Goal: Information Seeking & Learning: Check status

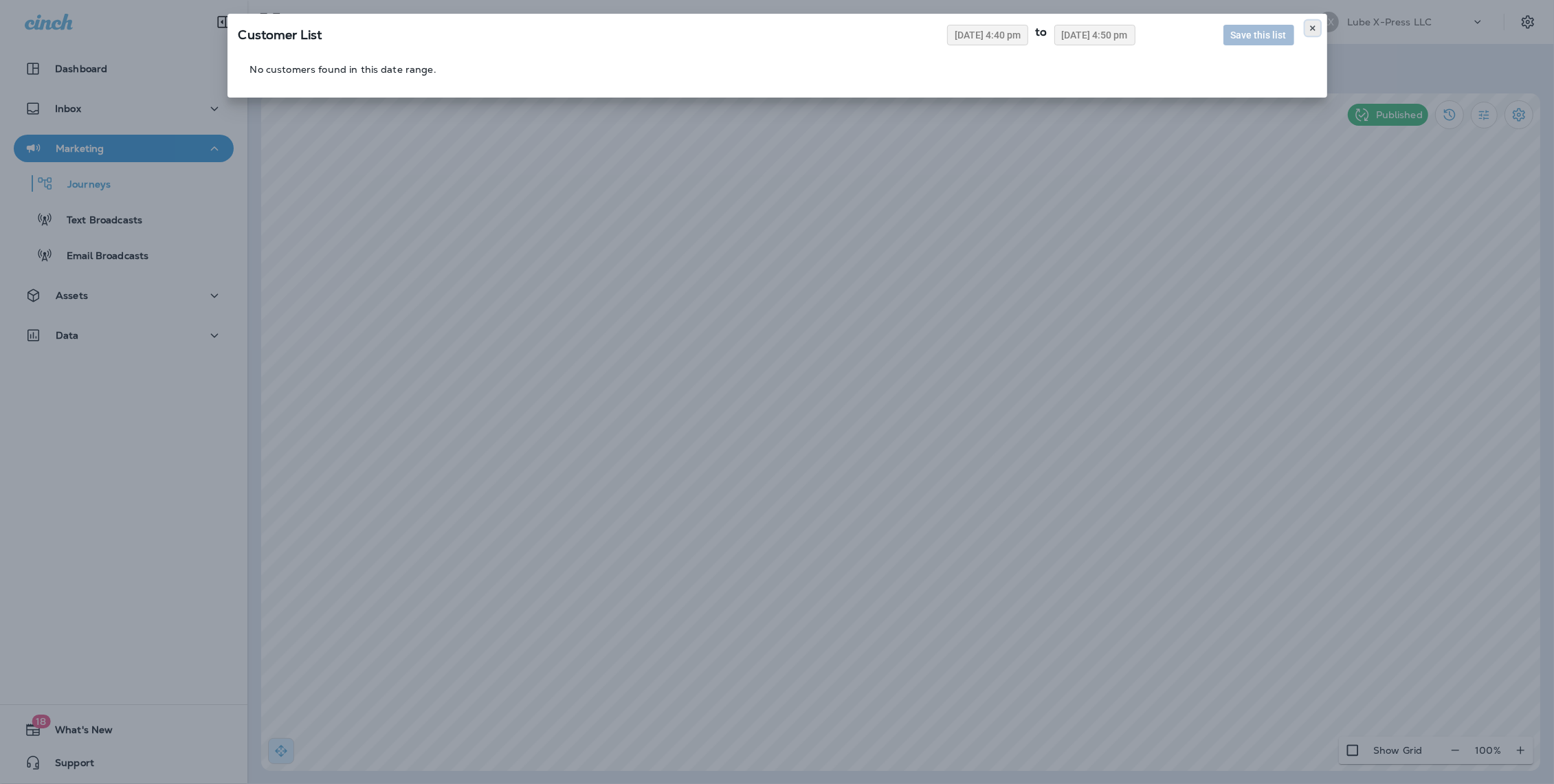
click at [1311, 29] on use at bounding box center [1312, 28] width 5 height 6
click at [1314, 29] on icon at bounding box center [1313, 29] width 8 height 8
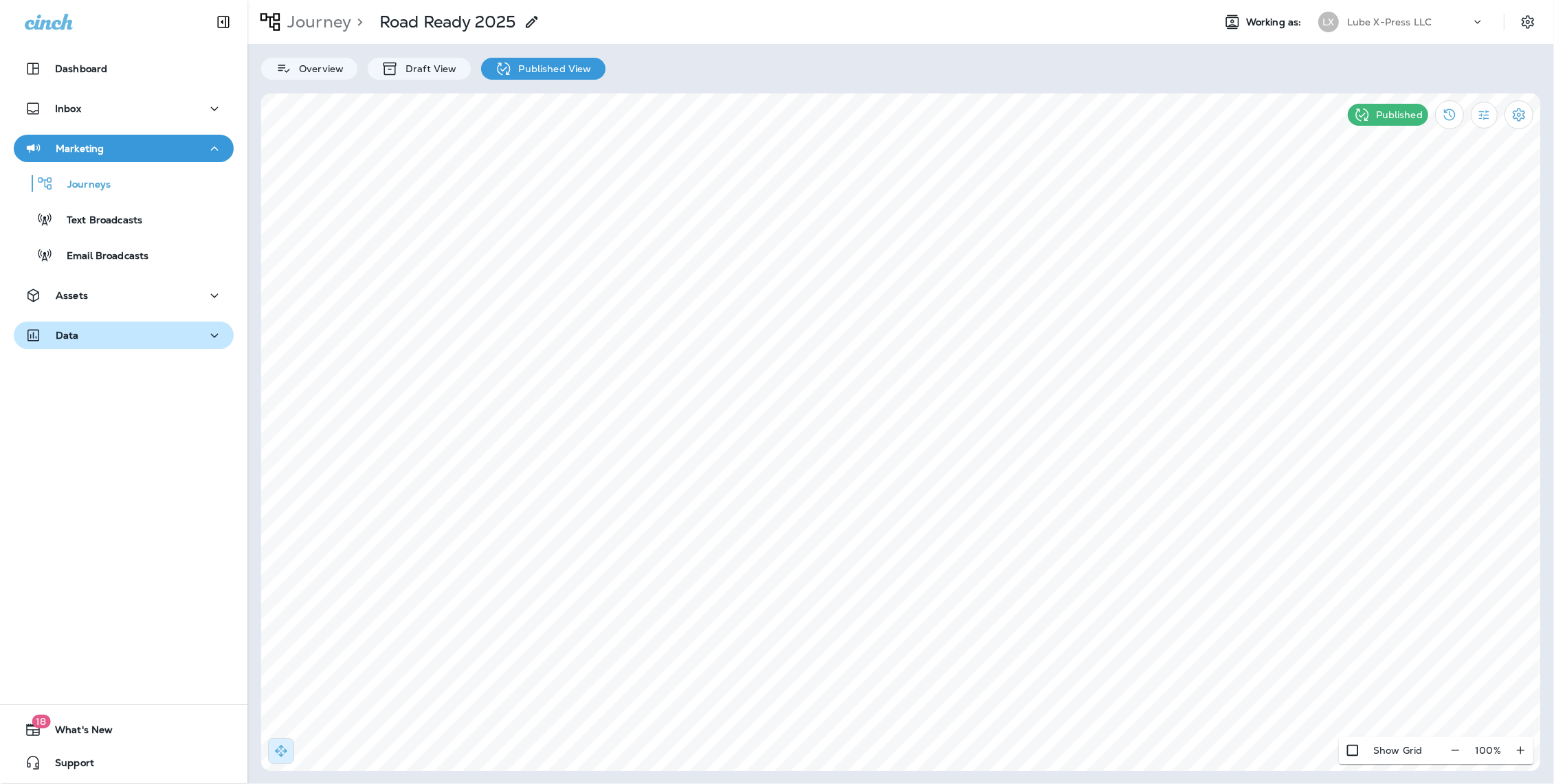
click at [105, 327] on div "Data" at bounding box center [123, 335] width 198 height 17
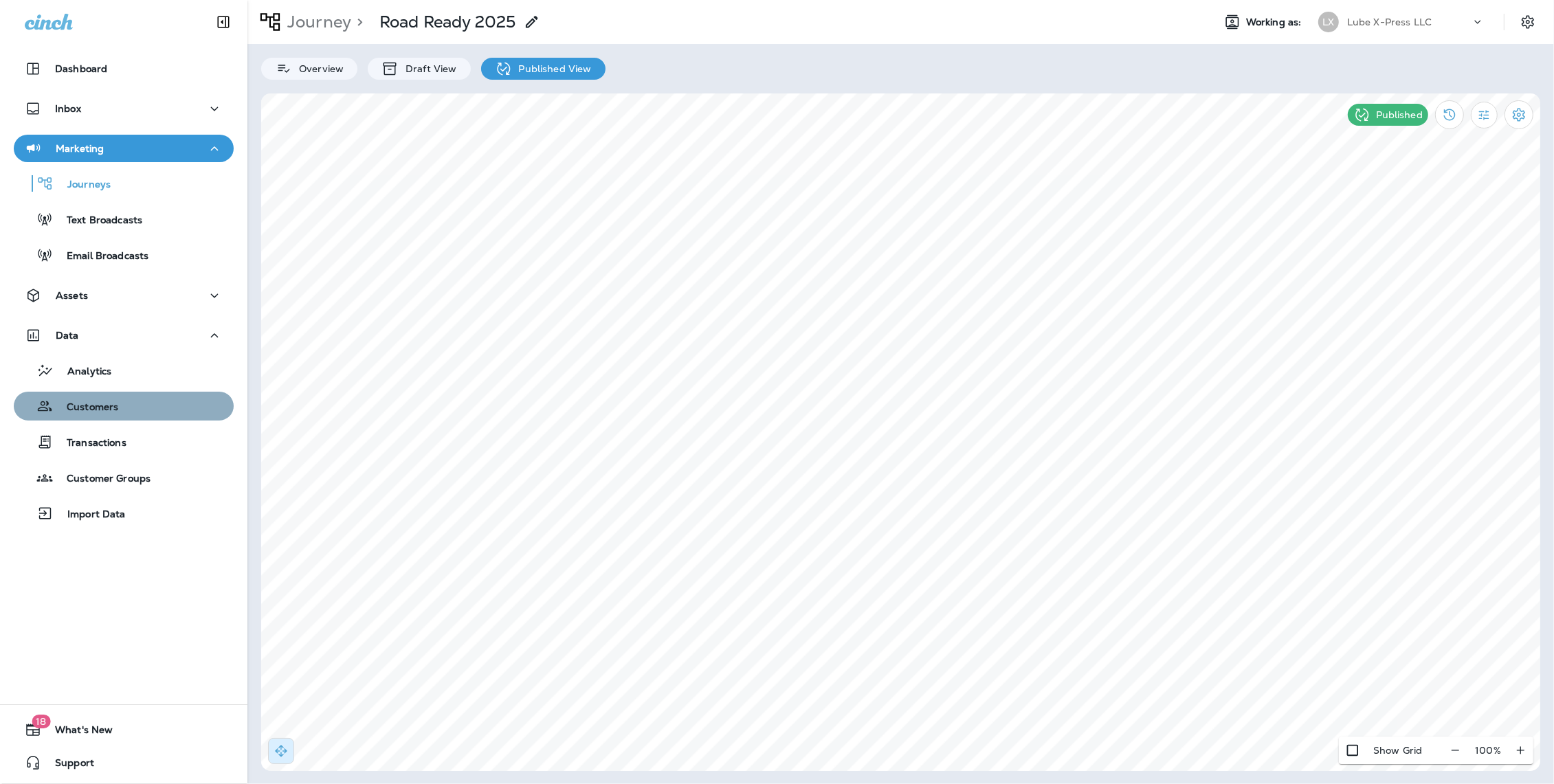
click at [113, 408] on p "Customers" at bounding box center [86, 408] width 66 height 13
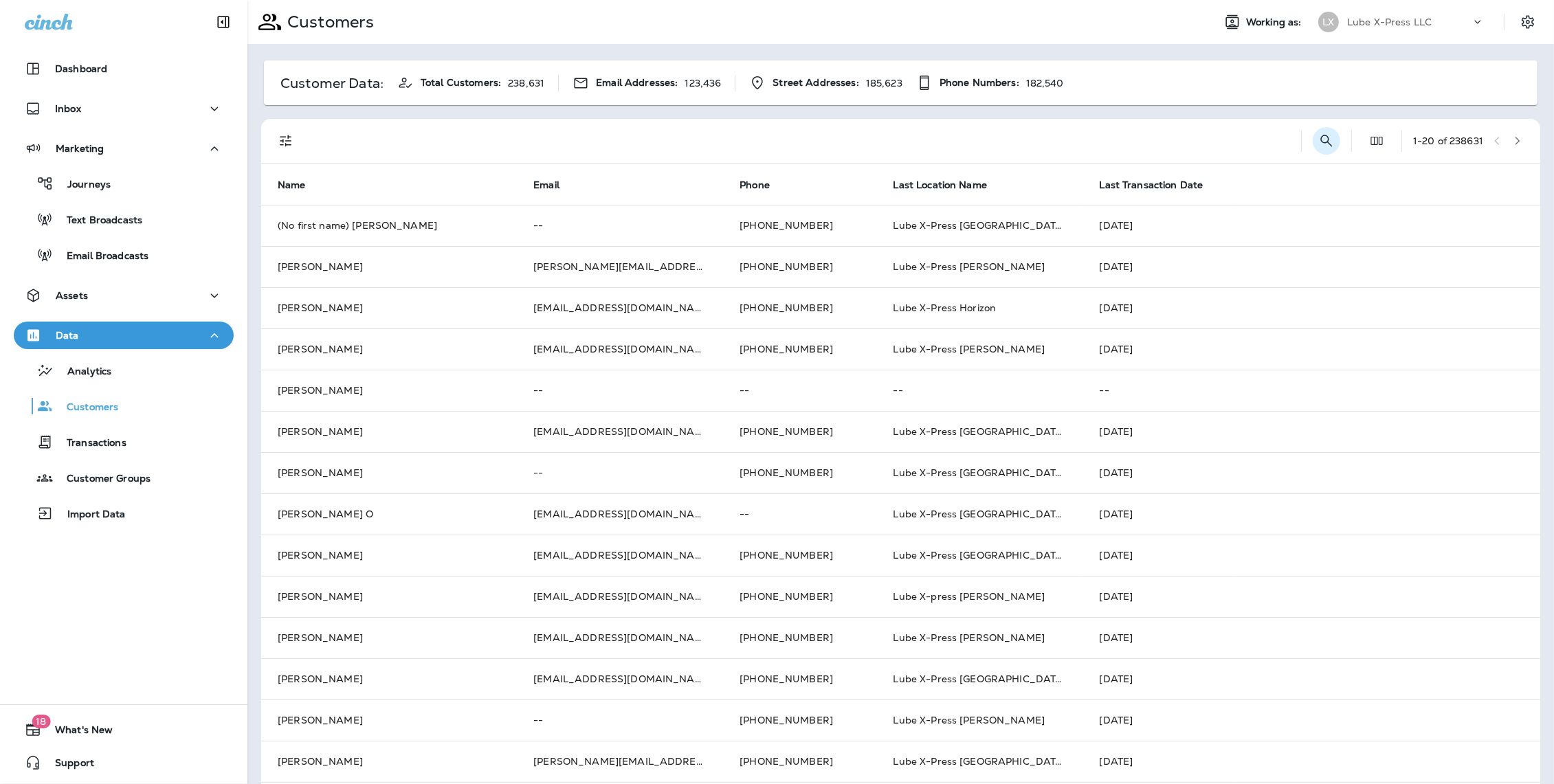
click at [1325, 139] on icon "Search Customers" at bounding box center [1327, 141] width 17 height 17
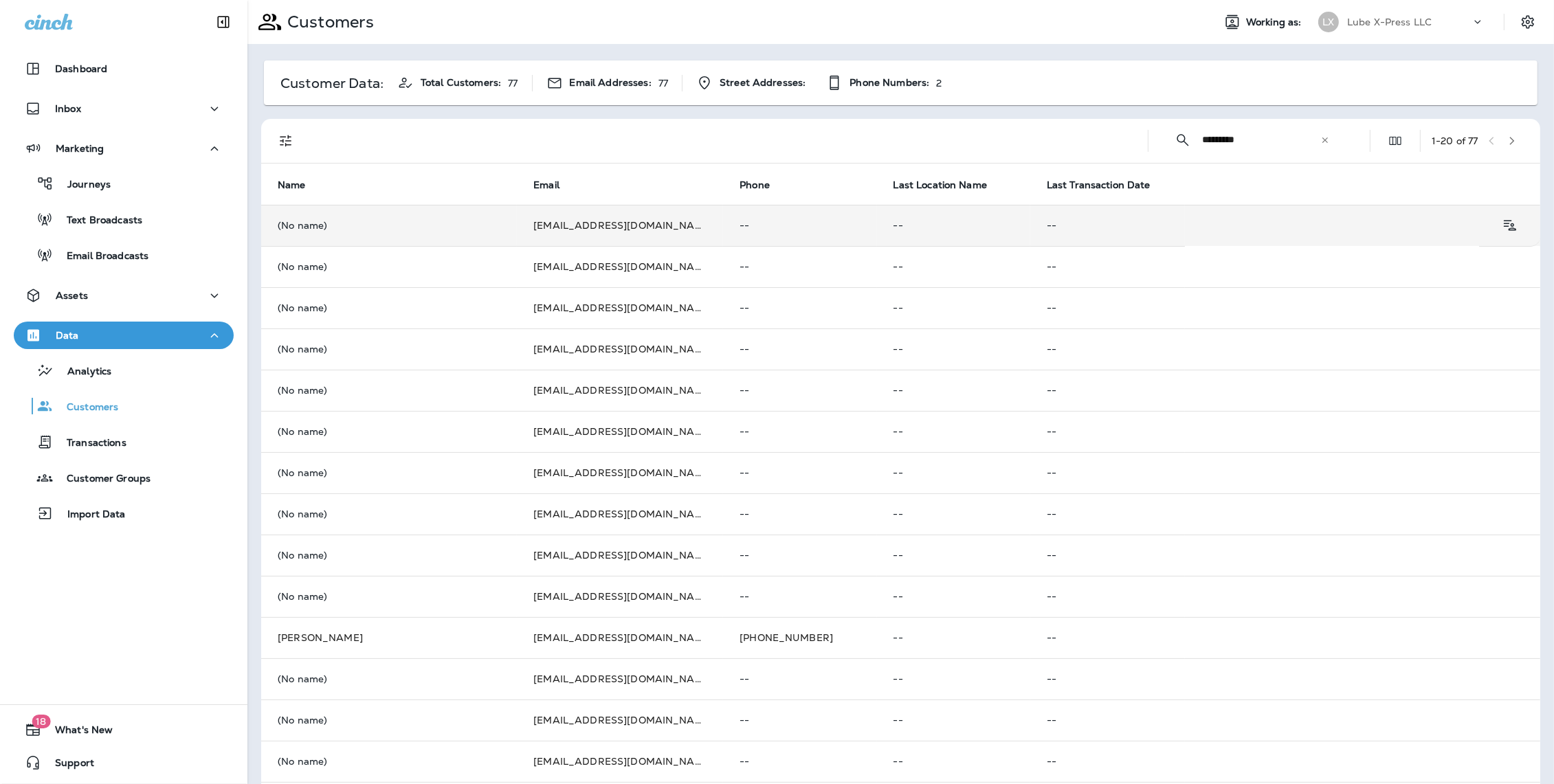
type input "*********"
click at [284, 227] on p "(No name)" at bounding box center [388, 225] width 222 height 11
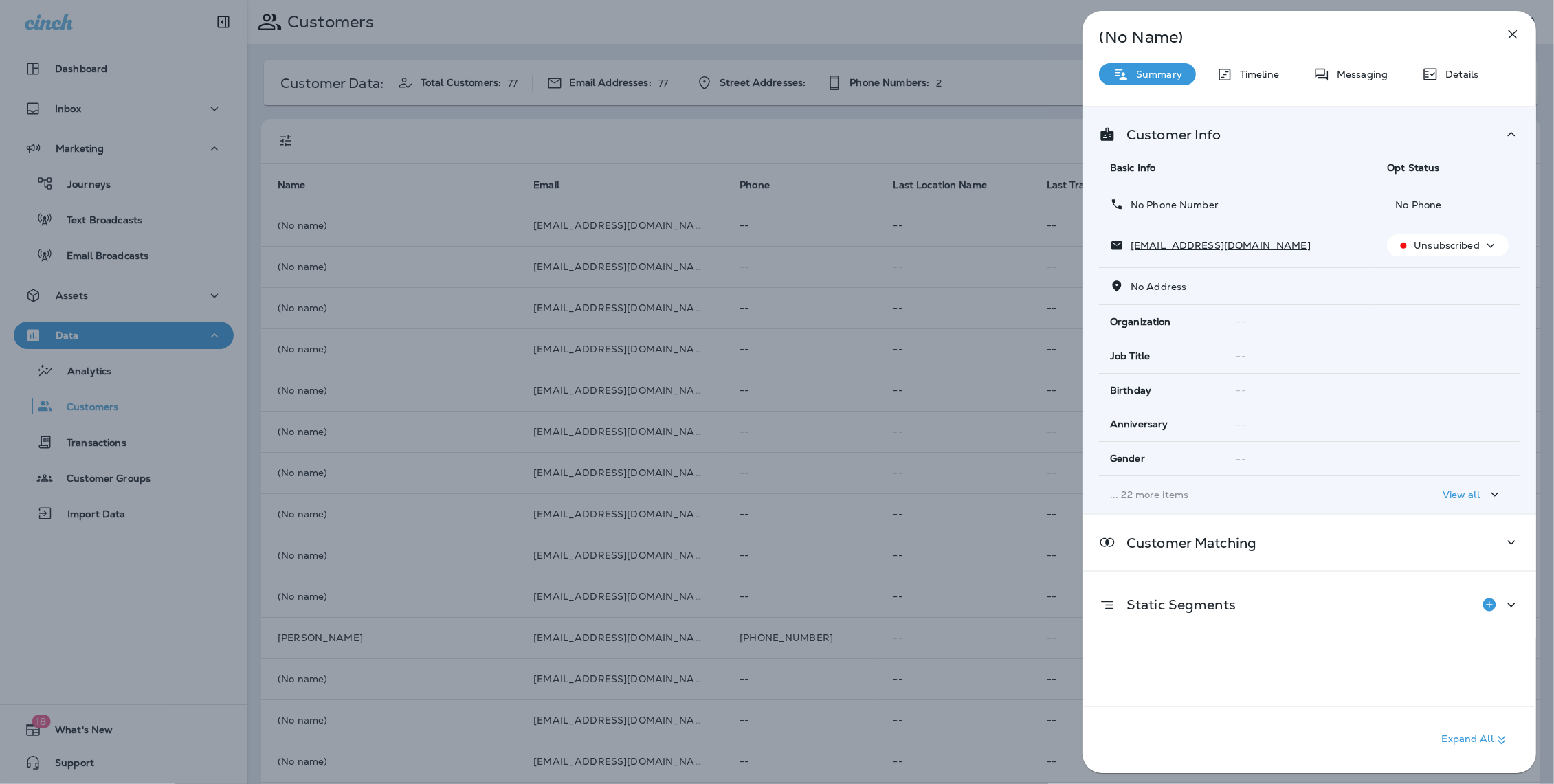
drag, startPoint x: 1510, startPoint y: 36, endPoint x: 1500, endPoint y: 37, distance: 10.0
click at [1500, 37] on button "button" at bounding box center [1512, 34] width 27 height 27
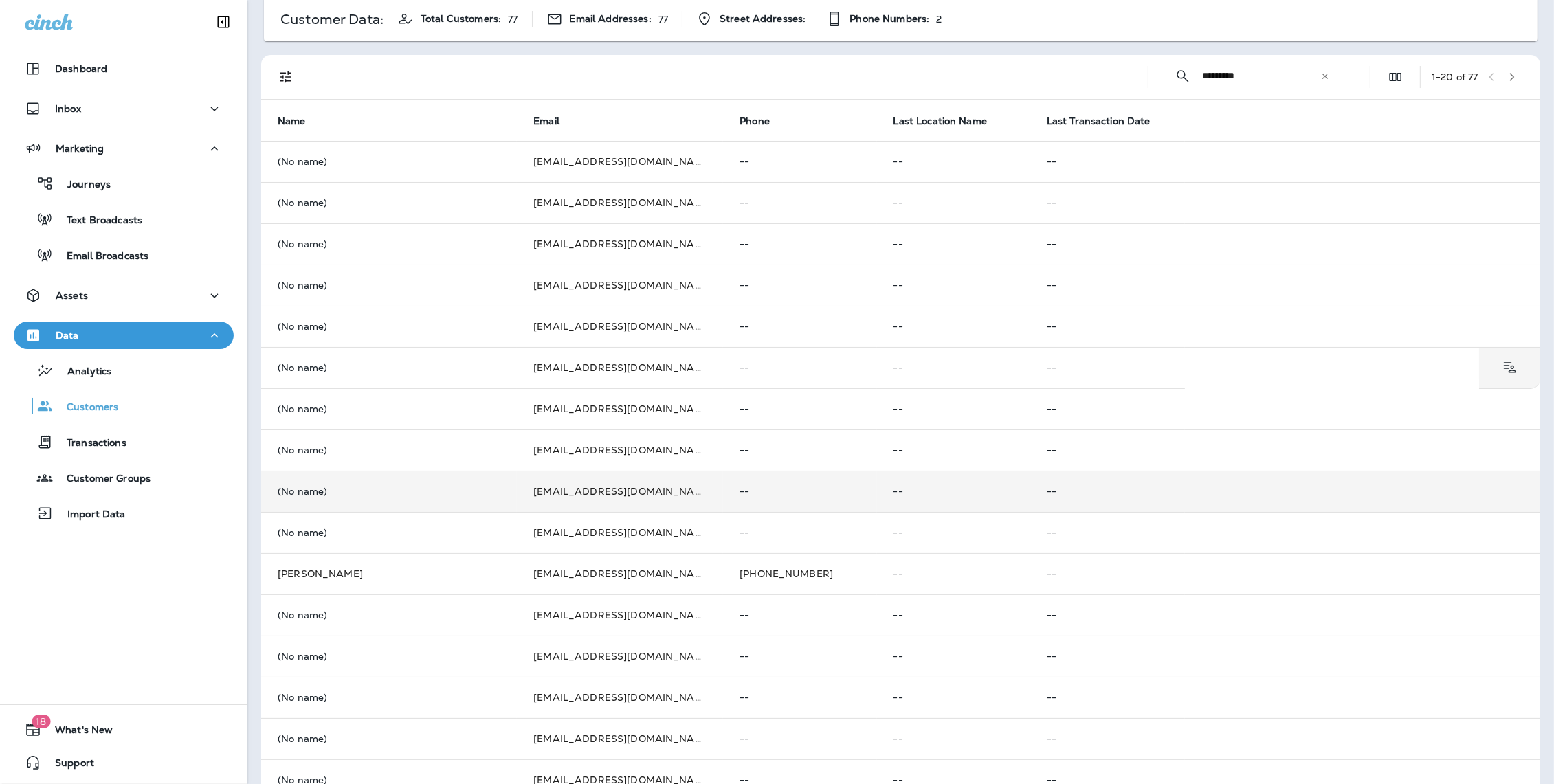
scroll to position [259, 0]
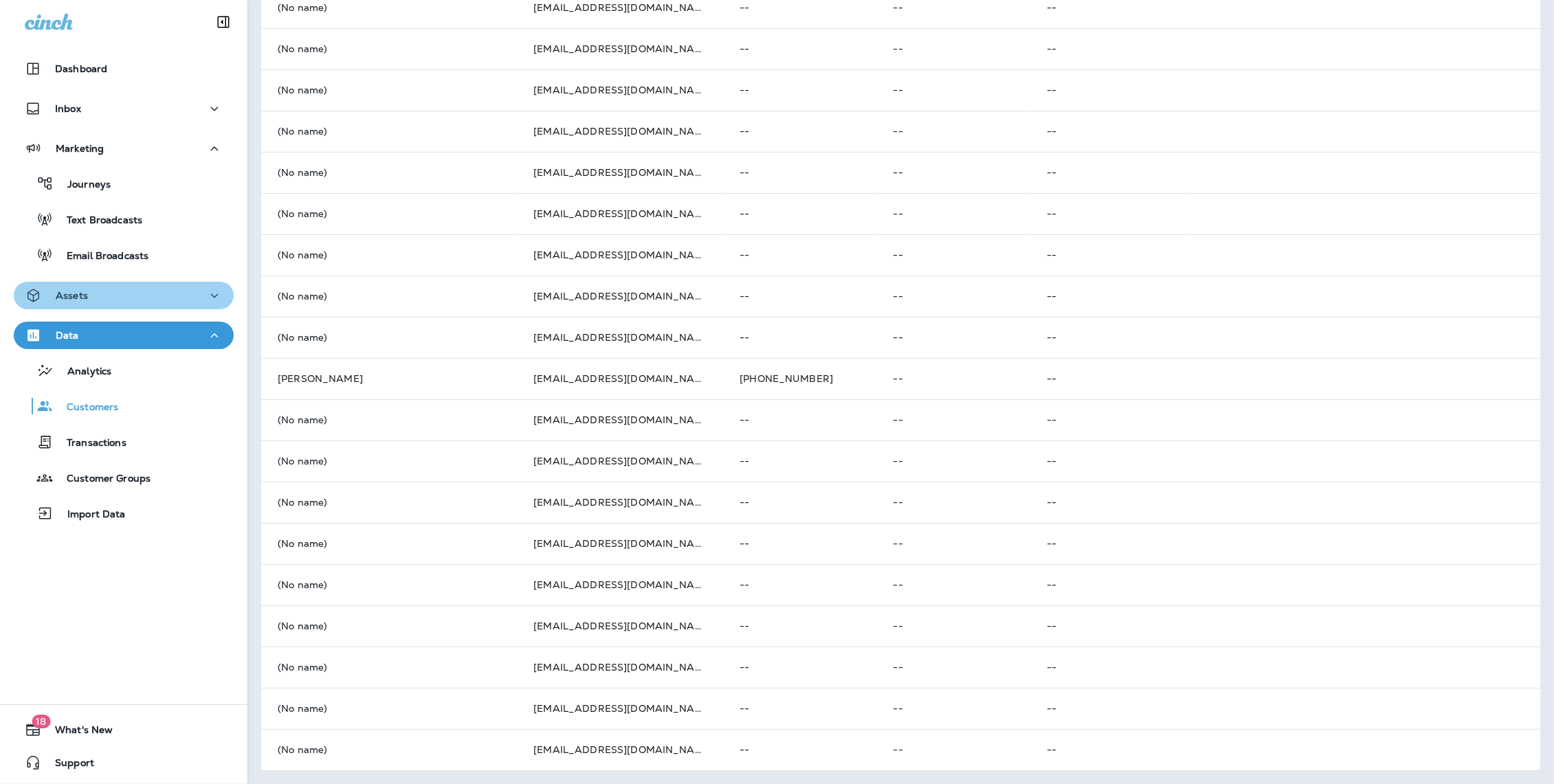
click at [109, 292] on div "Assets" at bounding box center [123, 295] width 198 height 17
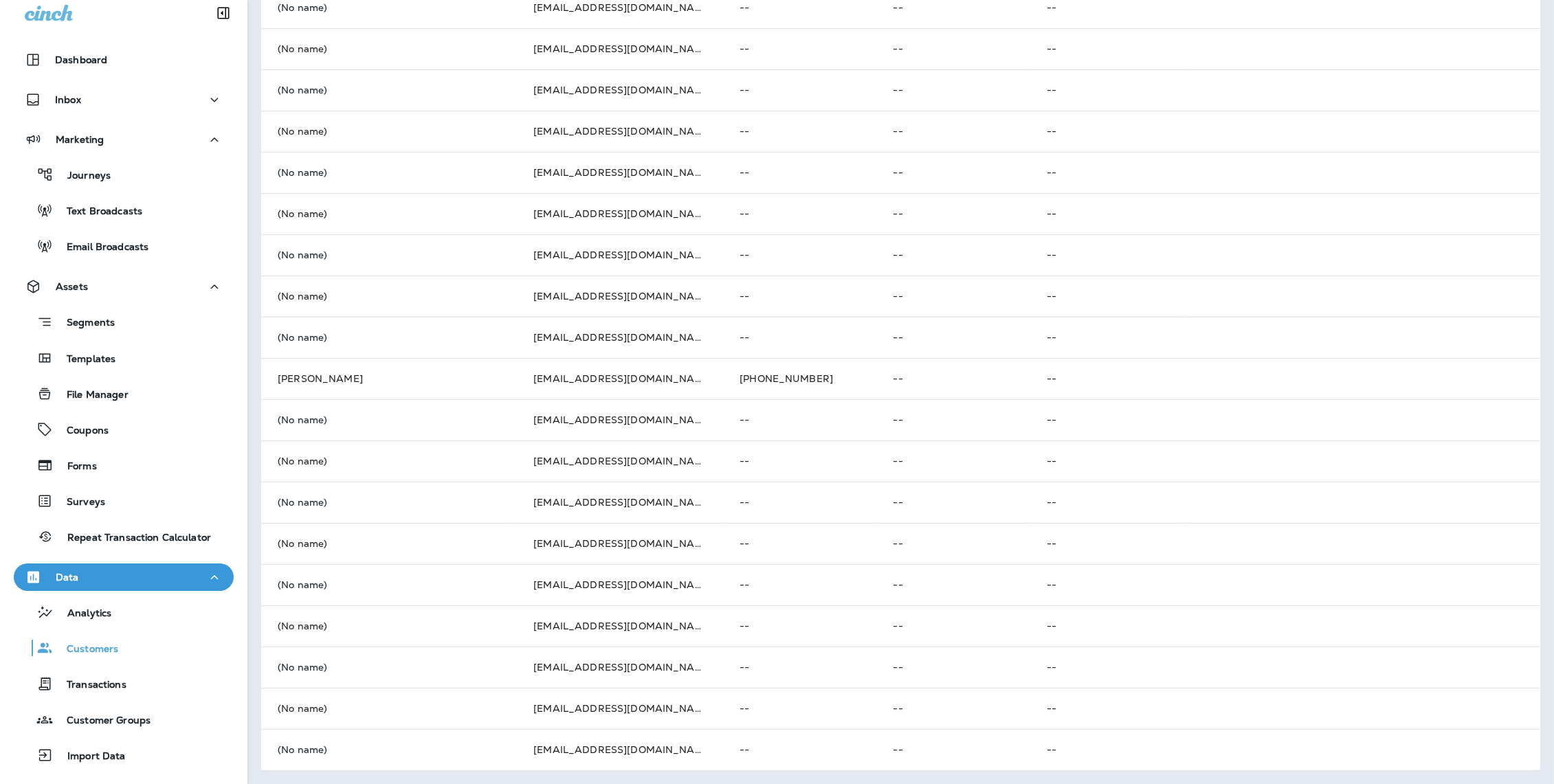
scroll to position [0, 0]
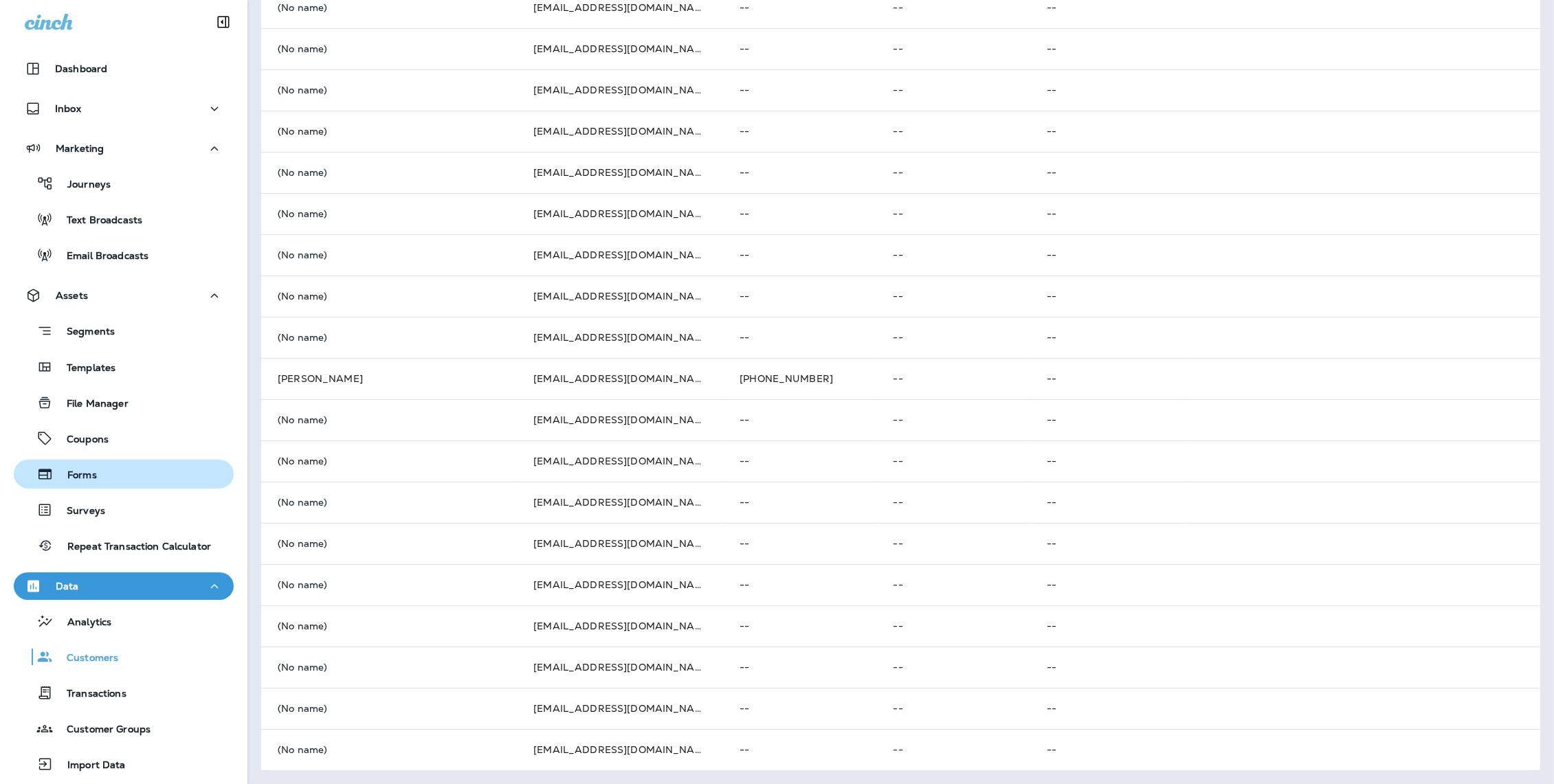
click at [114, 475] on div "Forms" at bounding box center [124, 474] width 209 height 21
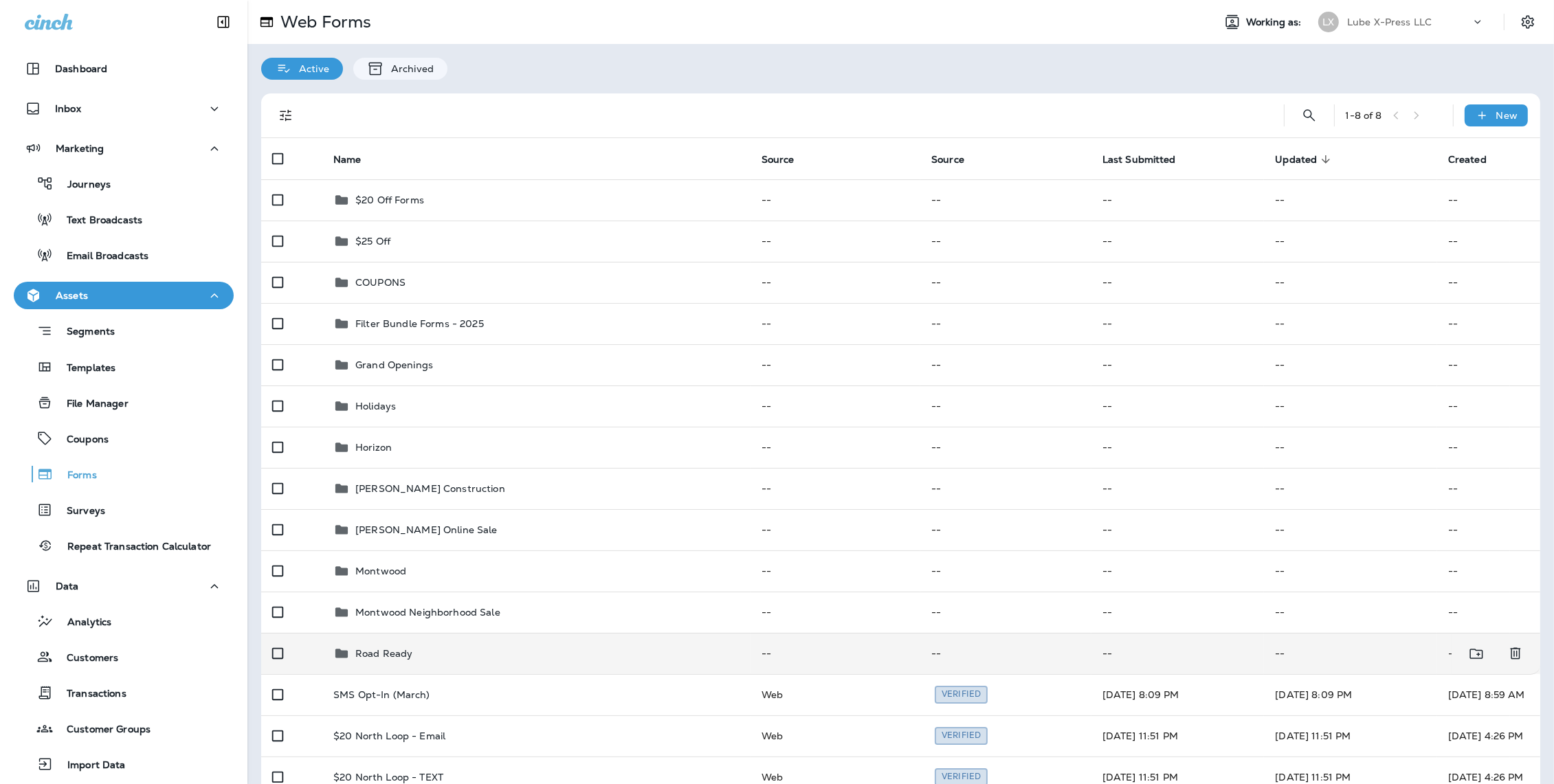
click at [413, 649] on div "Road Ready" at bounding box center [536, 654] width 406 height 17
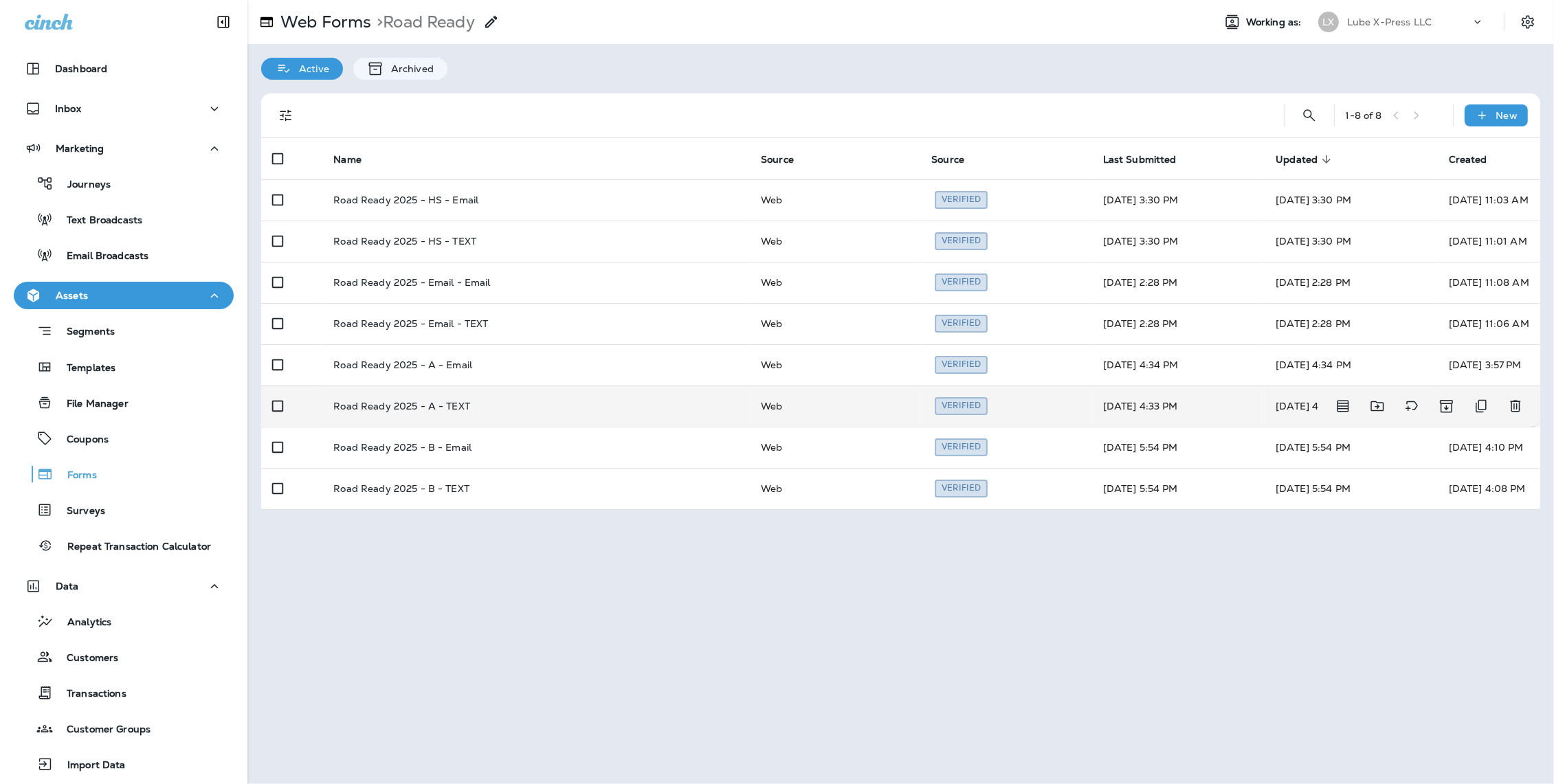
click at [453, 408] on p "Road Ready 2025 - A - TEXT" at bounding box center [402, 406] width 137 height 11
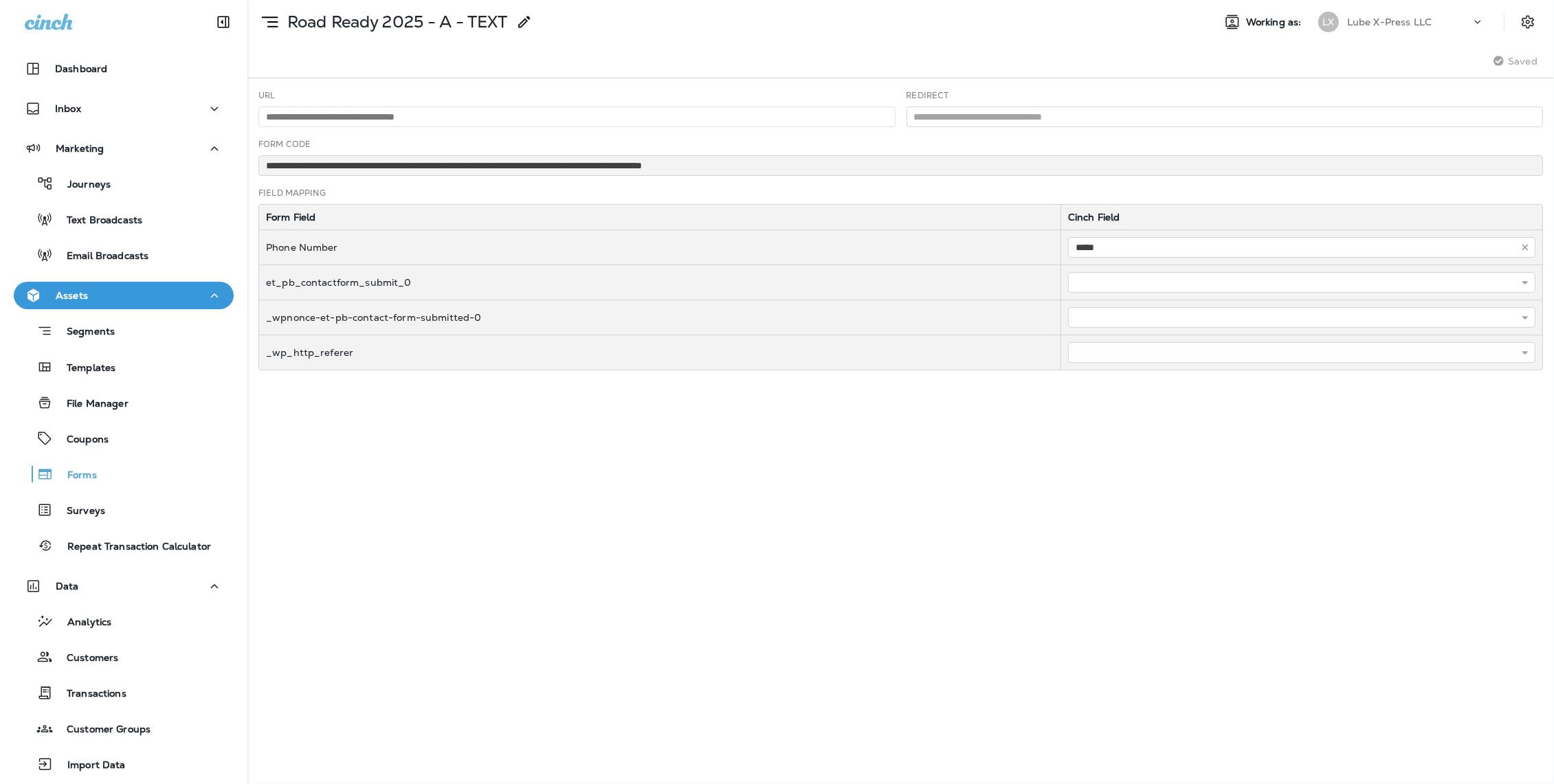
click at [626, 463] on div "**********" at bounding box center [901, 431] width 1307 height 705
click at [318, 26] on p "Road Ready 2025 - A - TEXT" at bounding box center [395, 22] width 226 height 21
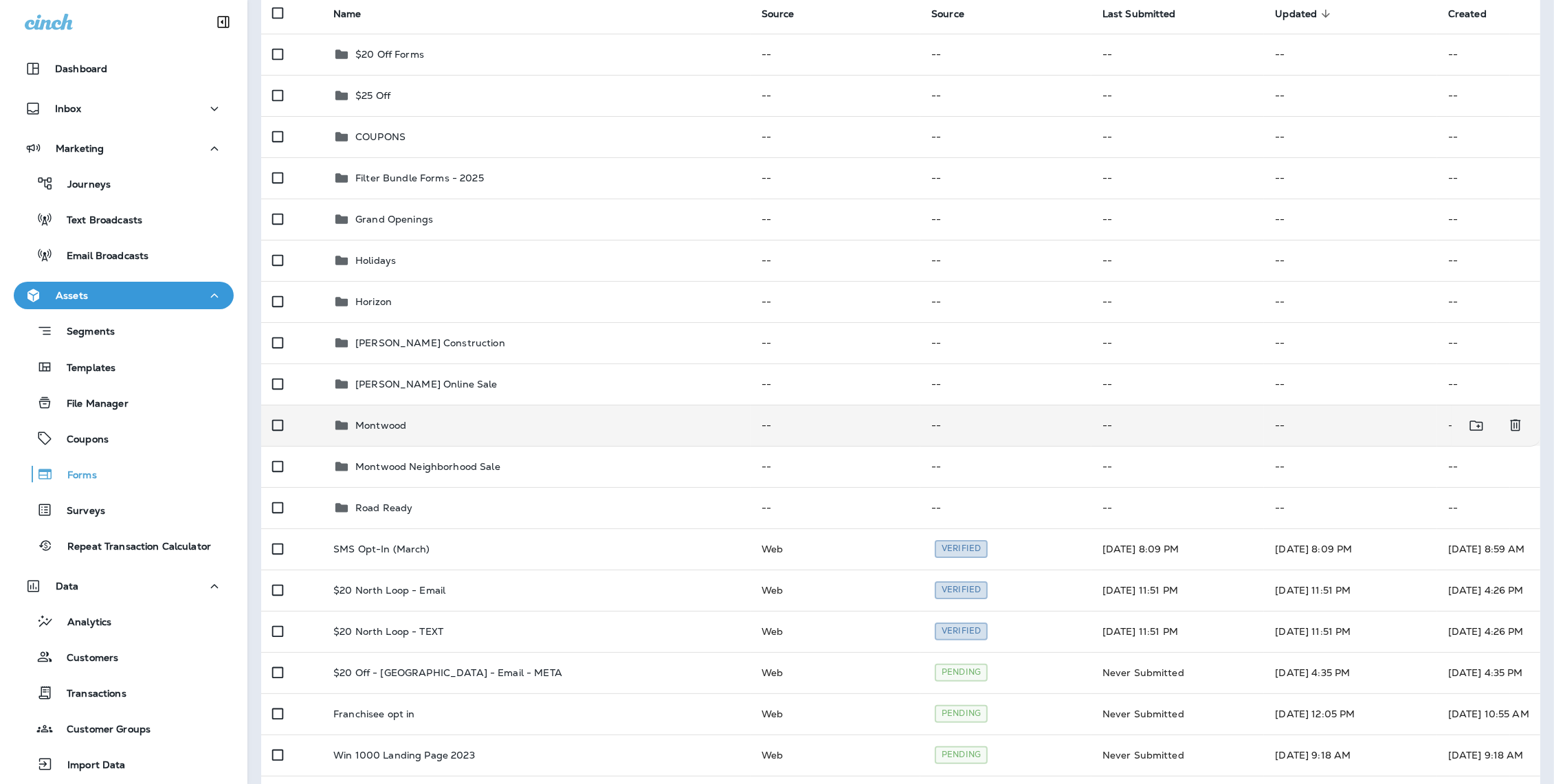
scroll to position [233, 0]
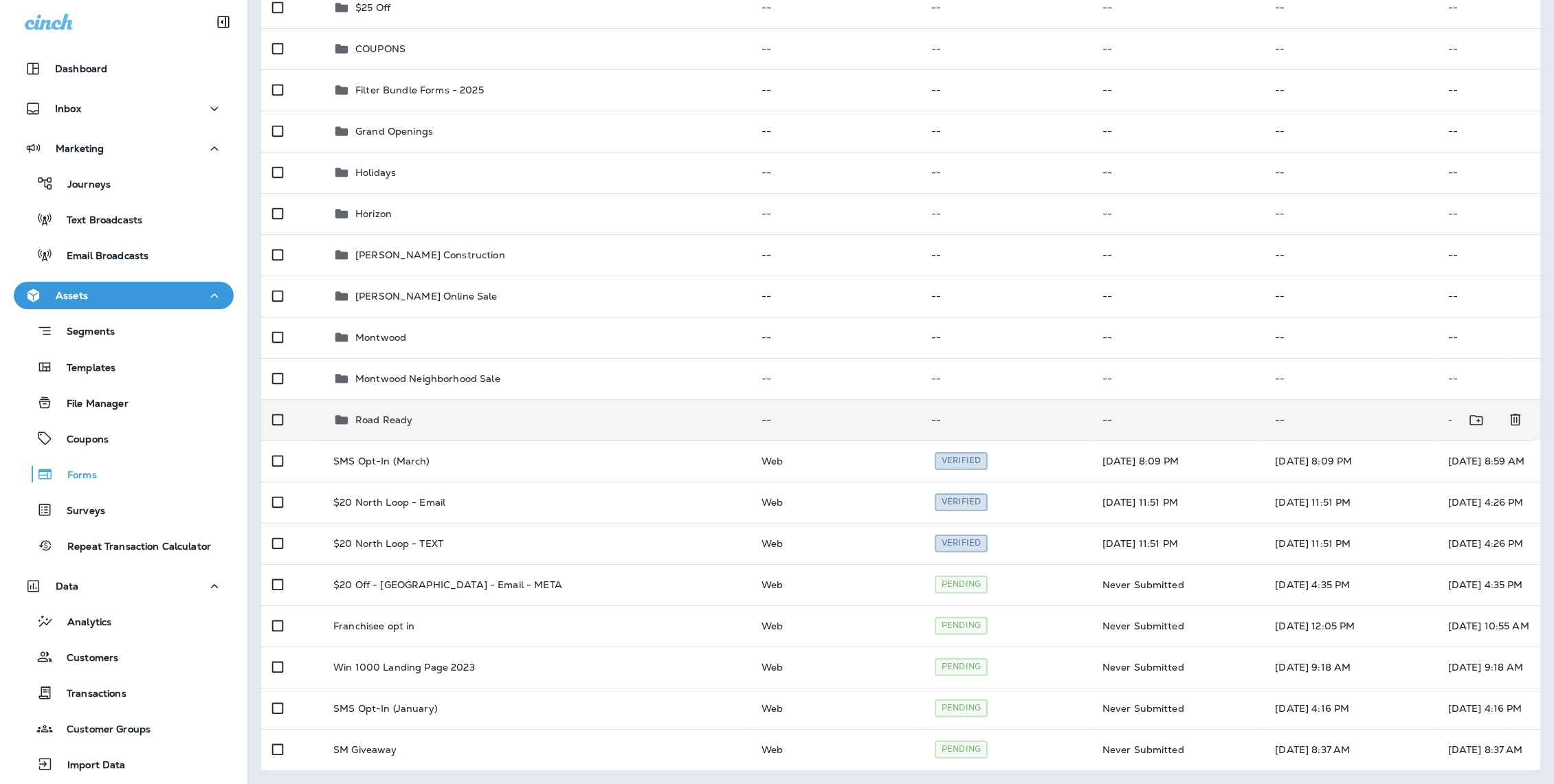
click at [418, 422] on div "Road Ready" at bounding box center [536, 420] width 406 height 17
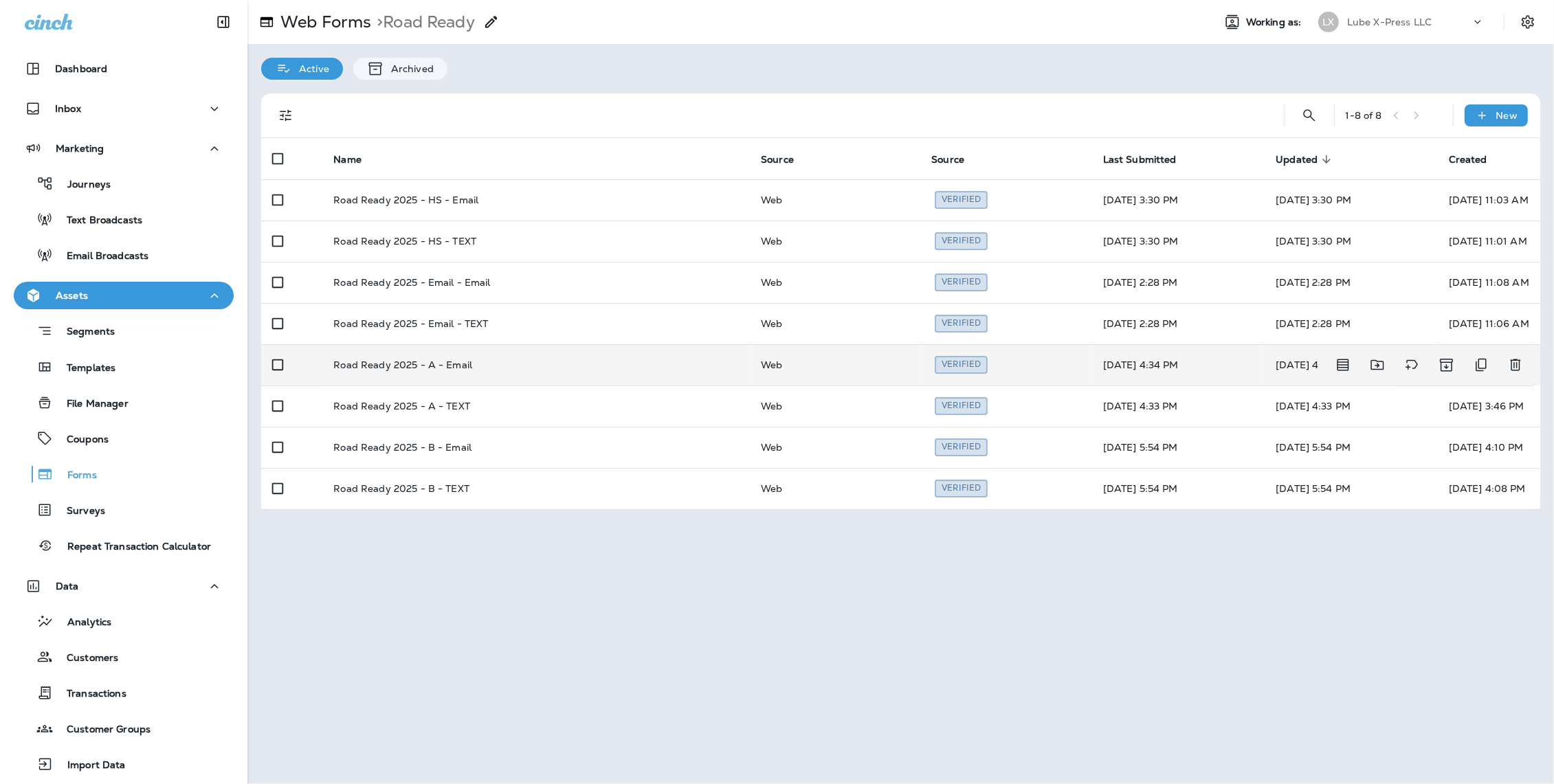
click at [458, 367] on p "Road Ready 2025 - A - Email" at bounding box center [402, 365] width 139 height 11
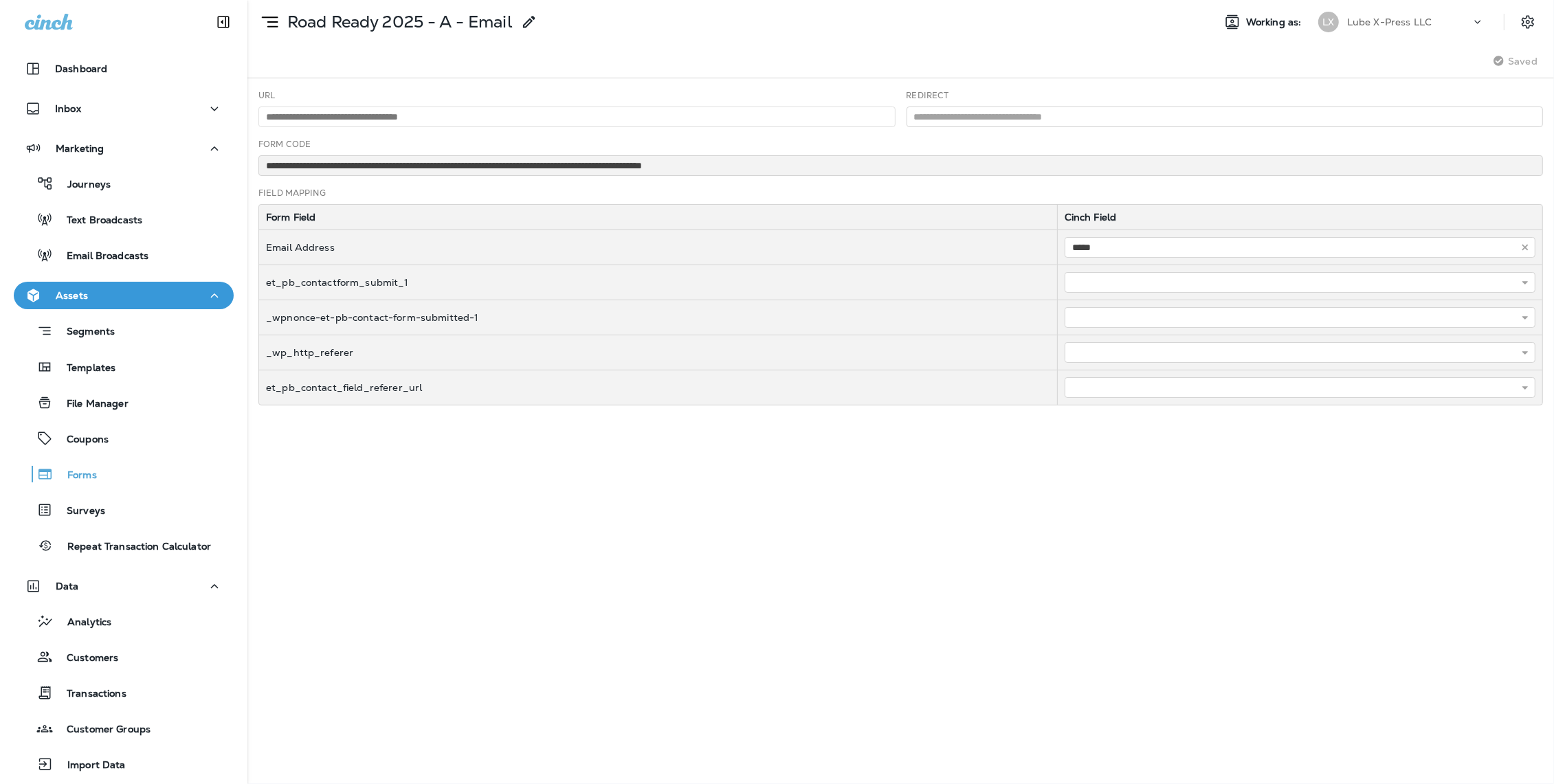
click at [711, 530] on div "**********" at bounding box center [901, 431] width 1307 height 705
click at [854, 474] on div "**********" at bounding box center [901, 431] width 1307 height 705
click at [597, 463] on div "**********" at bounding box center [901, 431] width 1307 height 705
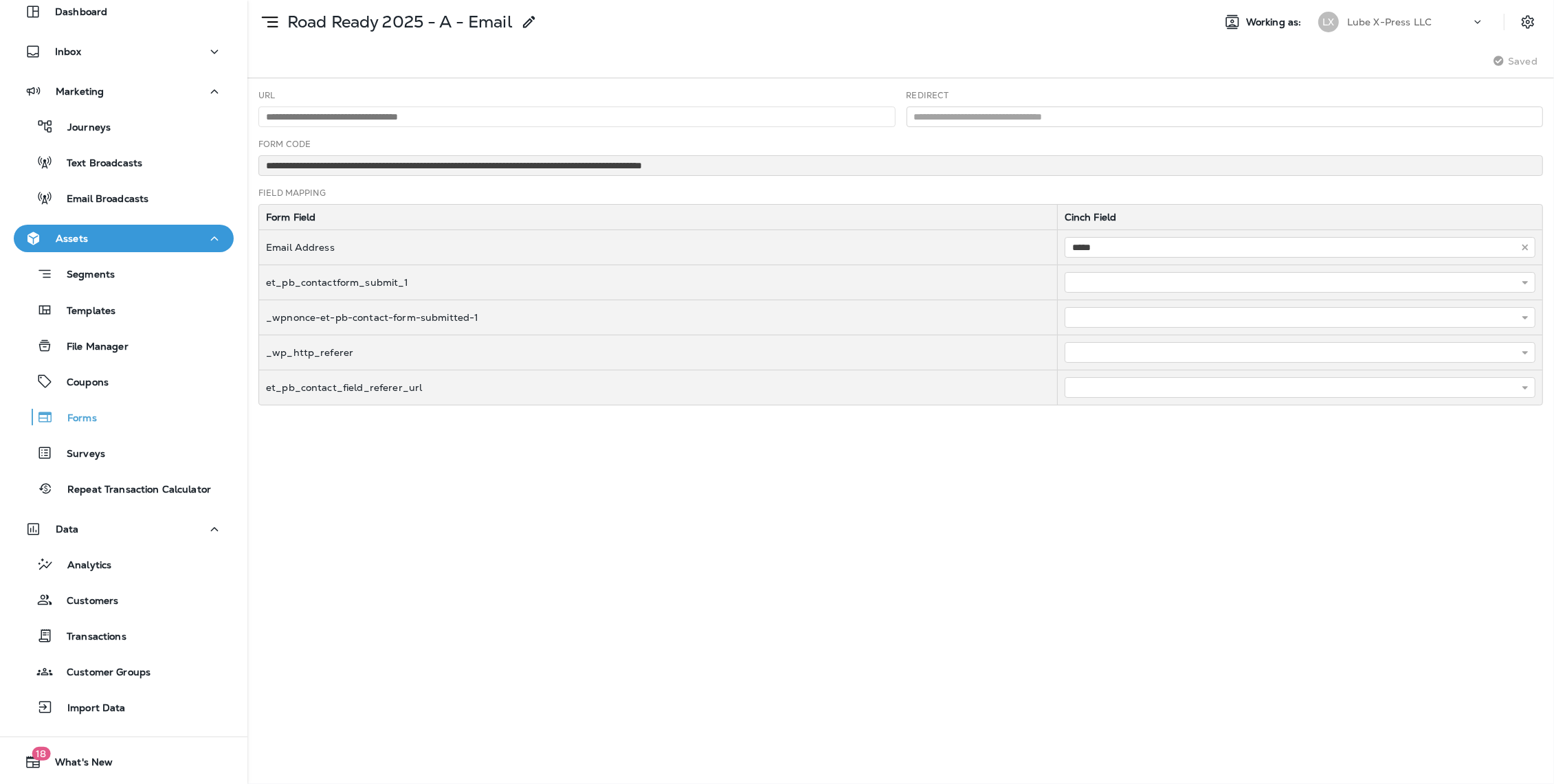
scroll to position [88, 0]
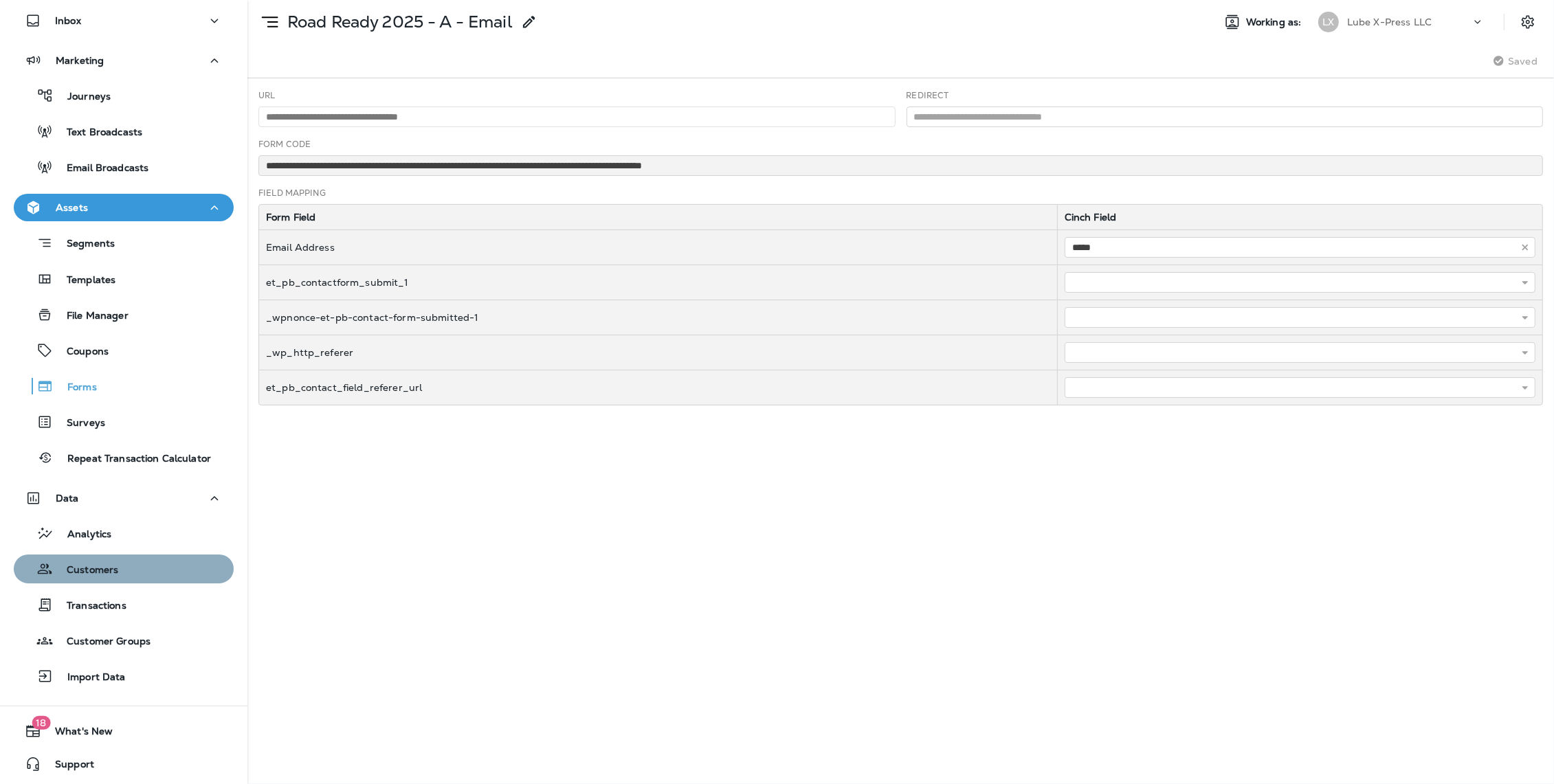
click at [105, 570] on p "Customers" at bounding box center [86, 570] width 66 height 13
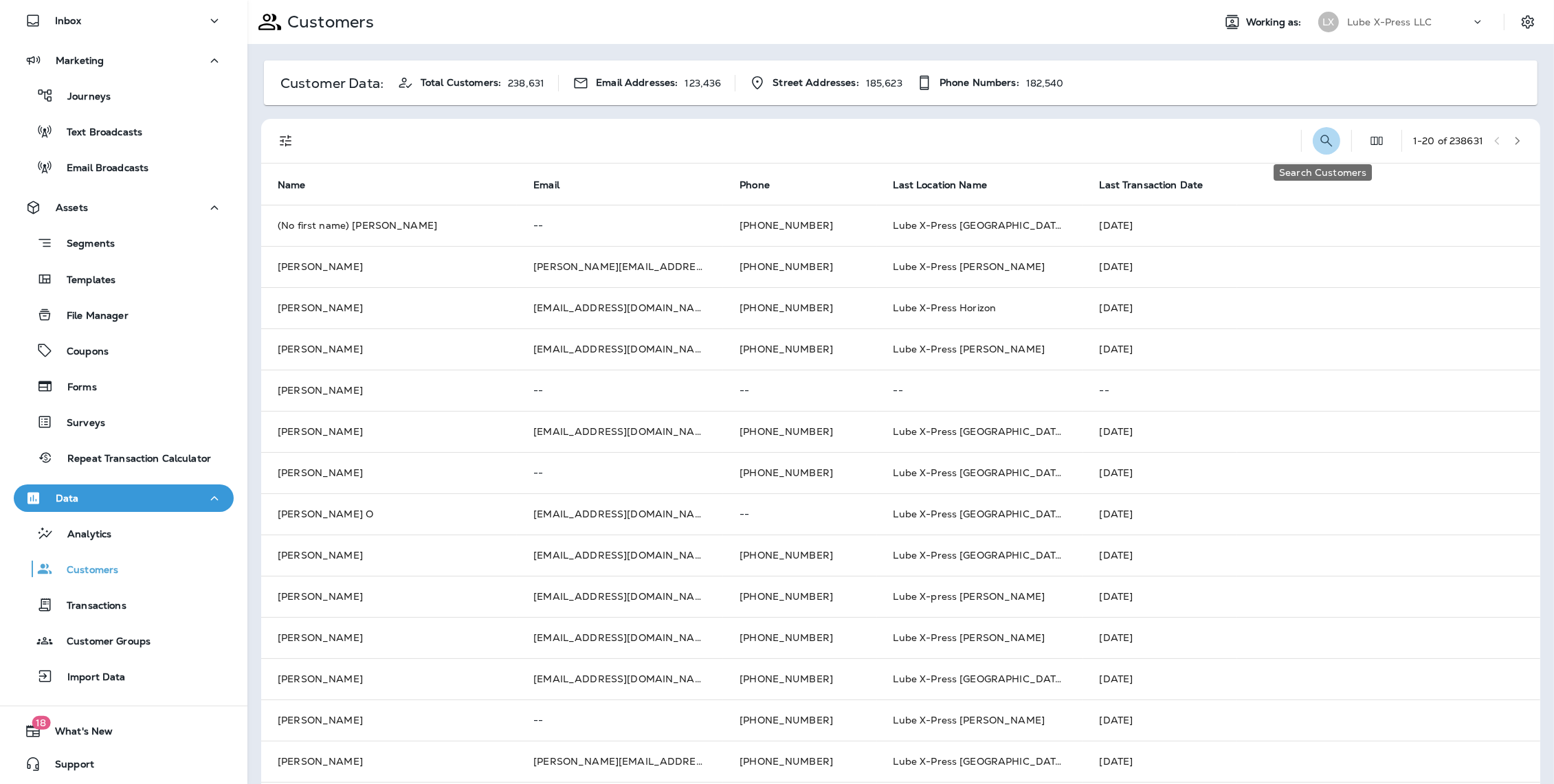
click at [1327, 139] on icon "Search Customers" at bounding box center [1327, 141] width 17 height 17
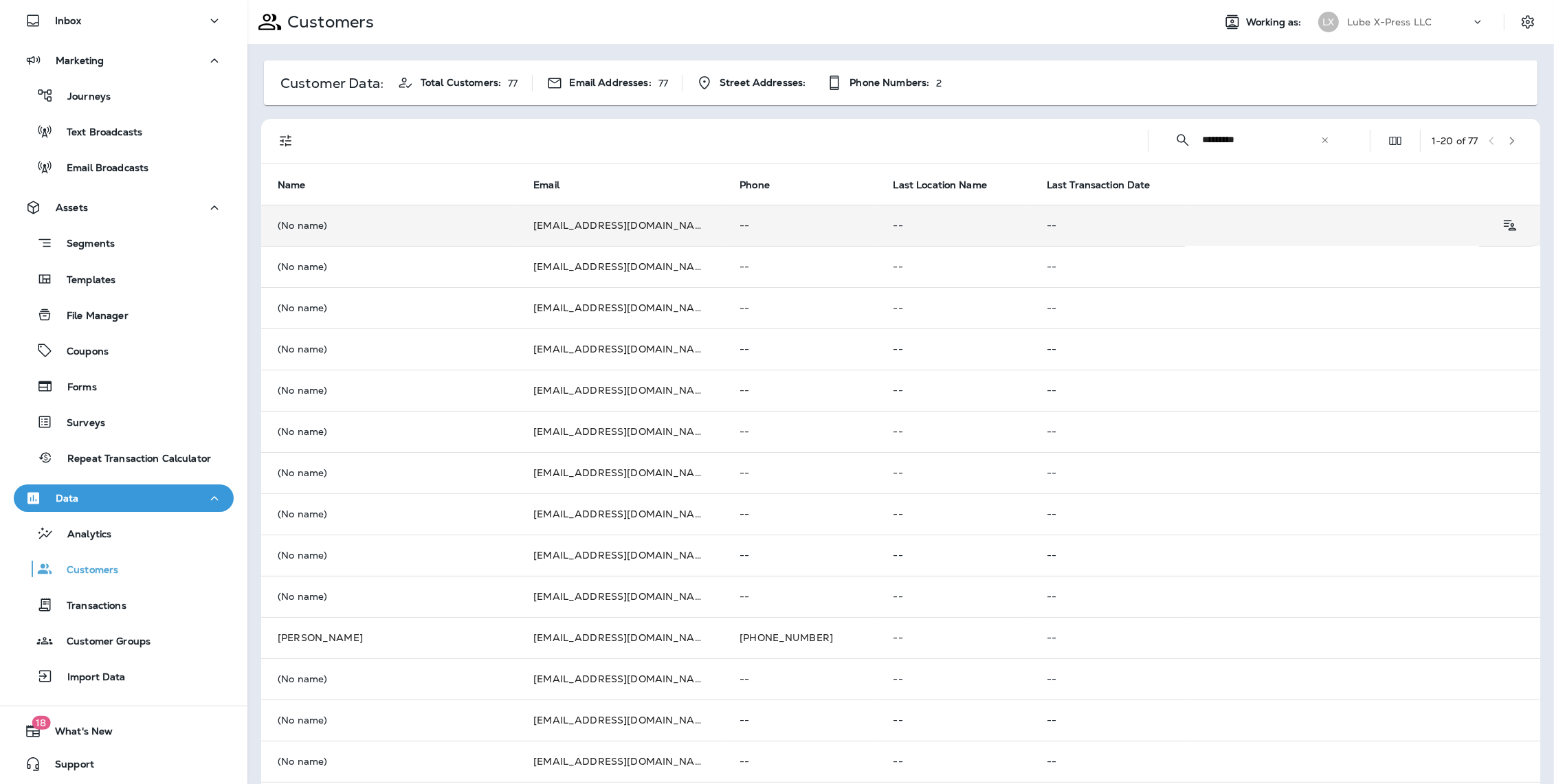
type input "*********"
click at [360, 231] on td "(No name)" at bounding box center [389, 225] width 256 height 41
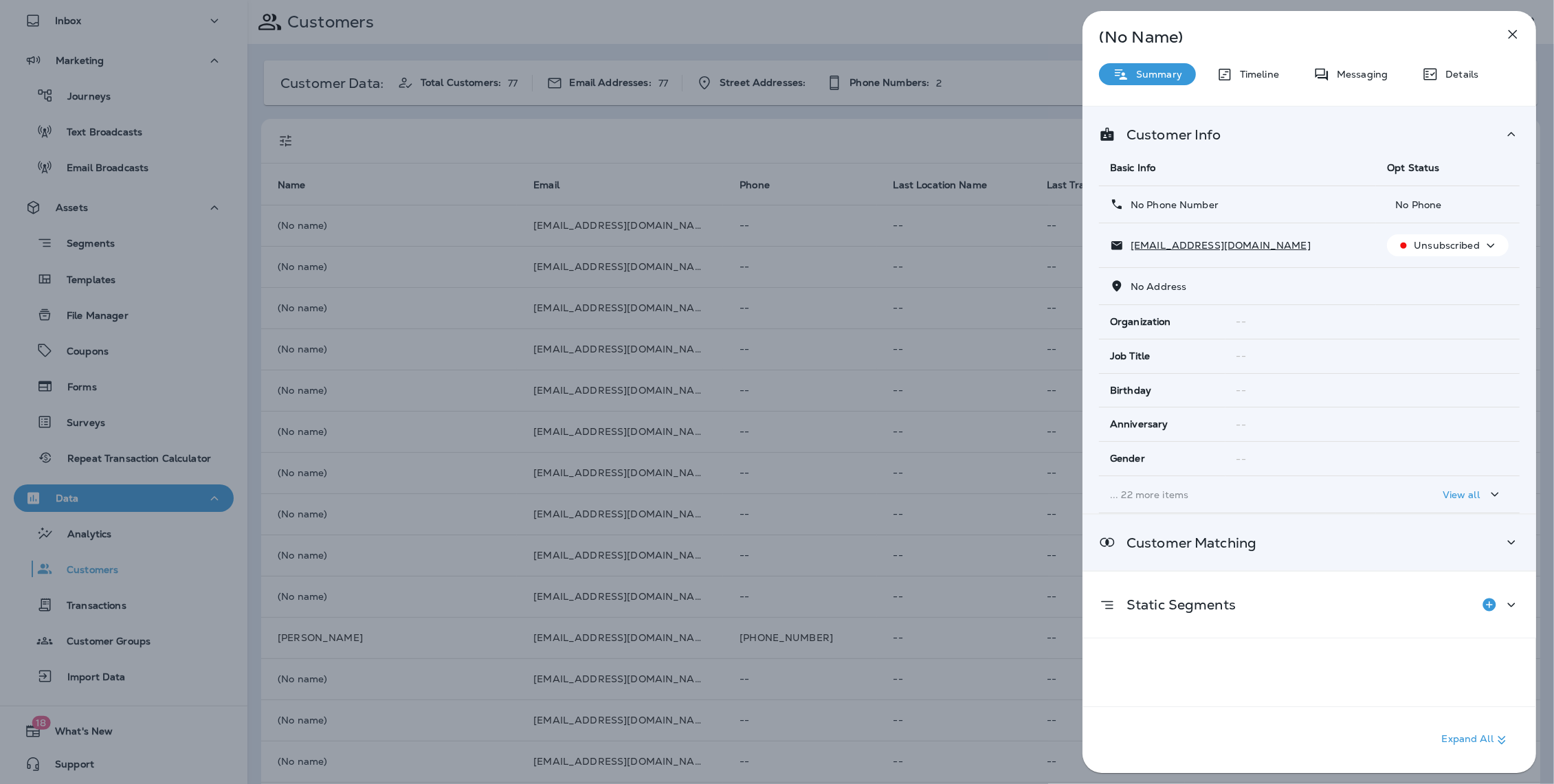
click at [1267, 556] on div "Customer Matching" at bounding box center [1309, 542] width 454 height 56
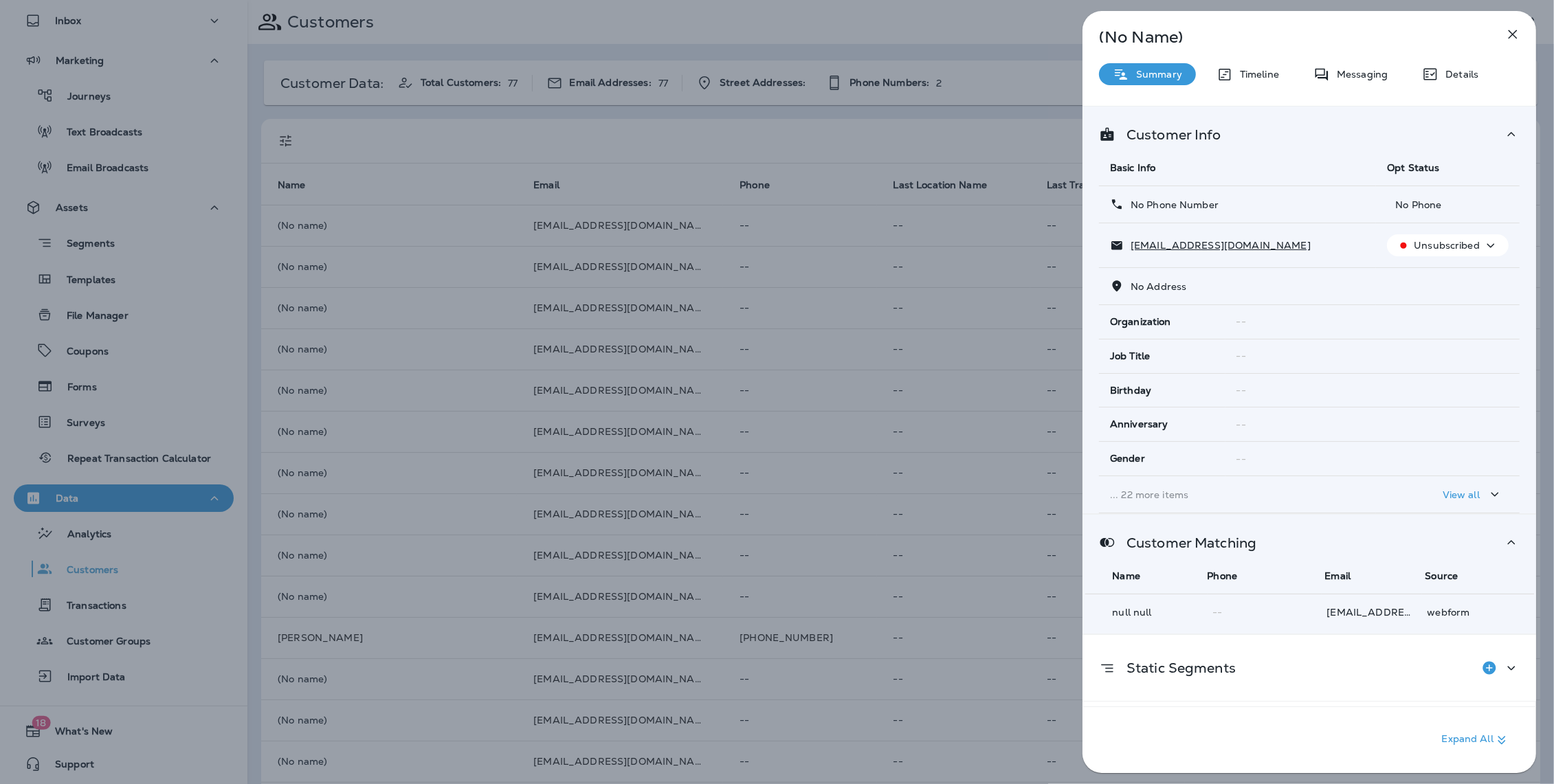
click at [1516, 31] on icon "button" at bounding box center [1513, 34] width 17 height 17
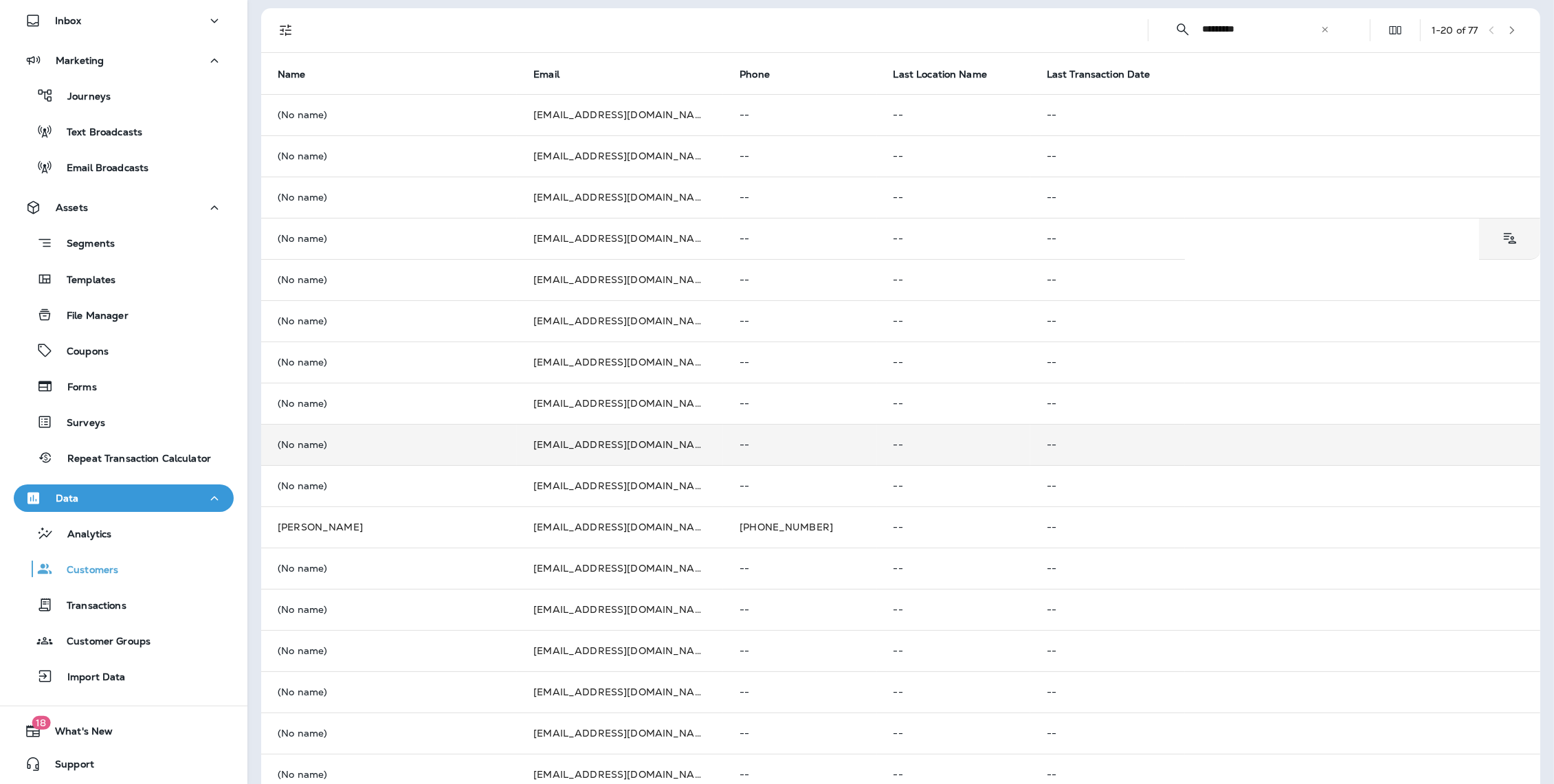
scroll to position [259, 0]
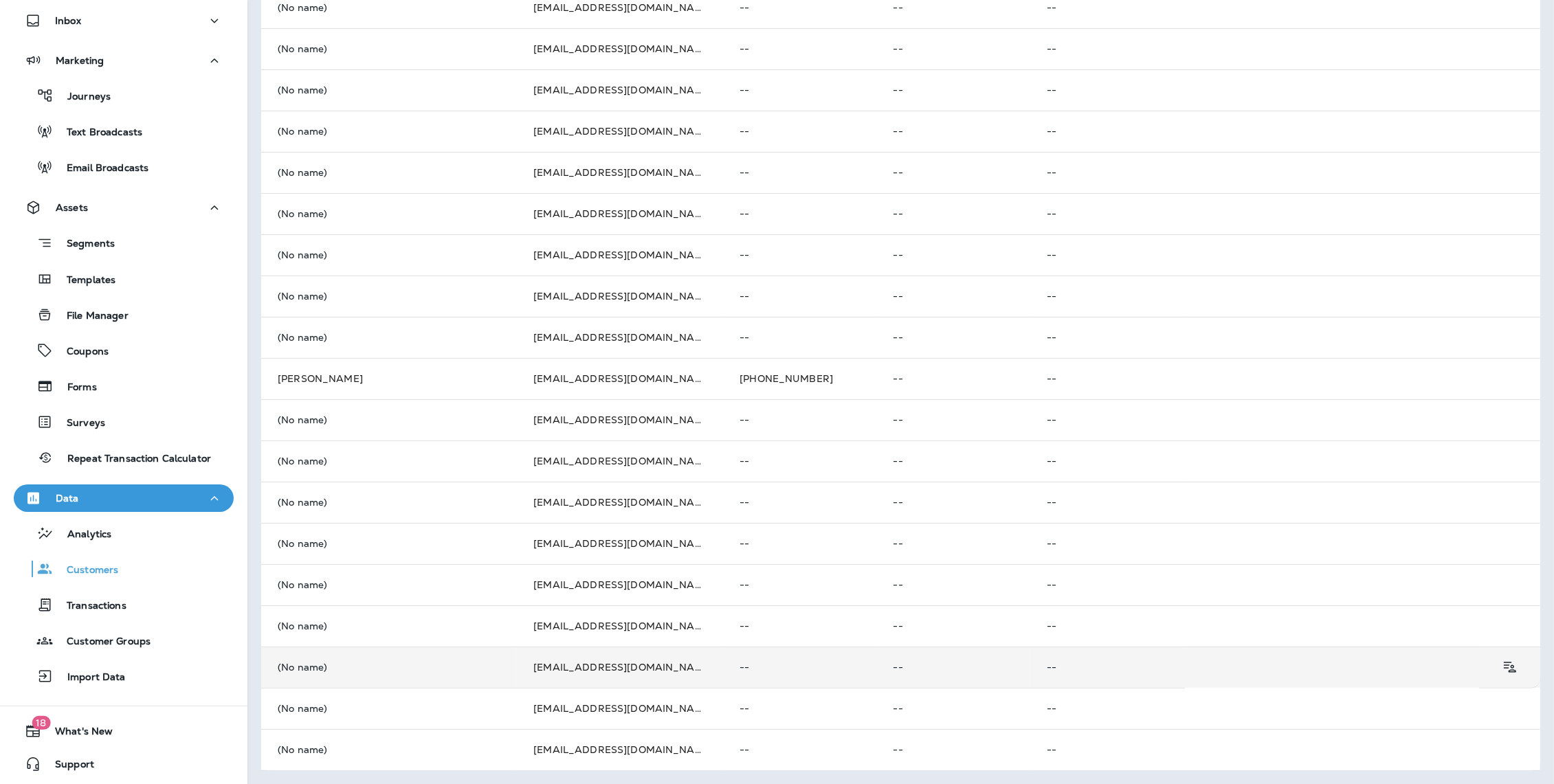
click at [295, 669] on p "(No name)" at bounding box center [388, 667] width 222 height 11
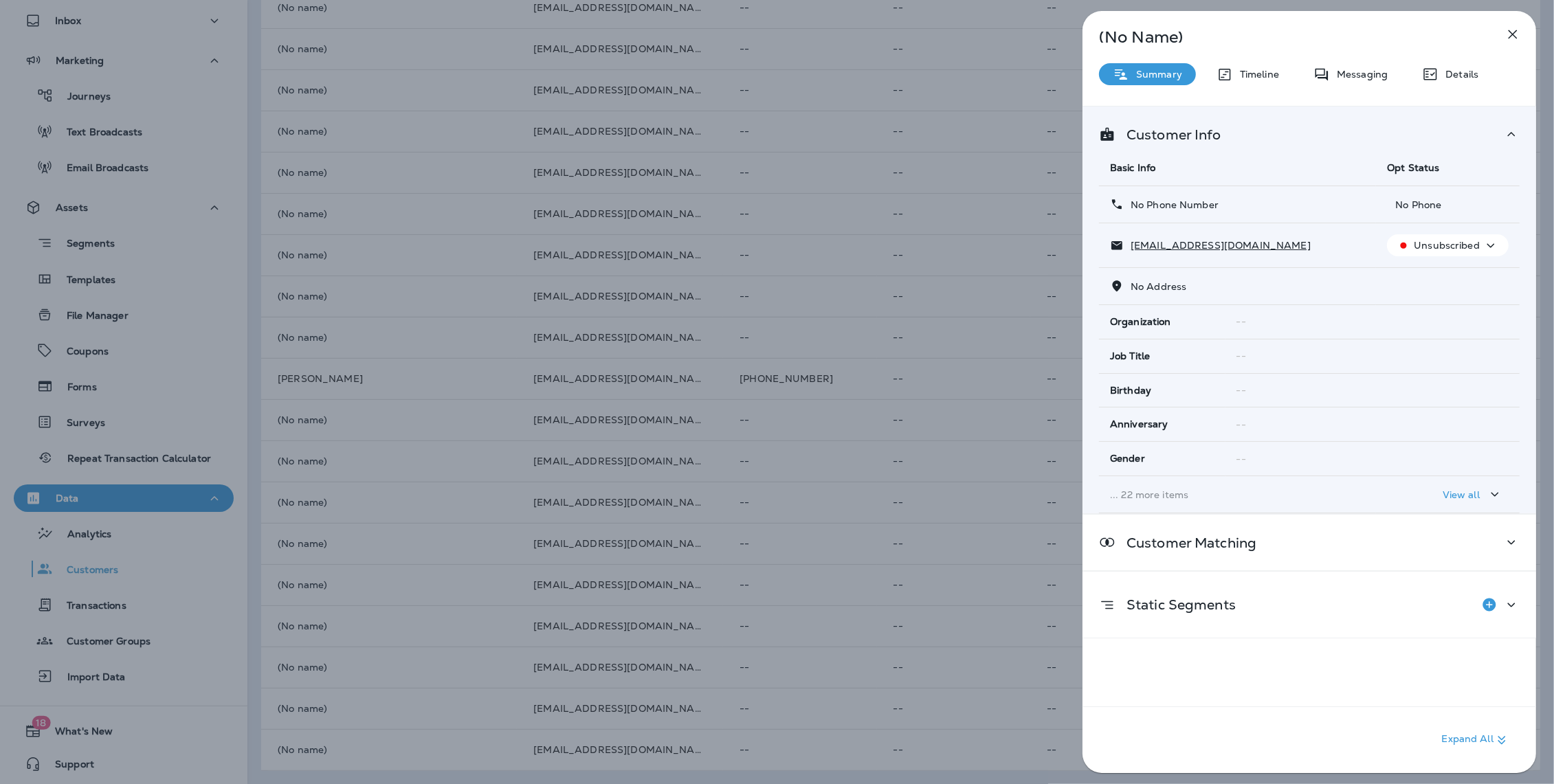
click at [1506, 29] on icon "button" at bounding box center [1513, 34] width 17 height 17
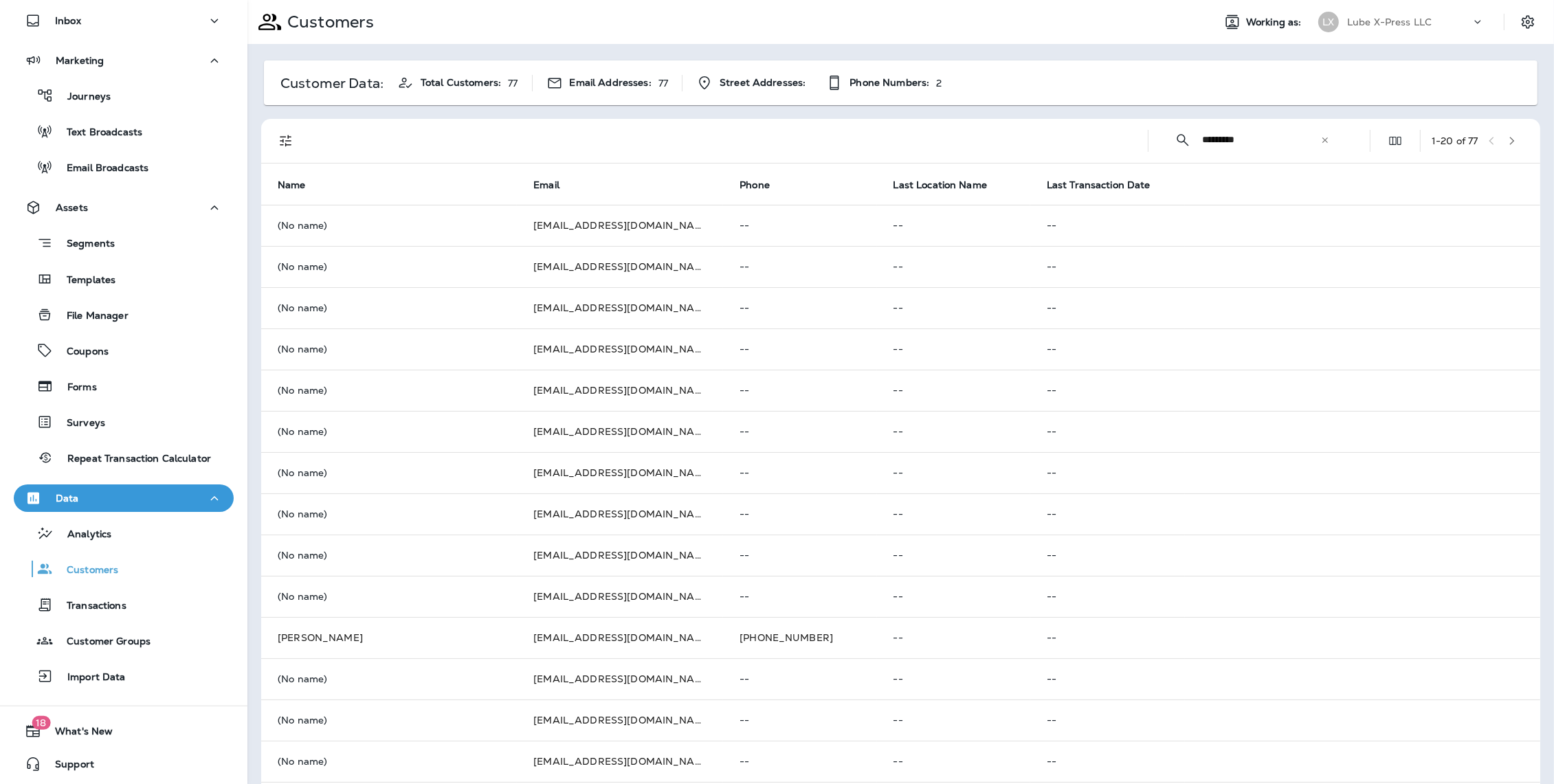
click at [450, 84] on span "Total Customers:" at bounding box center [460, 82] width 80 height 12
click at [1521, 146] on button "button" at bounding box center [1512, 141] width 21 height 21
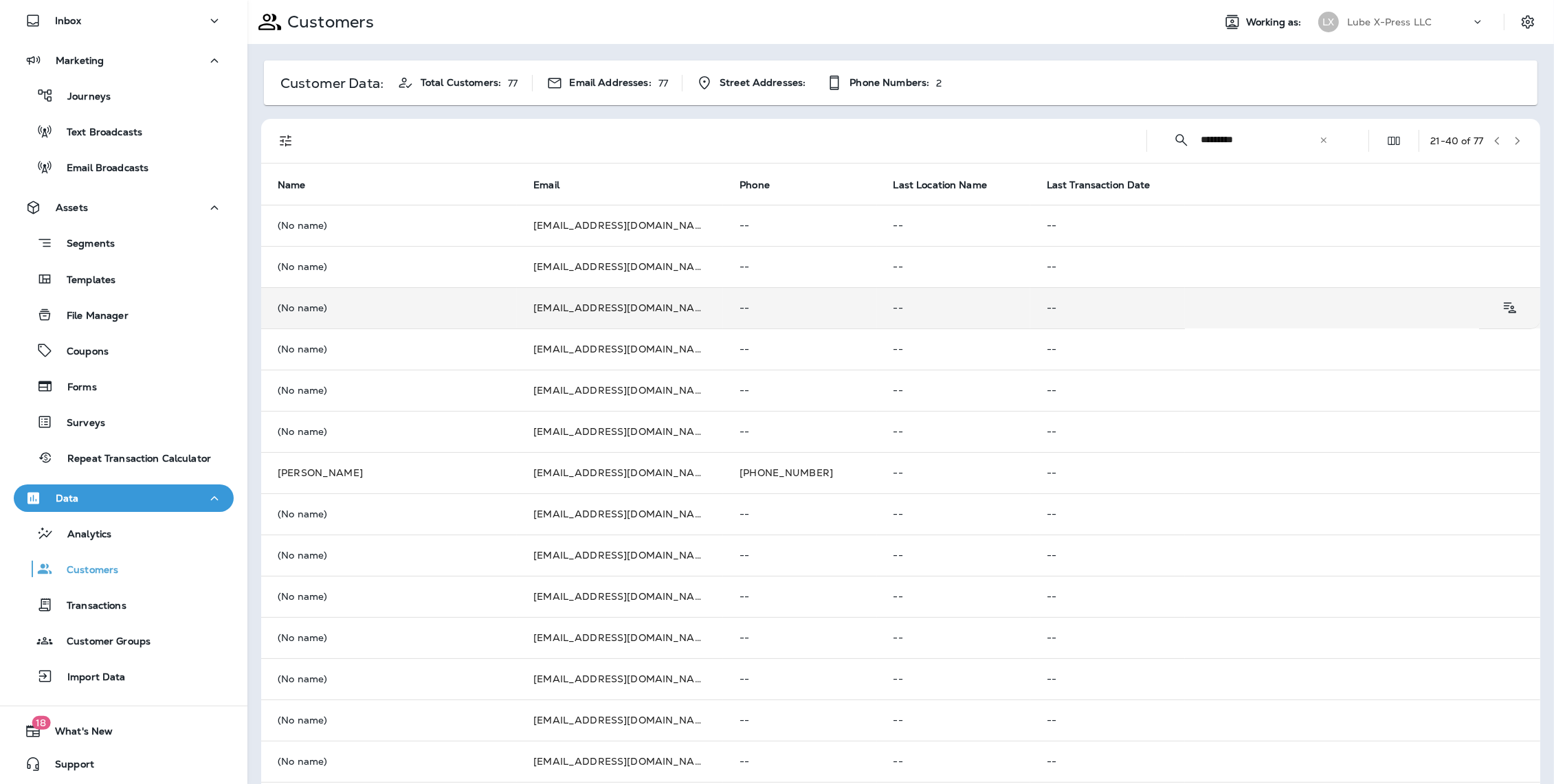
click at [629, 305] on td "[EMAIL_ADDRESS][DOMAIN_NAME]" at bounding box center [620, 307] width 206 height 41
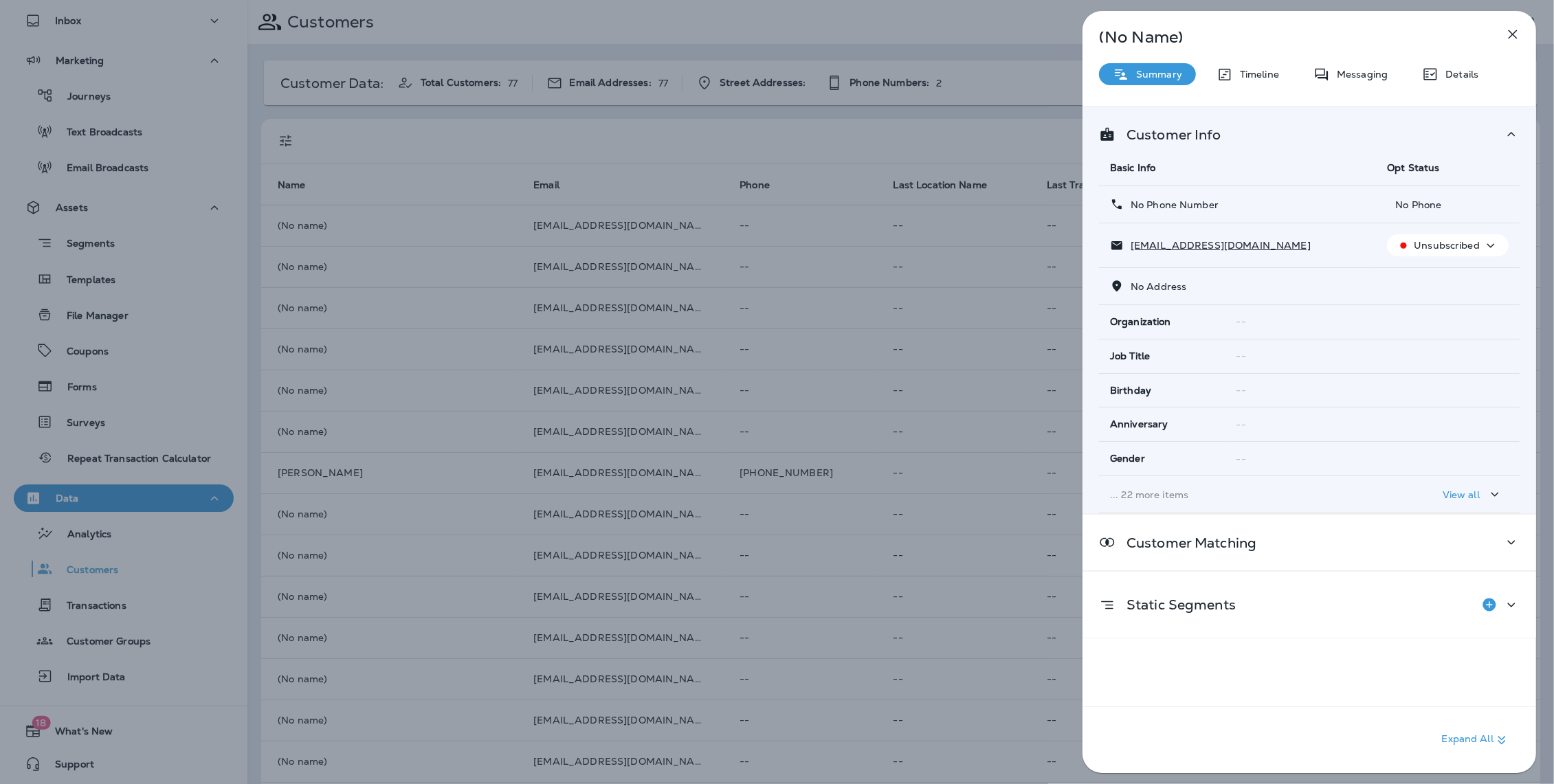
click at [1349, 204] on div "No Phone Number" at bounding box center [1237, 204] width 255 height 15
click at [1493, 247] on icon "button" at bounding box center [1491, 245] width 17 height 17
click at [1466, 123] on div "Customer Info Basic Info Opt Status No Phone Number No Phone [EMAIL_ADDRESS][DO…" at bounding box center [1309, 310] width 454 height 407
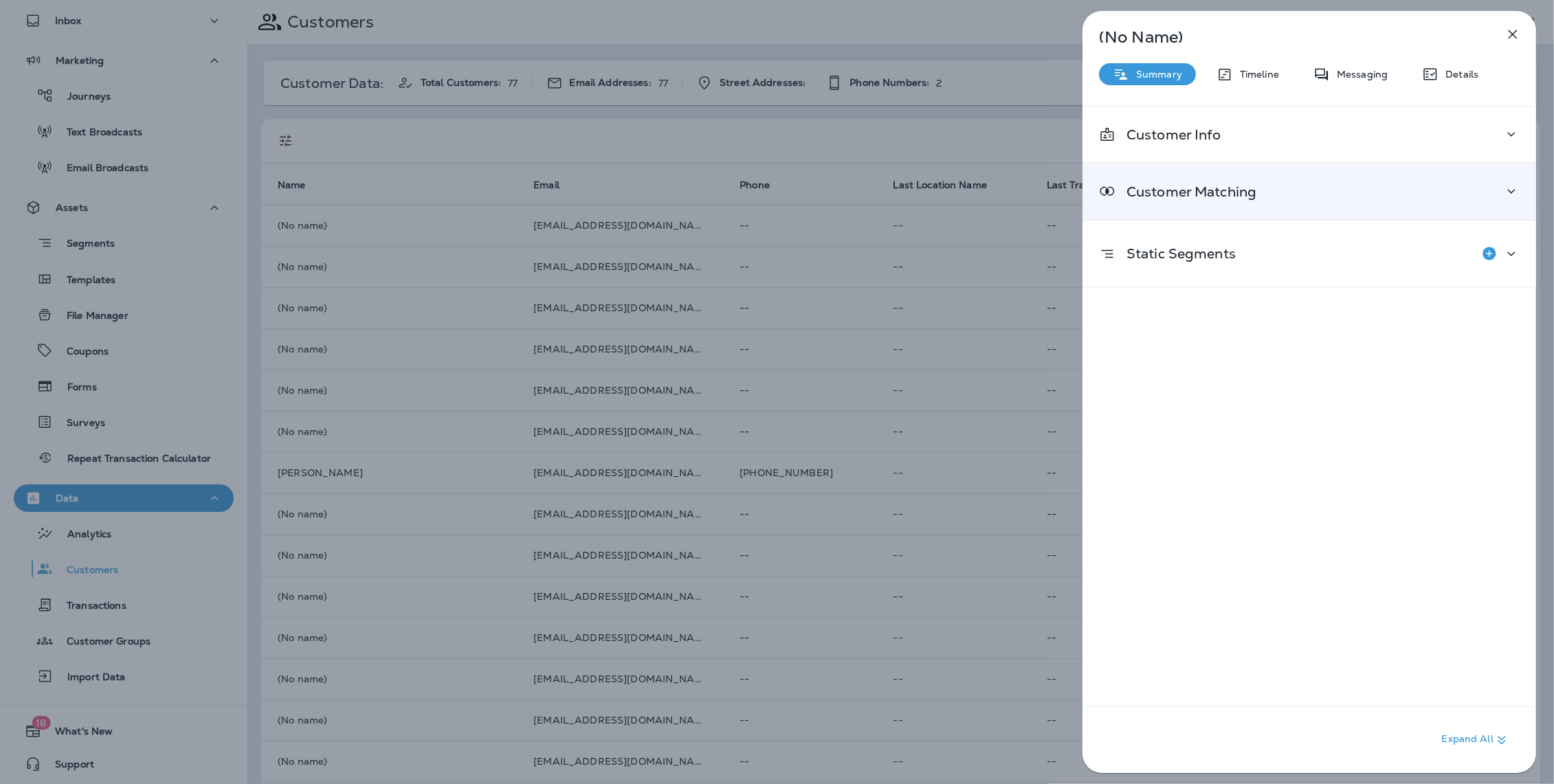
click at [1256, 197] on p "Customer Matching" at bounding box center [1186, 192] width 141 height 11
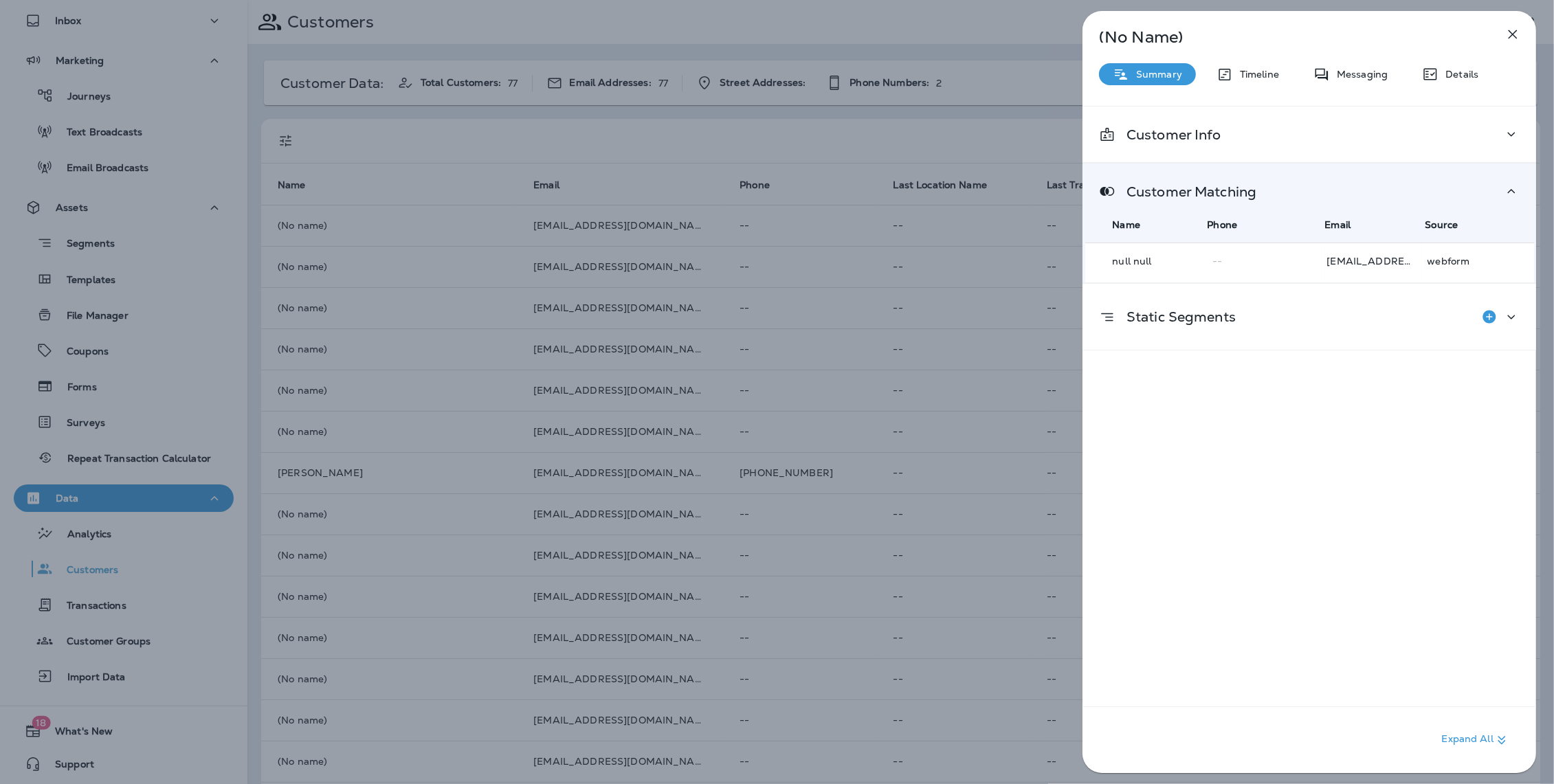
click at [1276, 267] on span "--" at bounding box center [1265, 261] width 103 height 14
click at [1354, 263] on p "[EMAIL_ADDRESS][DOMAIN_NAME]" at bounding box center [1371, 261] width 89 height 11
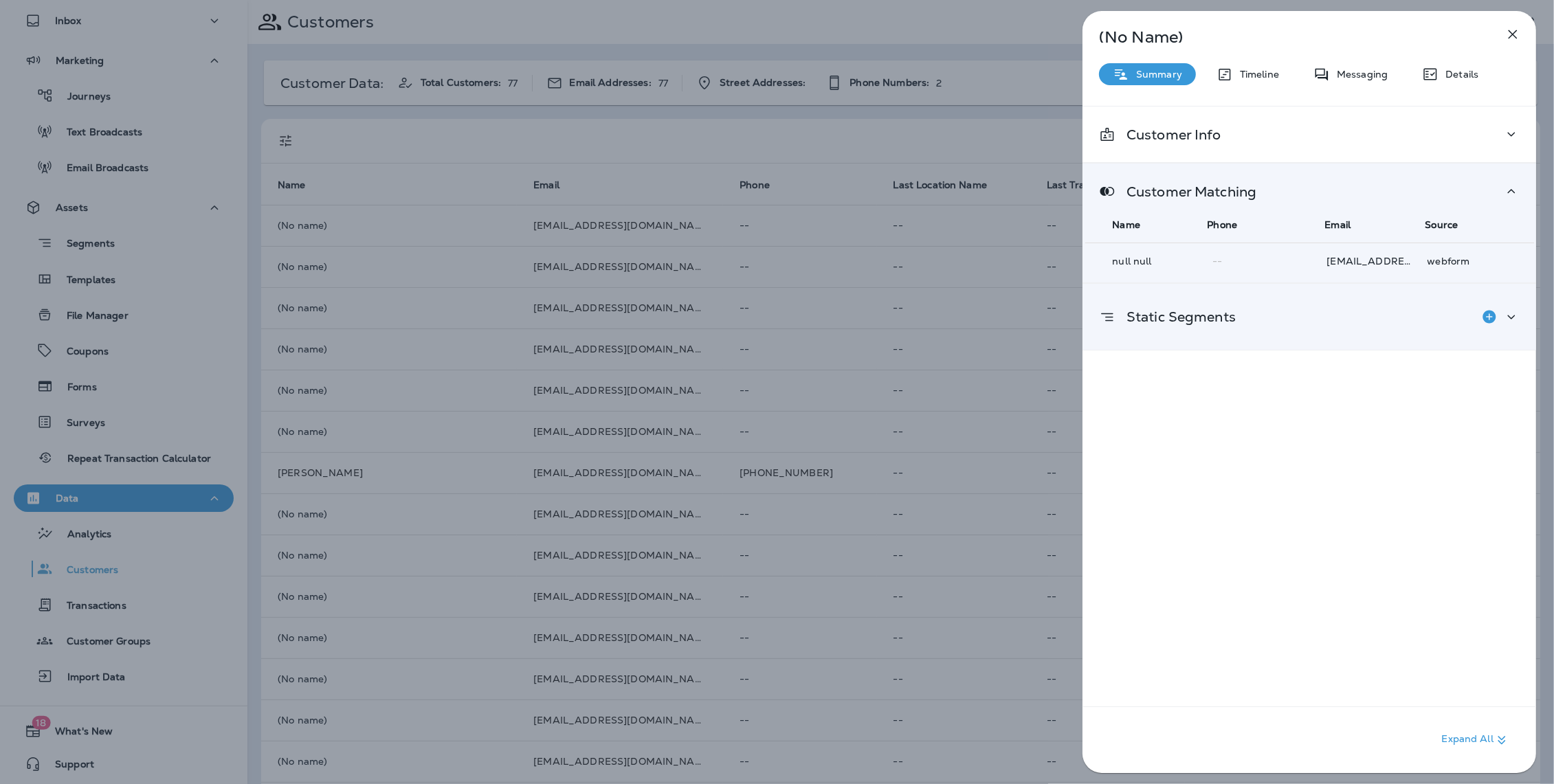
click at [1180, 319] on p "Static Segments" at bounding box center [1175, 317] width 121 height 11
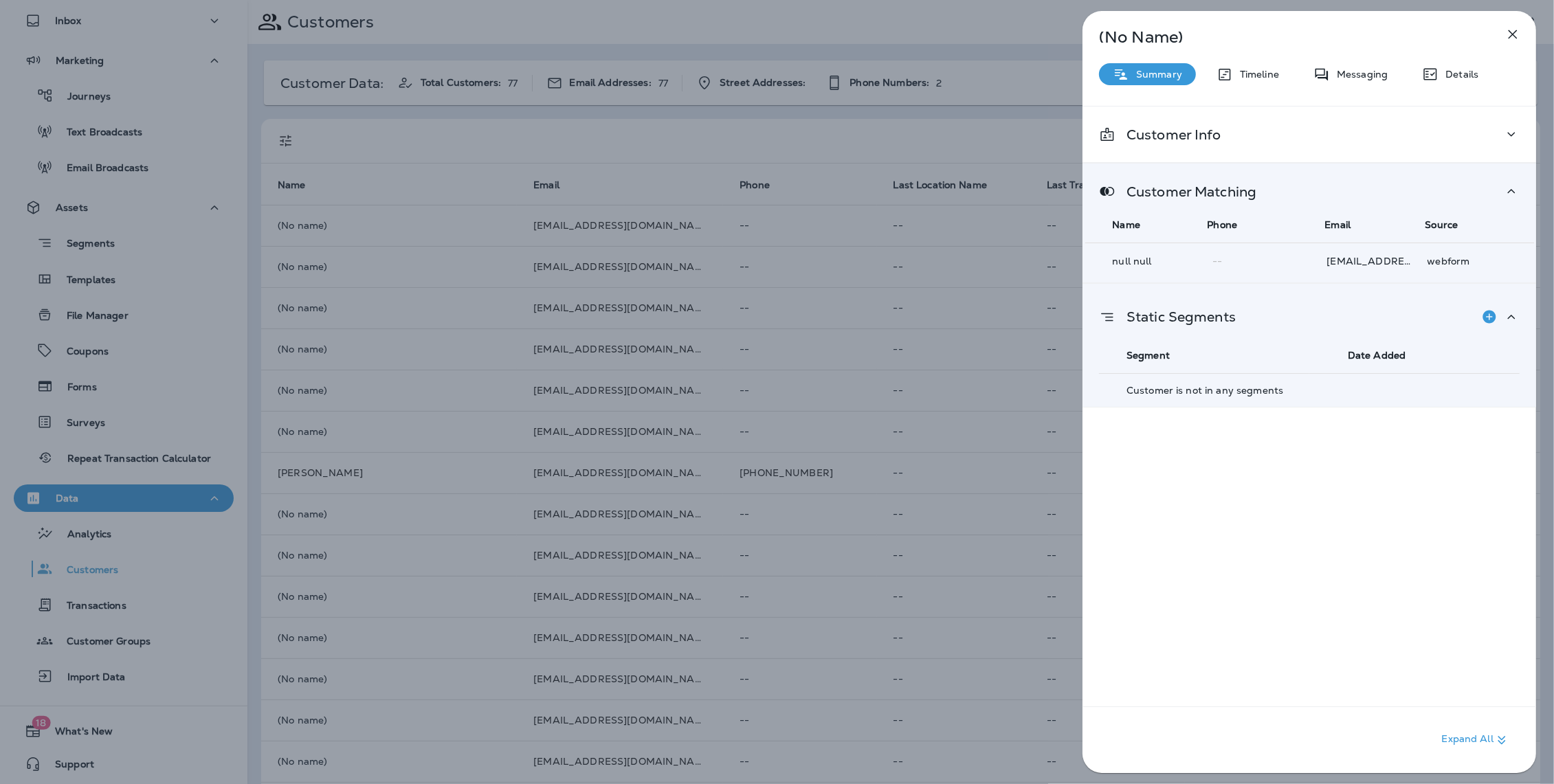
click at [1180, 319] on p "Static Segments" at bounding box center [1175, 317] width 121 height 11
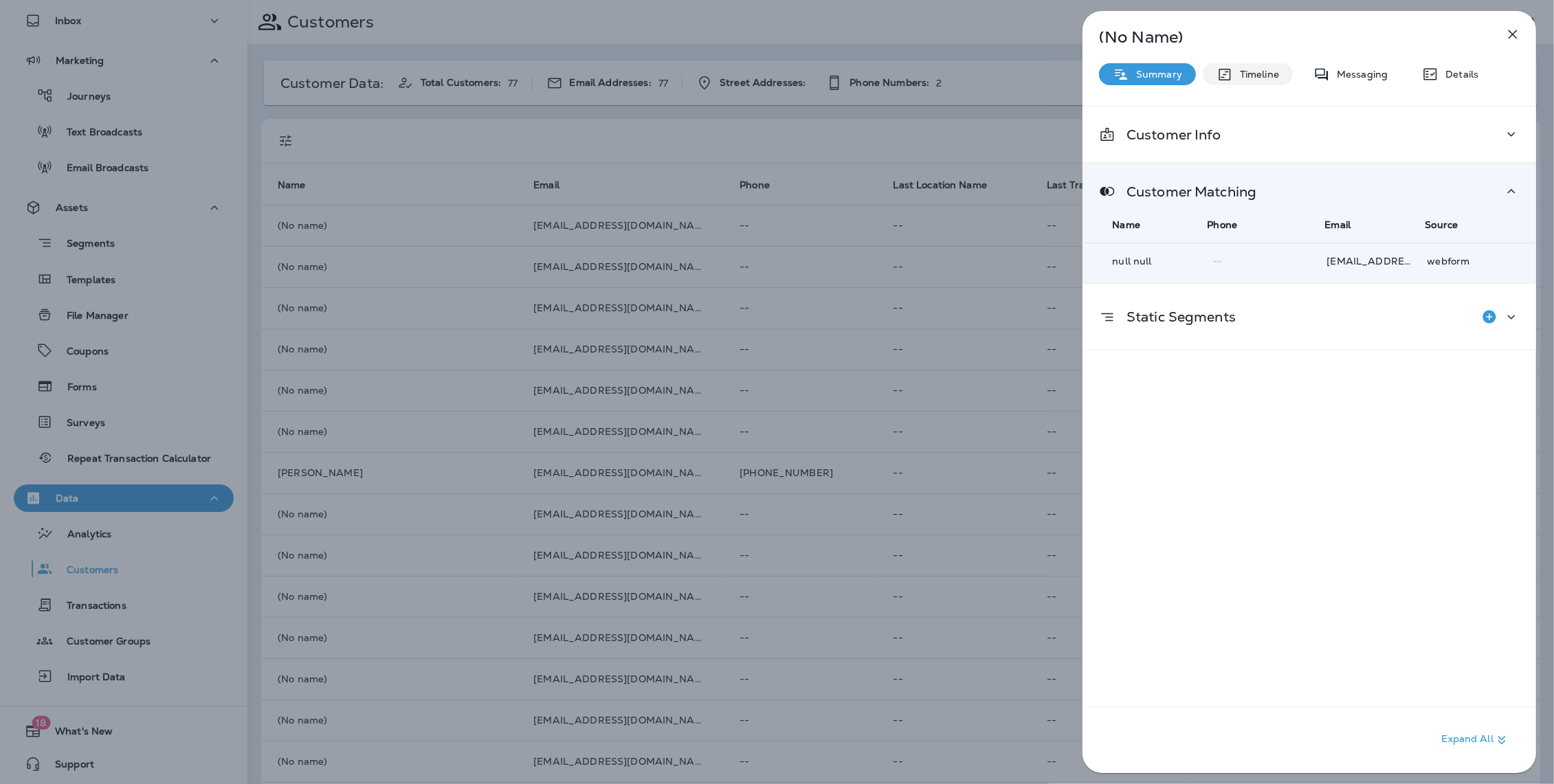
click at [1255, 78] on p "Timeline" at bounding box center [1256, 75] width 46 height 11
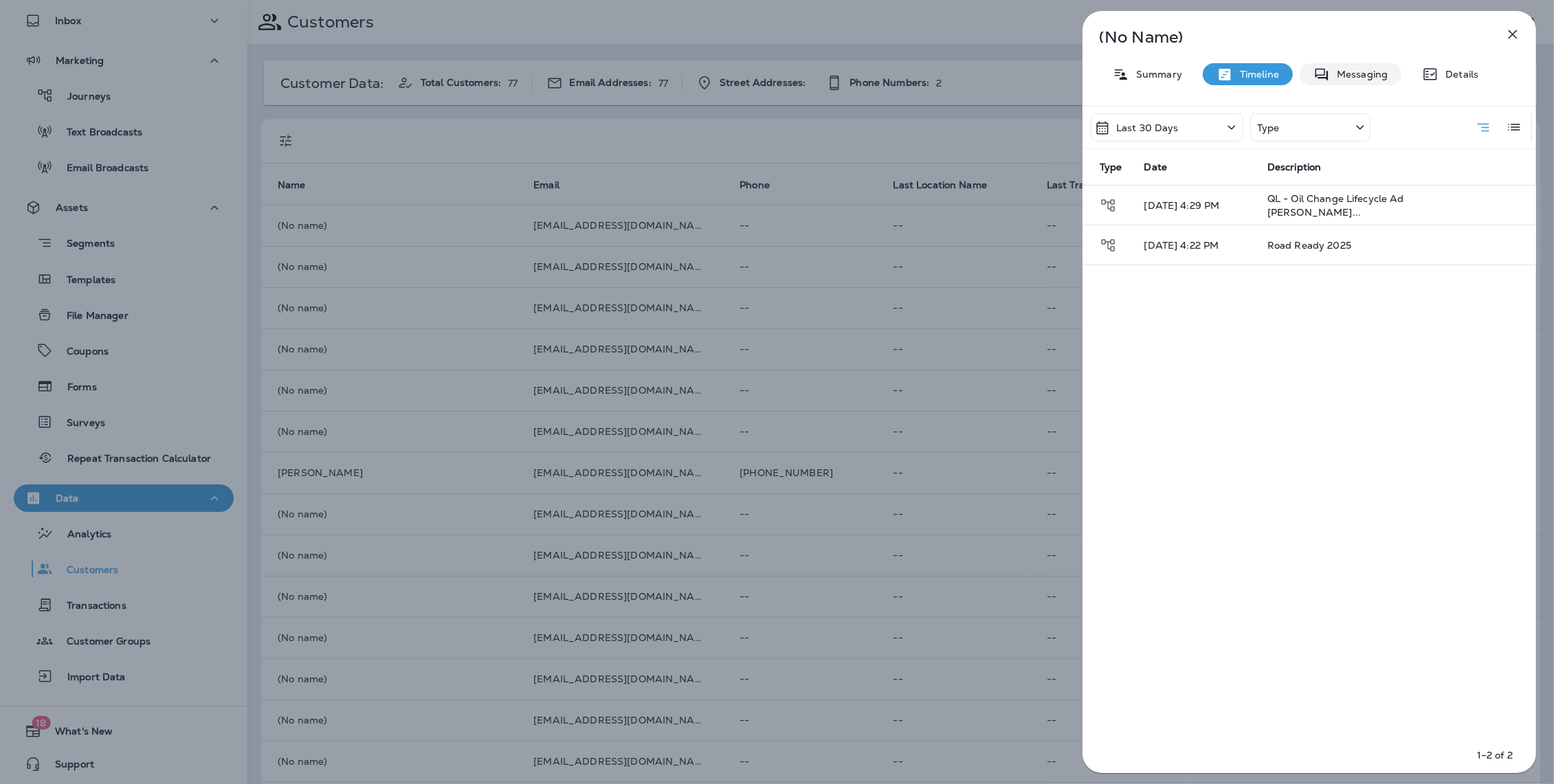
click at [1351, 76] on p "Messaging" at bounding box center [1358, 75] width 58 height 11
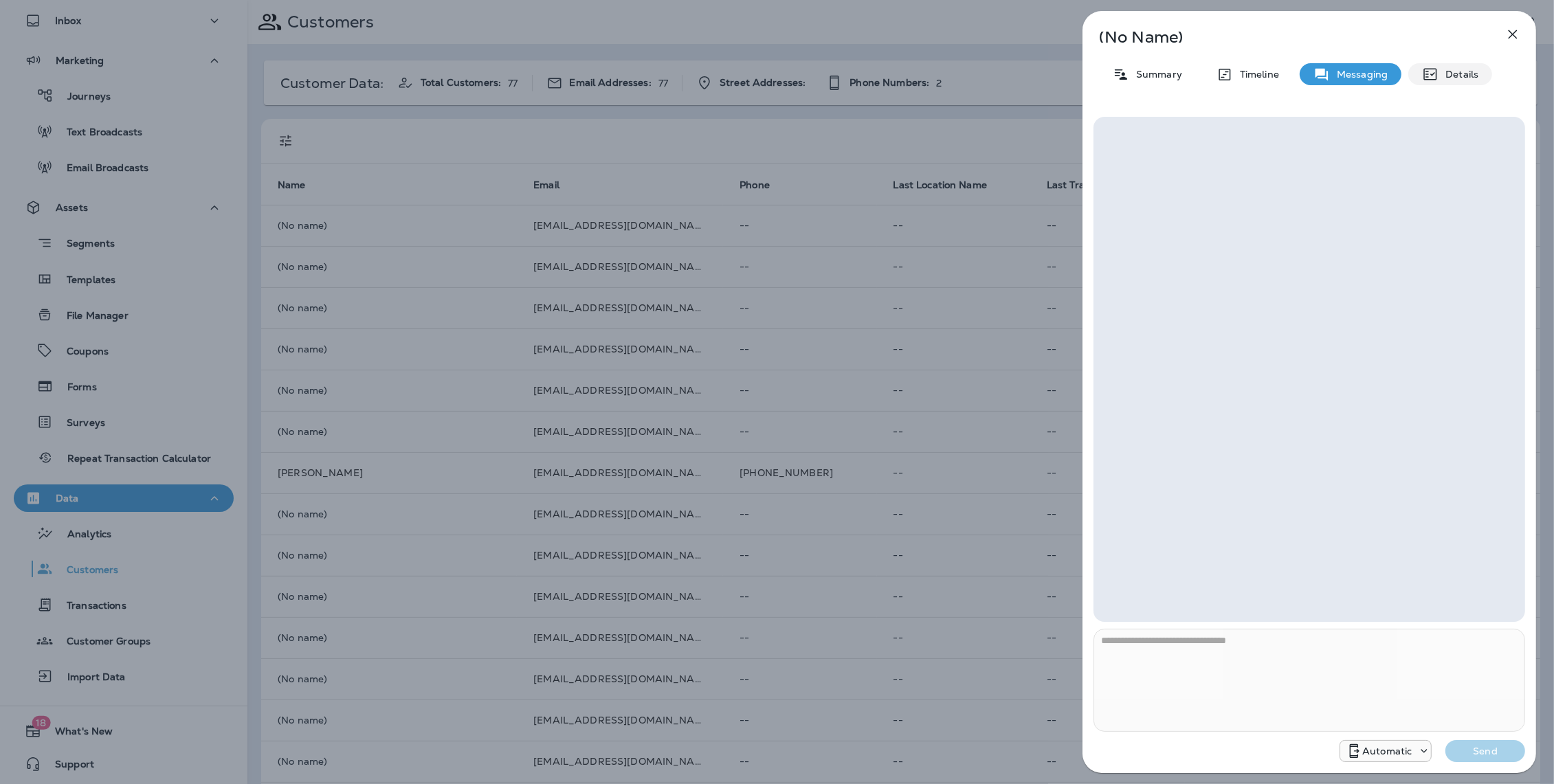
click at [1445, 79] on p "Details" at bounding box center [1458, 75] width 40 height 11
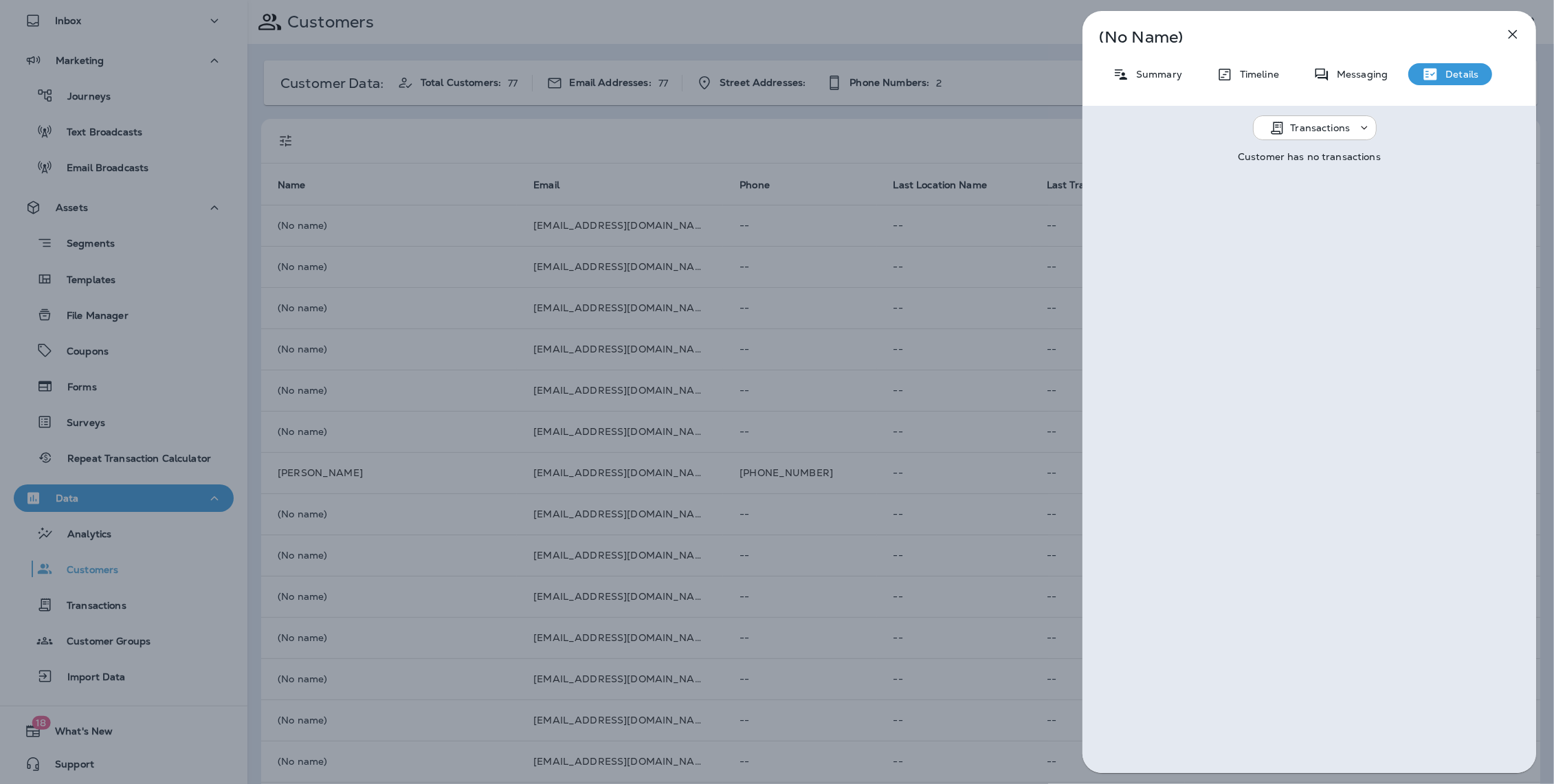
click at [1339, 82] on div "Messaging" at bounding box center [1350, 75] width 102 height 22
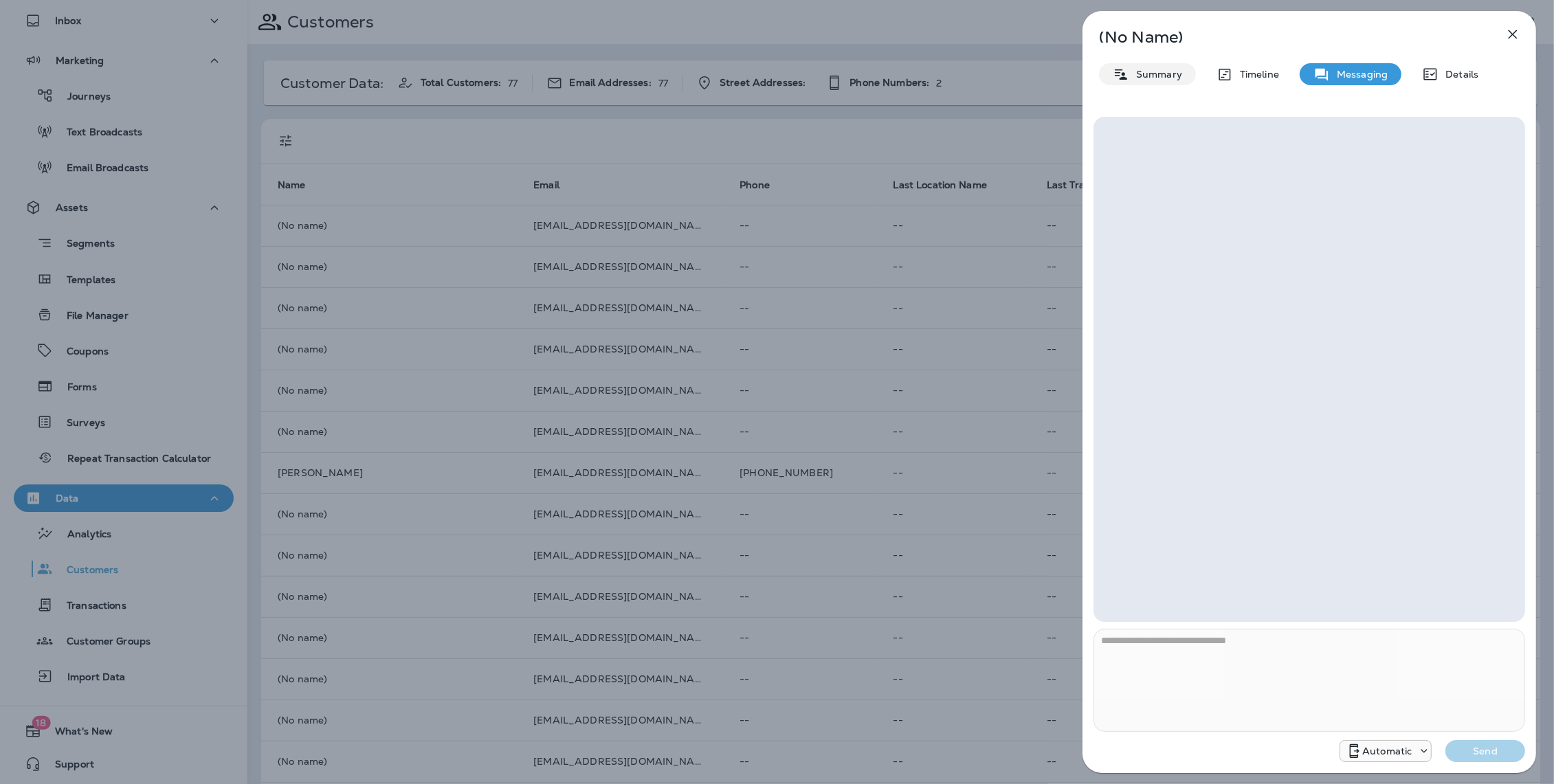
click at [1155, 72] on p "Summary" at bounding box center [1156, 75] width 53 height 11
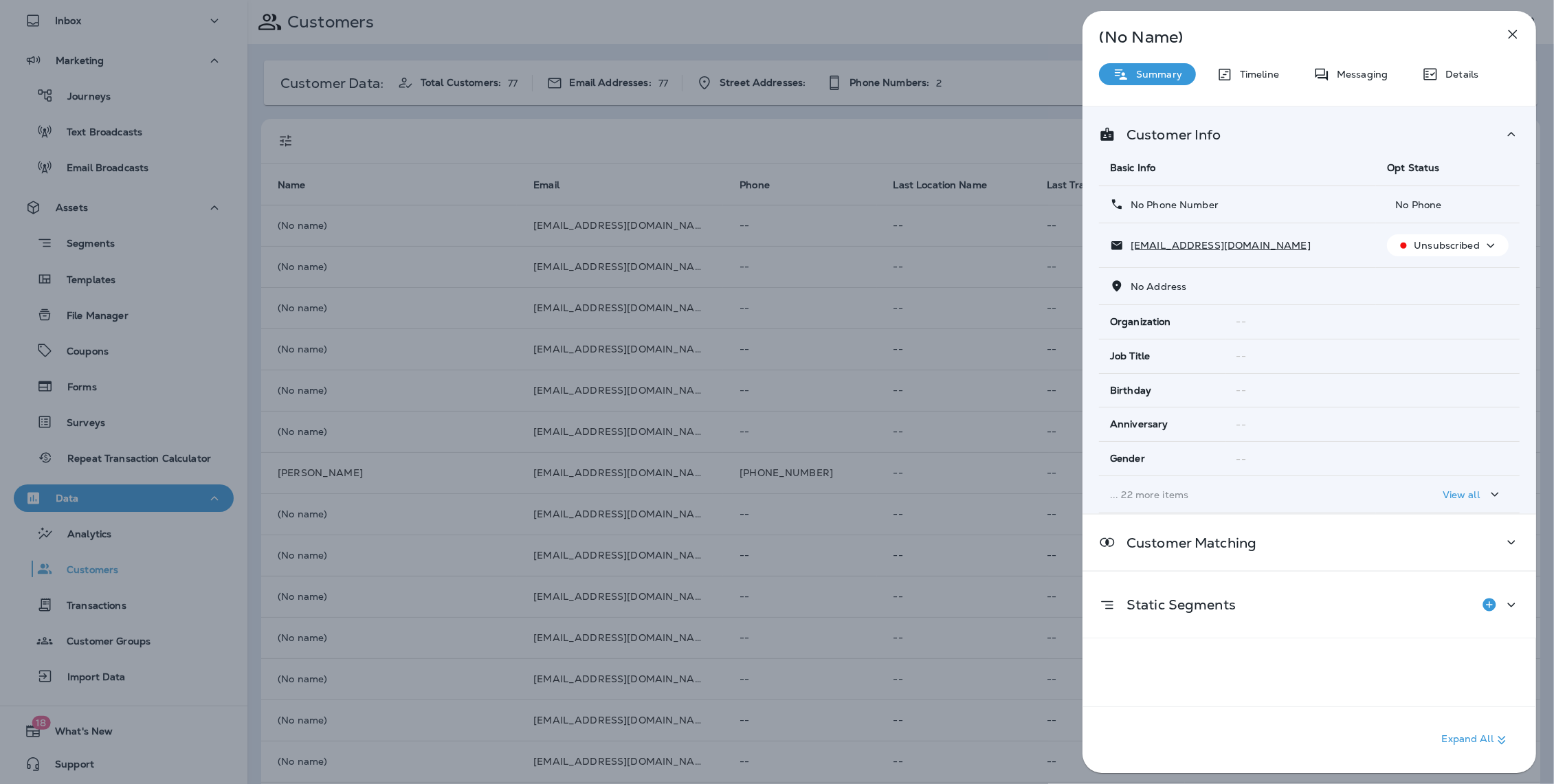
click at [1198, 321] on div "Organization" at bounding box center [1162, 321] width 105 height 12
click at [1491, 247] on icon "button" at bounding box center [1491, 245] width 17 height 17
click at [1439, 275] on p "Reset Status" at bounding box center [1457, 279] width 62 height 11
click at [1486, 243] on icon "button" at bounding box center [1481, 245] width 17 height 17
click at [1481, 116] on div "Customer Info Basic Info Opt Status No Phone Number No Phone [EMAIL_ADDRESS][DO…" at bounding box center [1309, 310] width 454 height 407
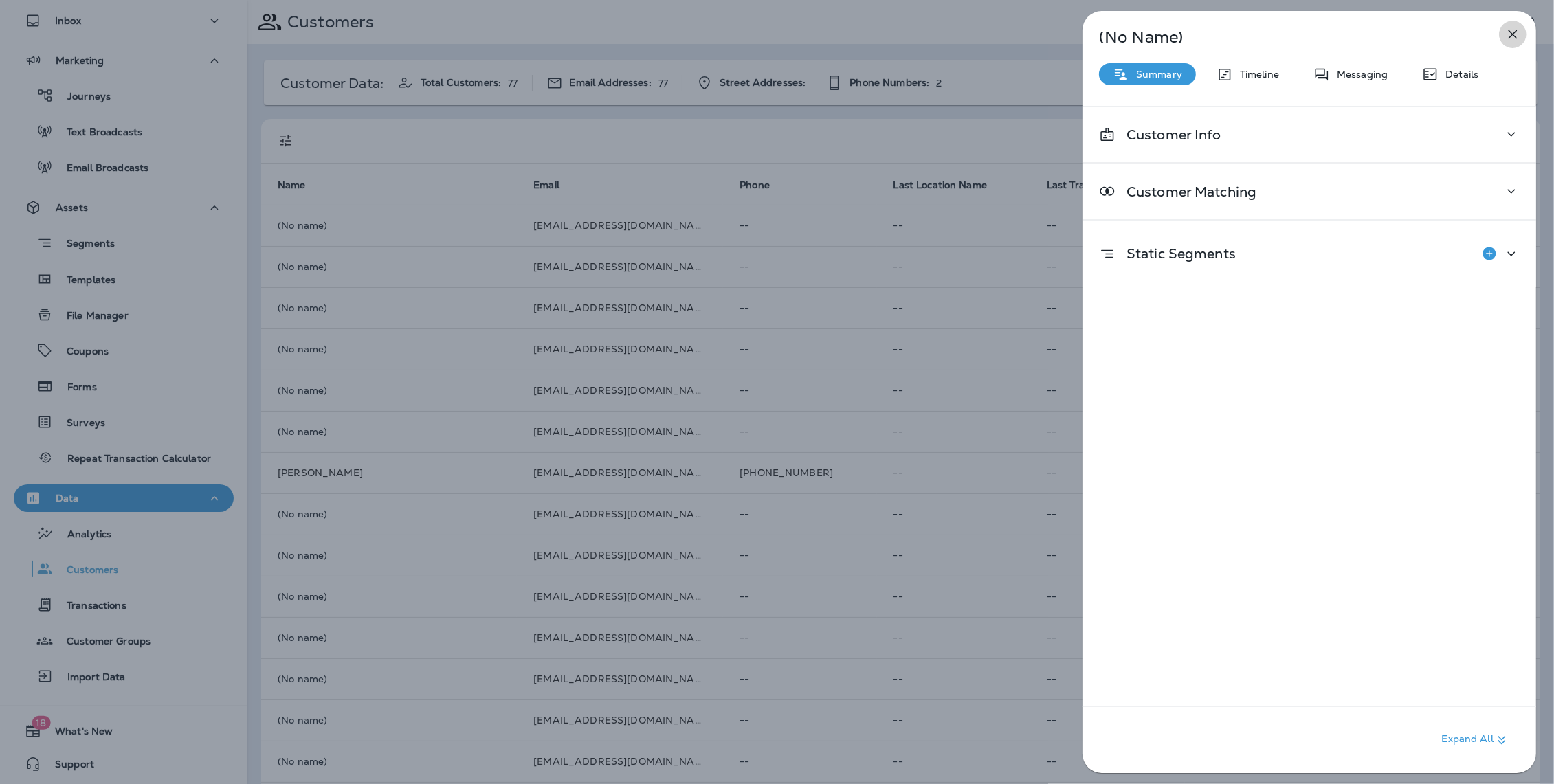
click at [1513, 40] on icon "button" at bounding box center [1513, 34] width 17 height 17
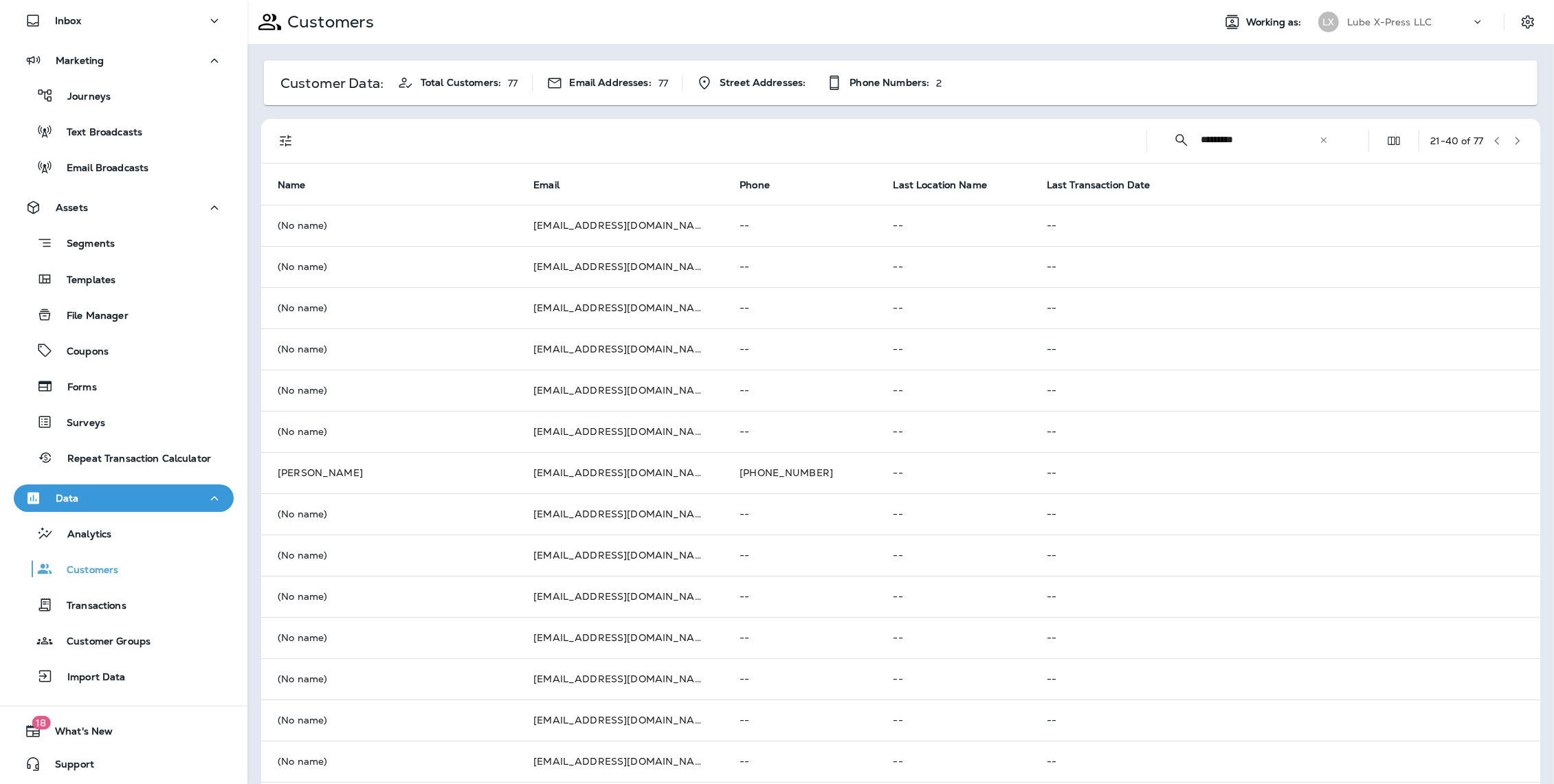
click at [644, 223] on td "[EMAIL_ADDRESS][DOMAIN_NAME]" at bounding box center [620, 225] width 206 height 41
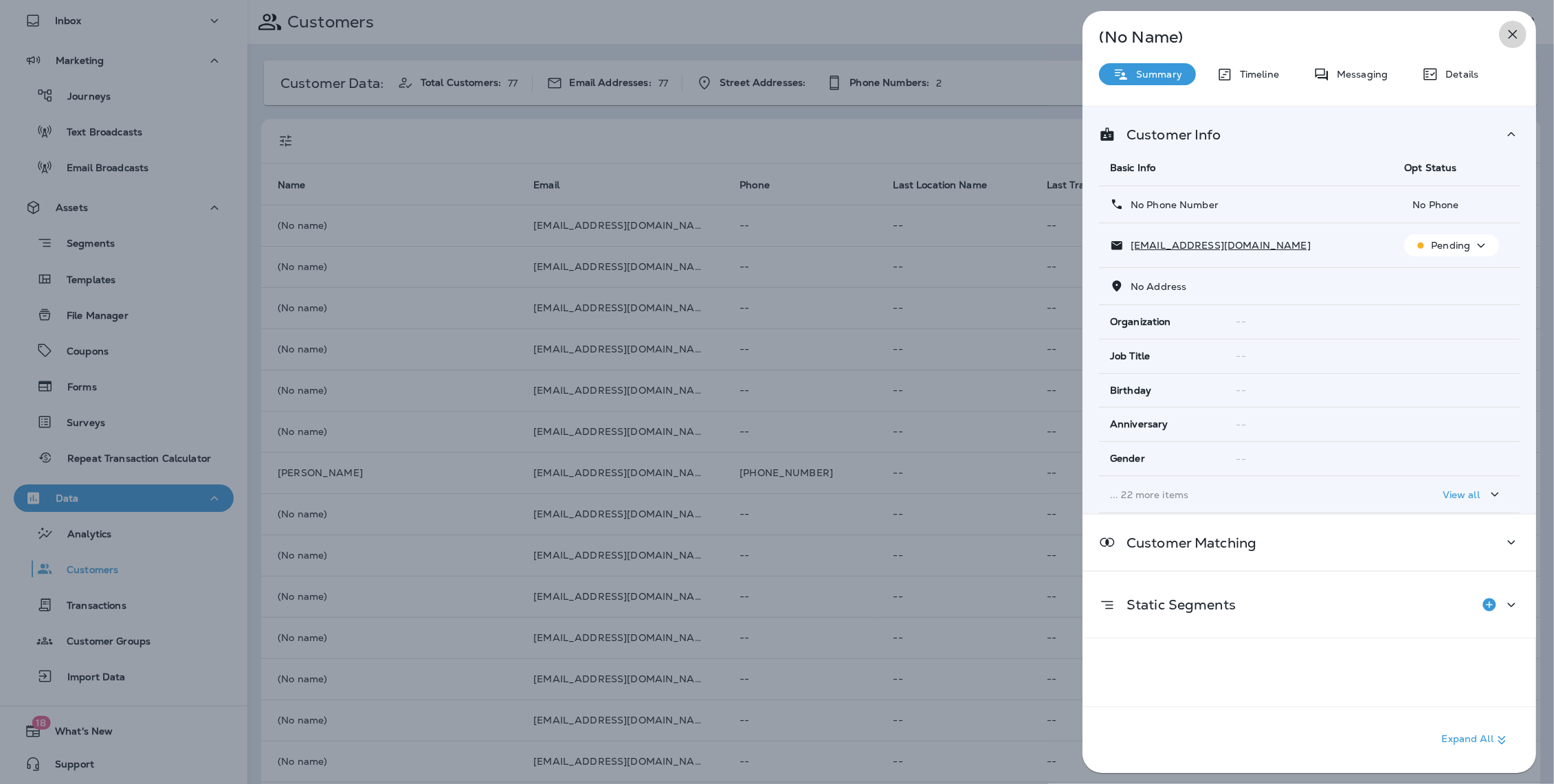
click at [1514, 36] on icon "button" at bounding box center [1513, 34] width 17 height 17
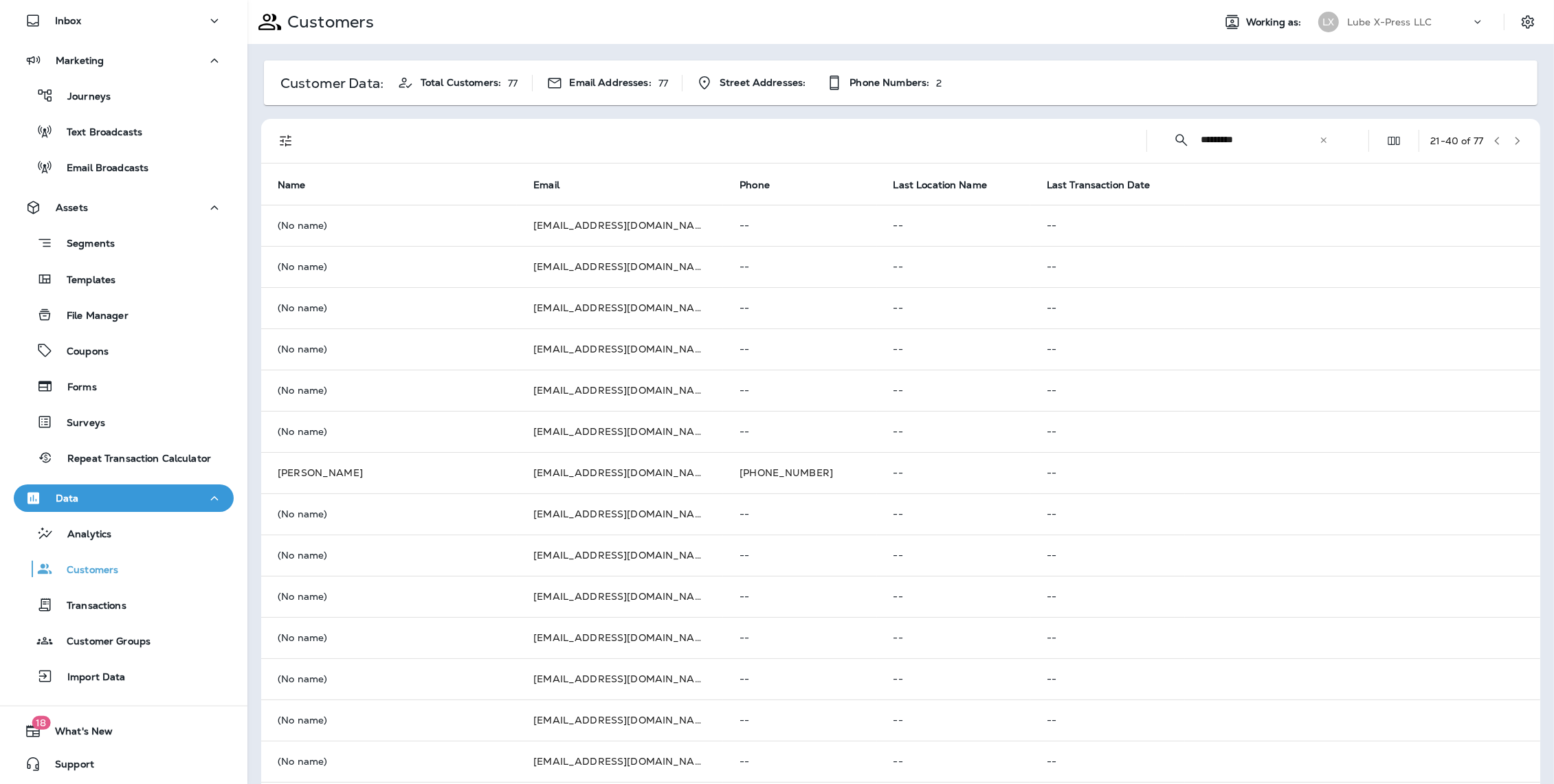
click at [1248, 141] on input "*********" at bounding box center [1260, 139] width 119 height 36
click at [1134, 140] on div "​ ********* ​ ​ 21 - 40 of 77" at bounding box center [903, 141] width 1263 height 44
click at [1522, 143] on icon "button" at bounding box center [1518, 141] width 10 height 10
click at [284, 144] on icon "Filters" at bounding box center [286, 141] width 17 height 17
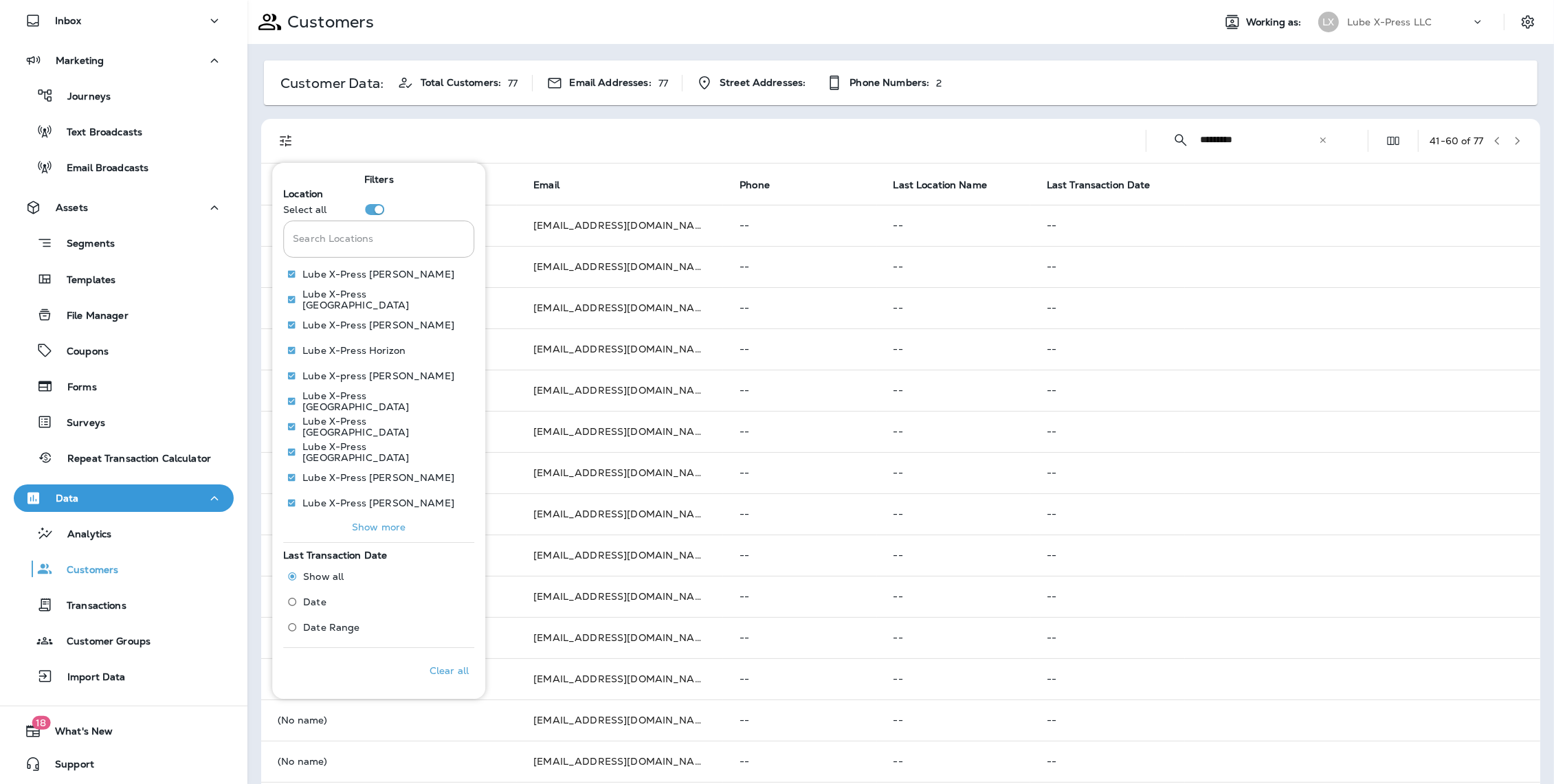
click at [559, 125] on div at bounding box center [723, 141] width 824 height 44
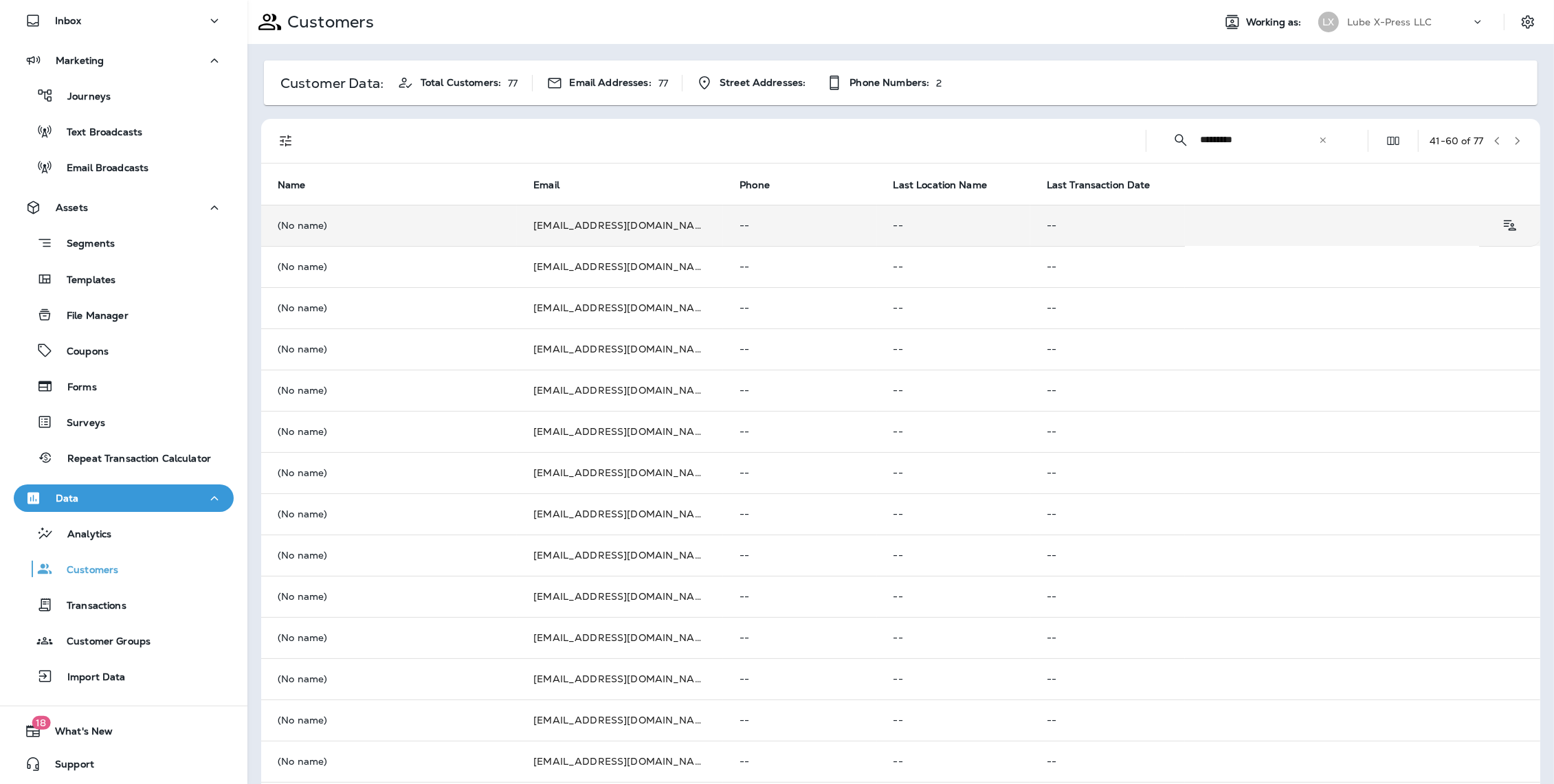
click at [303, 229] on p "(No name)" at bounding box center [388, 225] width 222 height 11
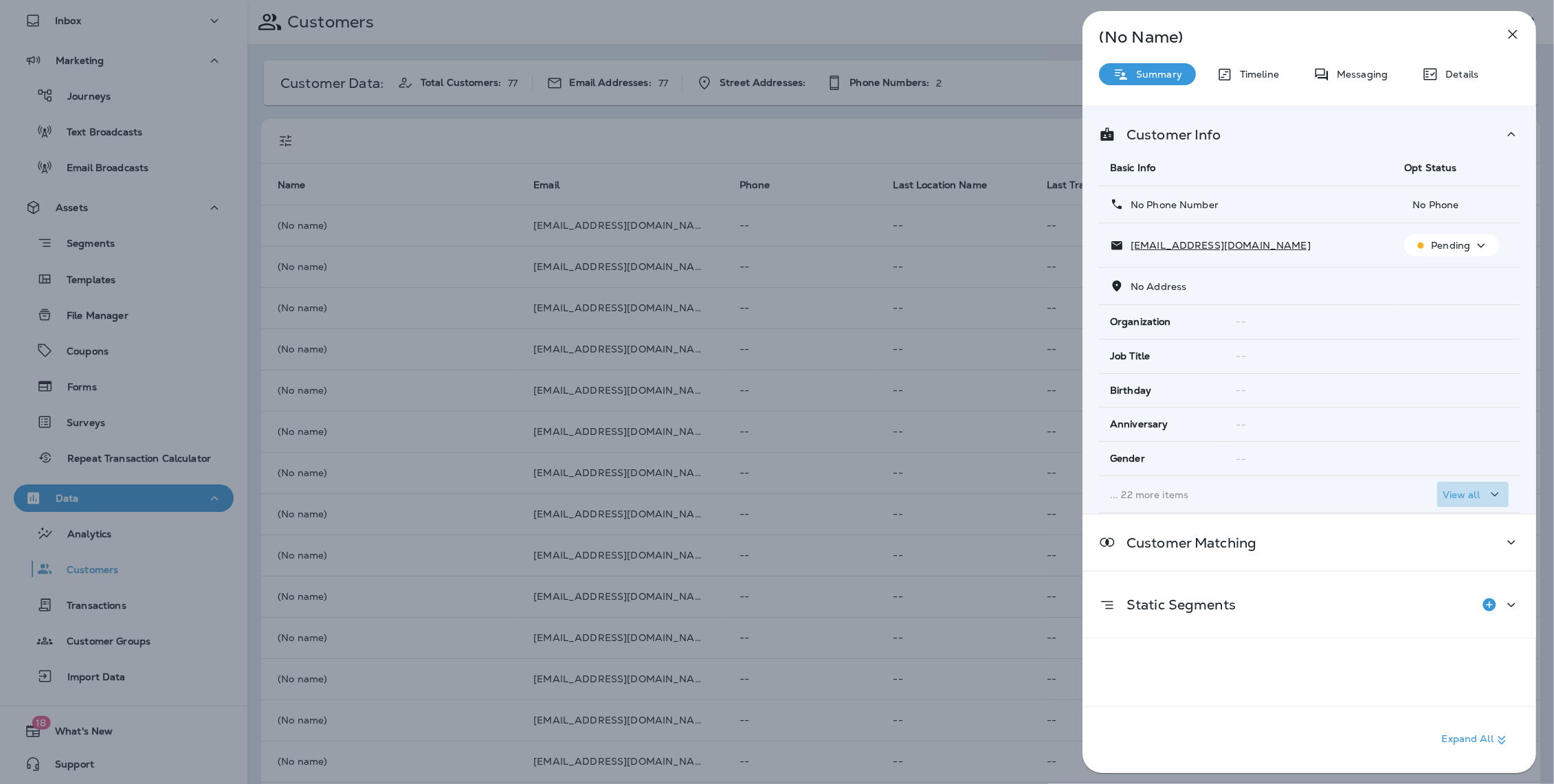
click at [1461, 502] on div "View all" at bounding box center [1472, 494] width 61 height 17
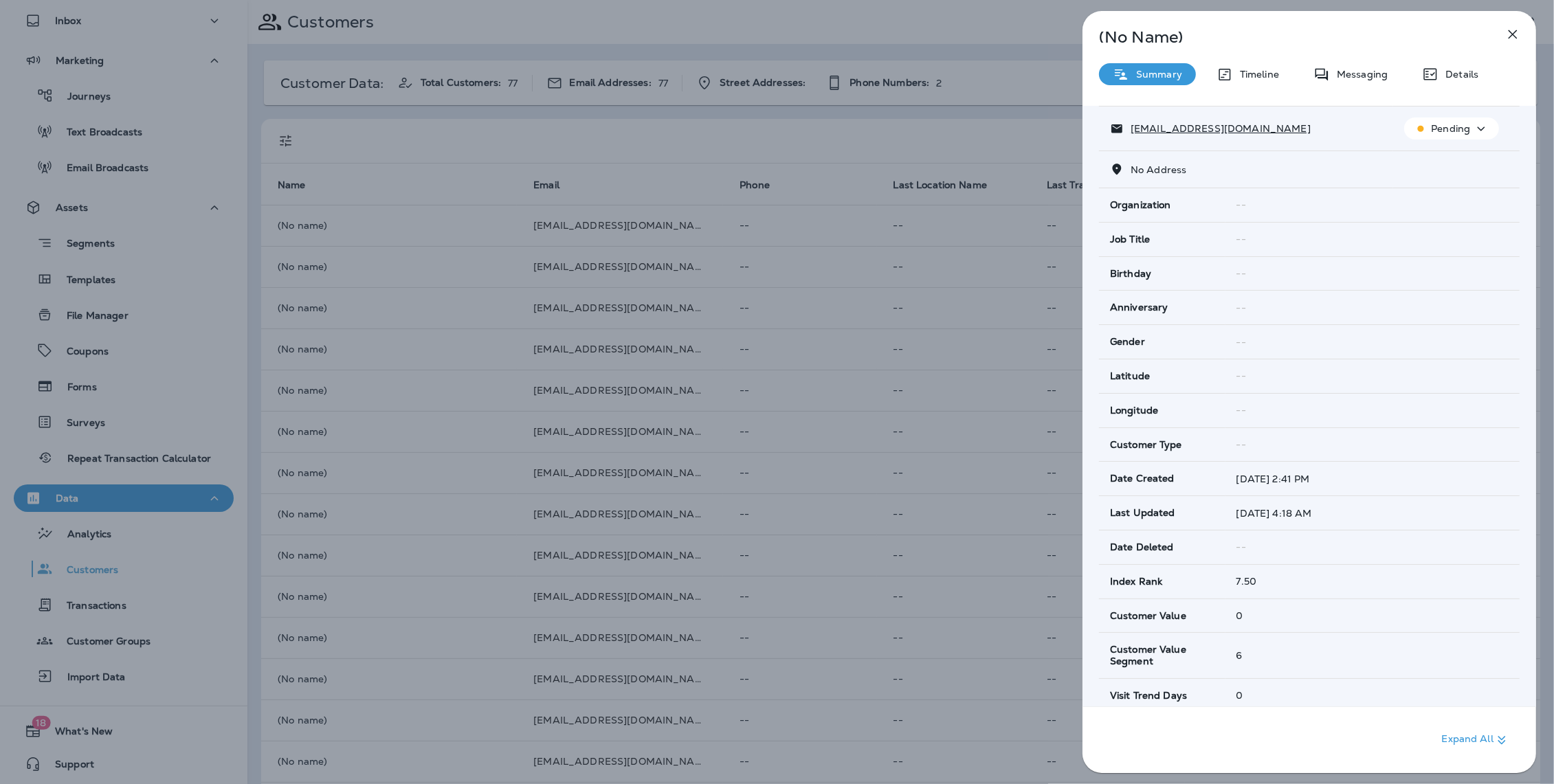
scroll to position [38, 0]
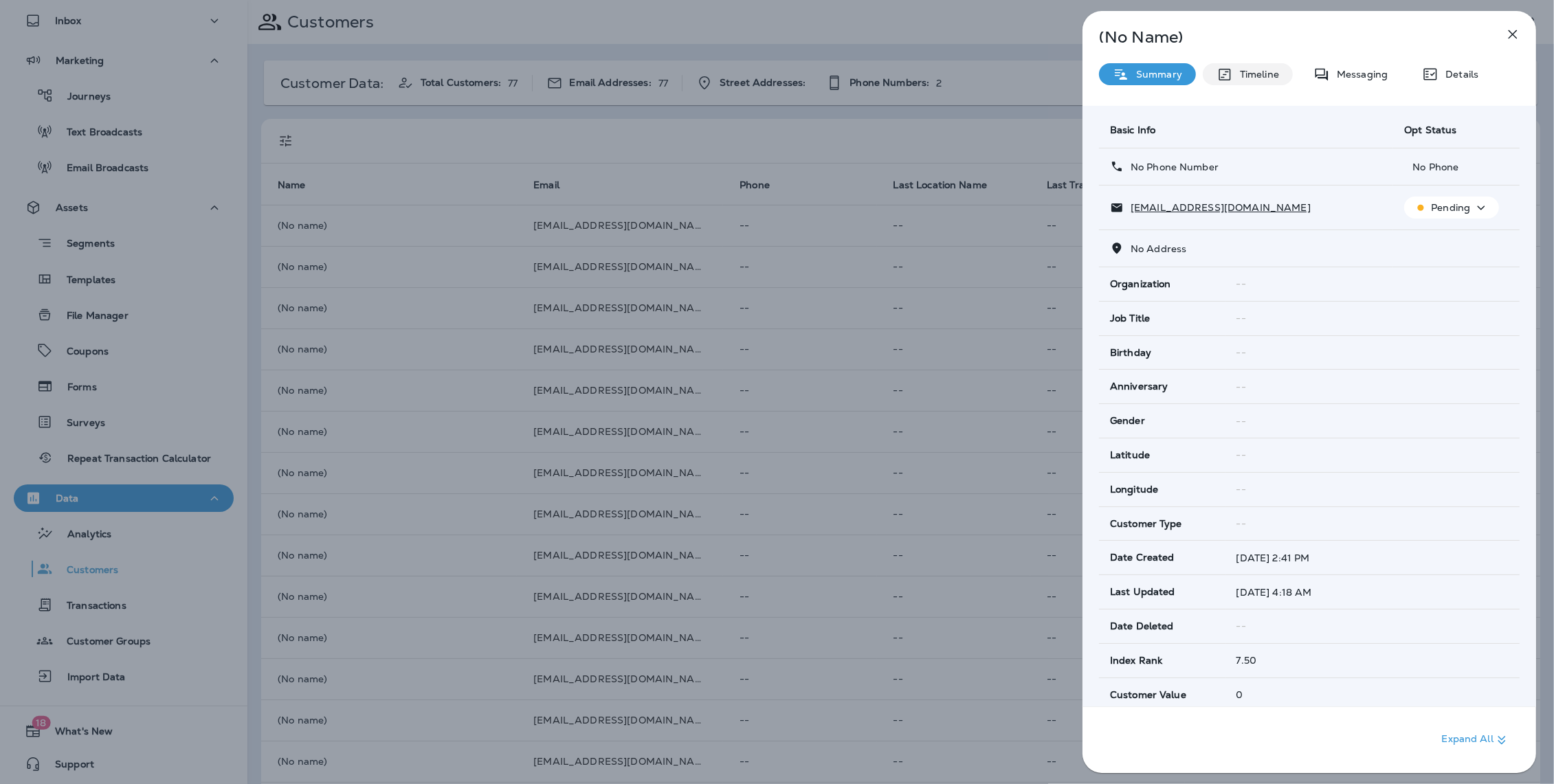
drag, startPoint x: 1236, startPoint y: 72, endPoint x: 1249, endPoint y: 100, distance: 30.9
click at [1236, 72] on p "Timeline" at bounding box center [1256, 75] width 46 height 11
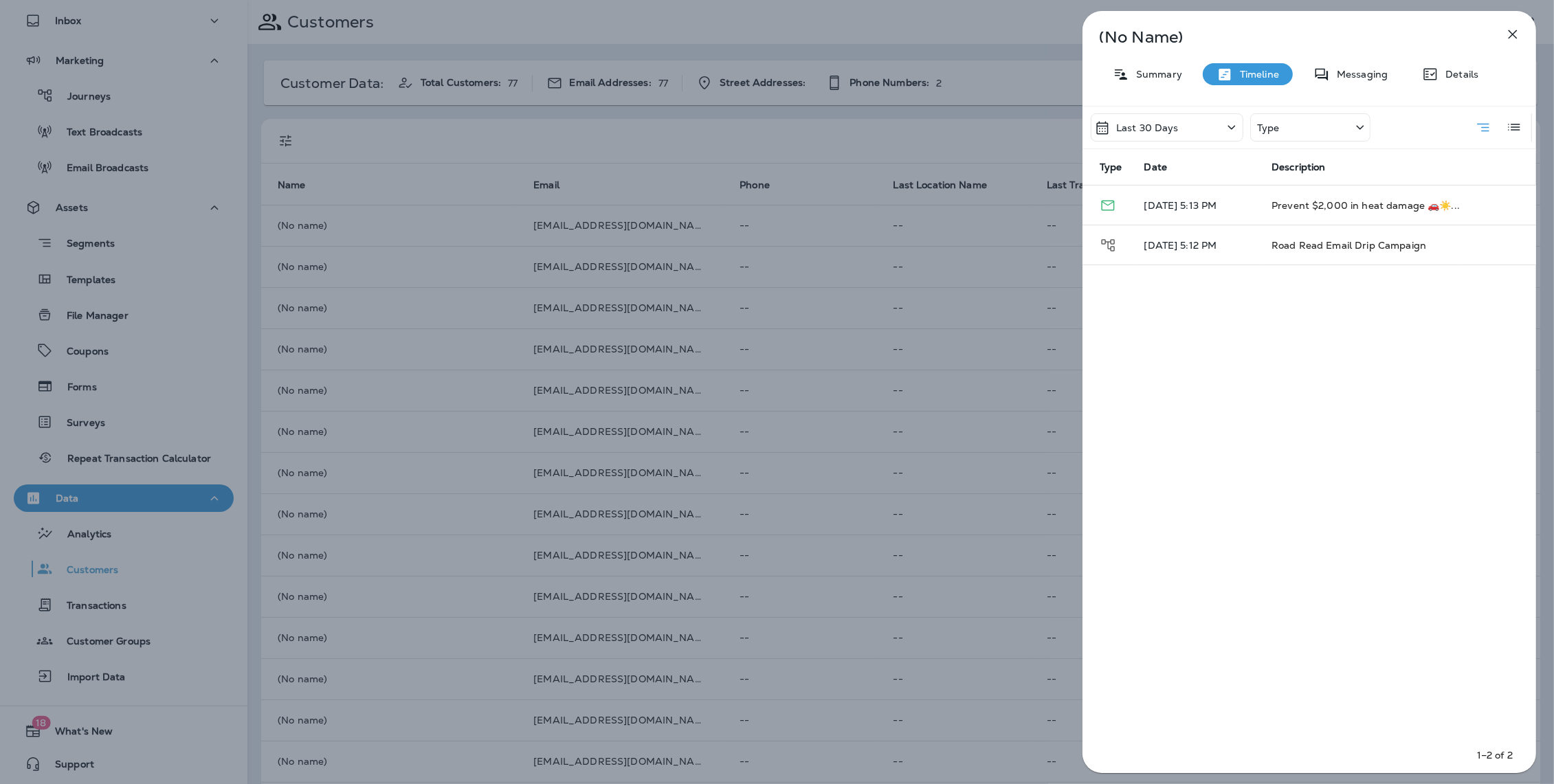
click at [1512, 38] on icon "button" at bounding box center [1513, 34] width 17 height 17
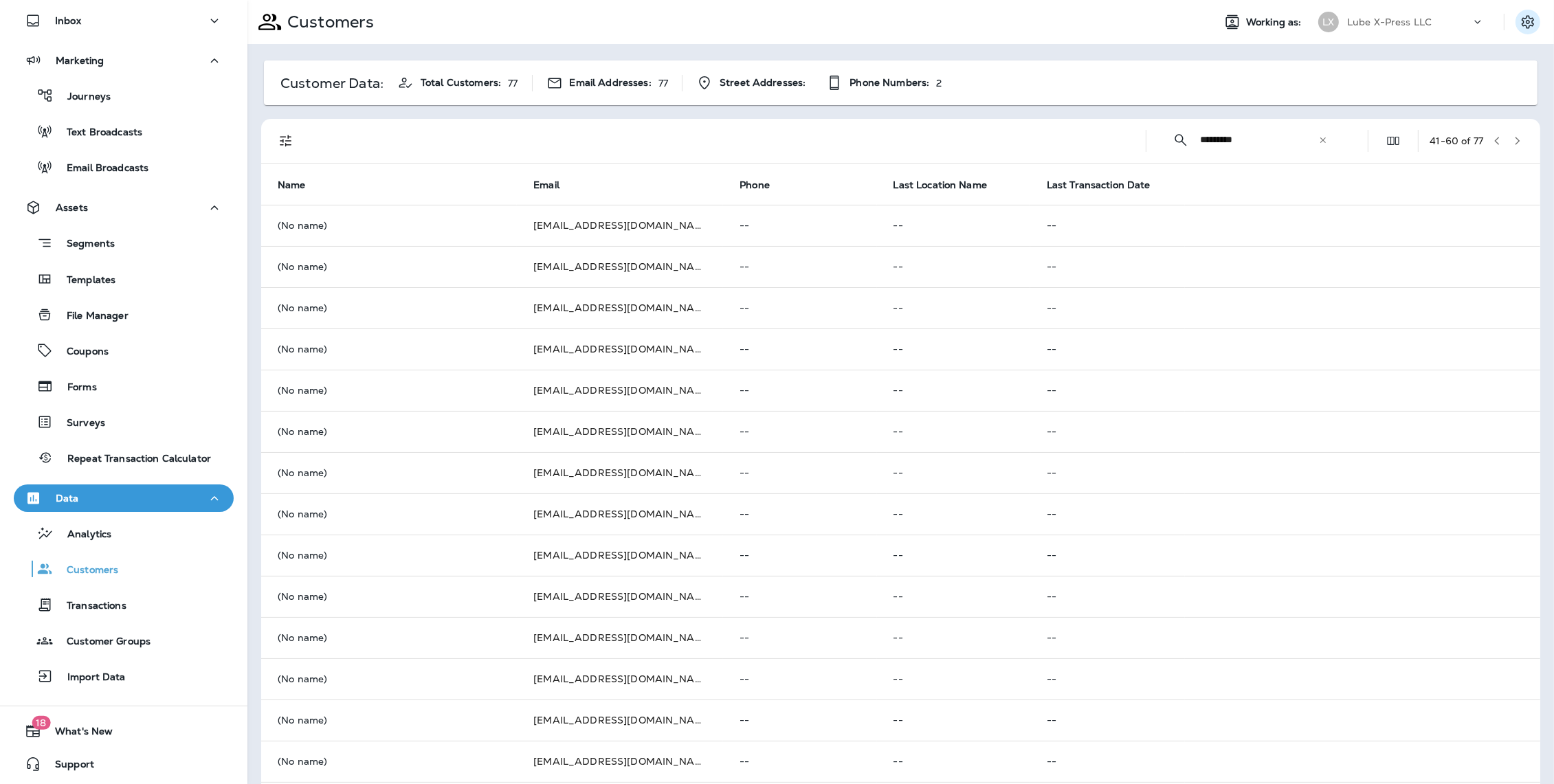
click at [1528, 24] on icon "Settings" at bounding box center [1528, 22] width 17 height 17
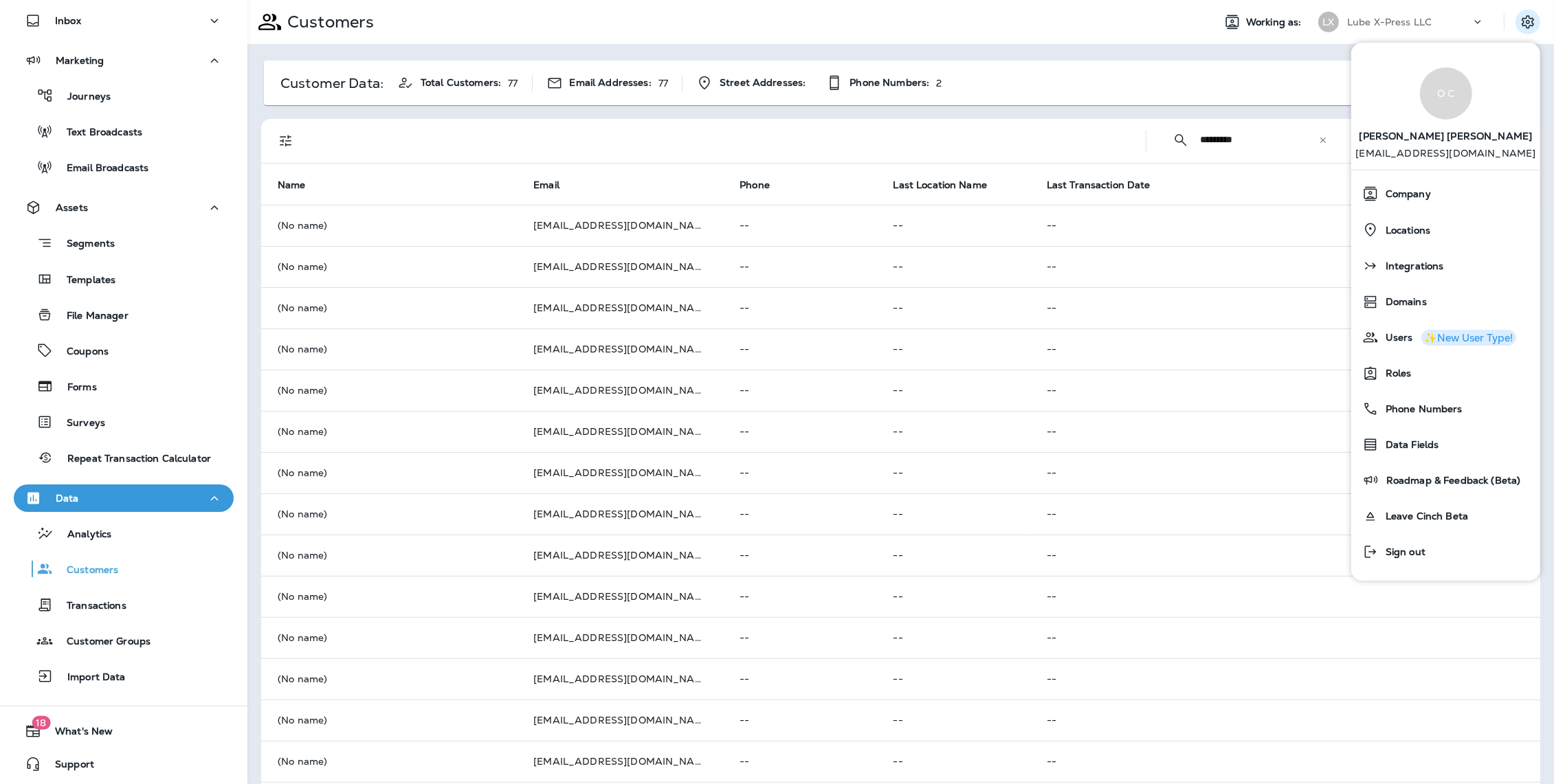
click at [1141, 105] on div "Customer Data: Total Customers: 77 Email Addresses: 77 Street Addresses: Phone …" at bounding box center [901, 544] width 1307 height 999
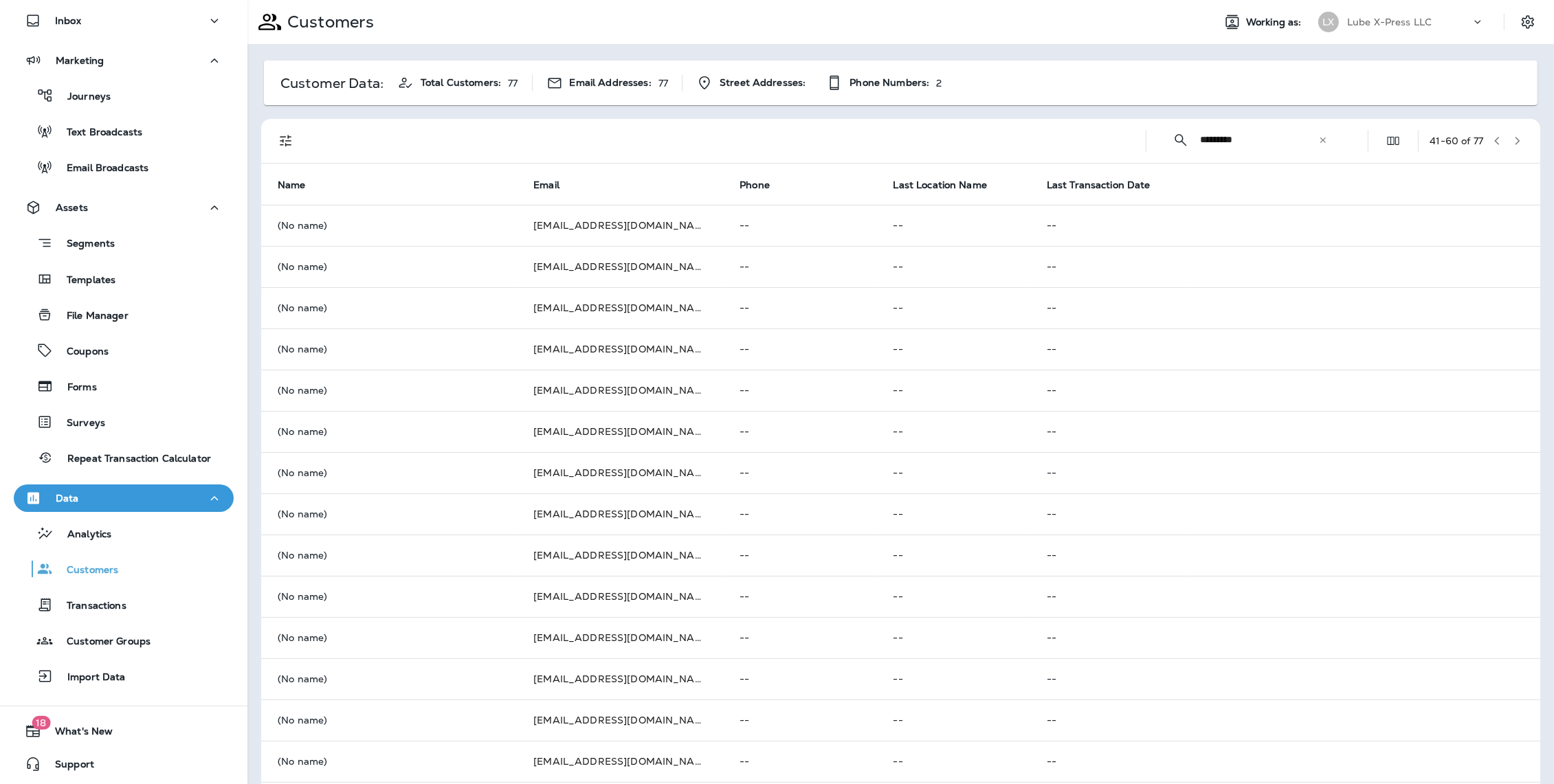
click at [446, 119] on div at bounding box center [723, 141] width 824 height 44
click at [455, 112] on div "Customer Data: Total Customers: 77 Email Addresses: 77 Street Addresses: Phone …" at bounding box center [901, 544] width 1307 height 999
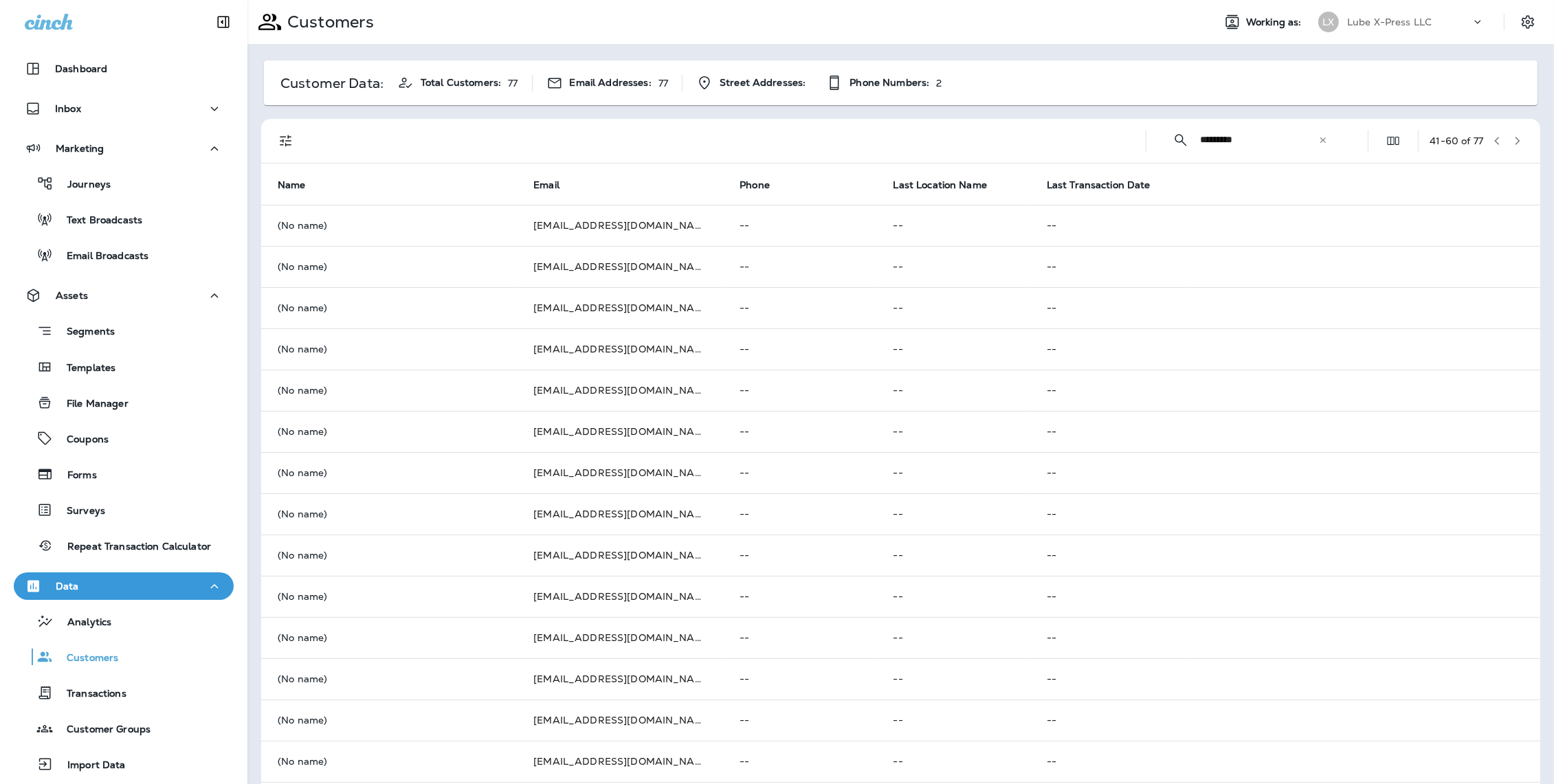
click at [458, 106] on div "Customer Data: Total Customers: 77 Email Addresses: 77 Street Addresses: Phone …" at bounding box center [901, 544] width 1307 height 999
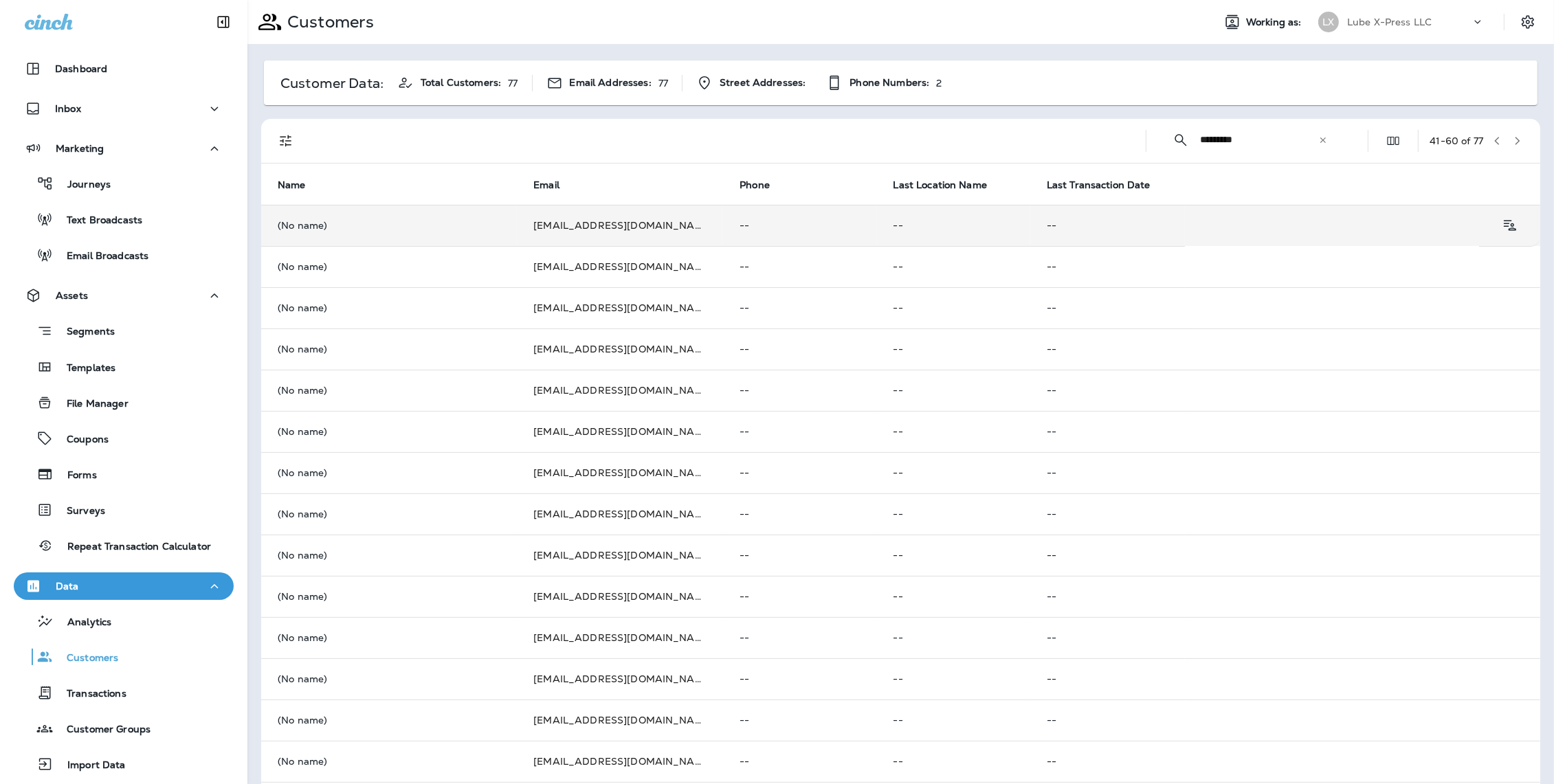
click at [326, 230] on p "(No name)" at bounding box center [388, 225] width 222 height 11
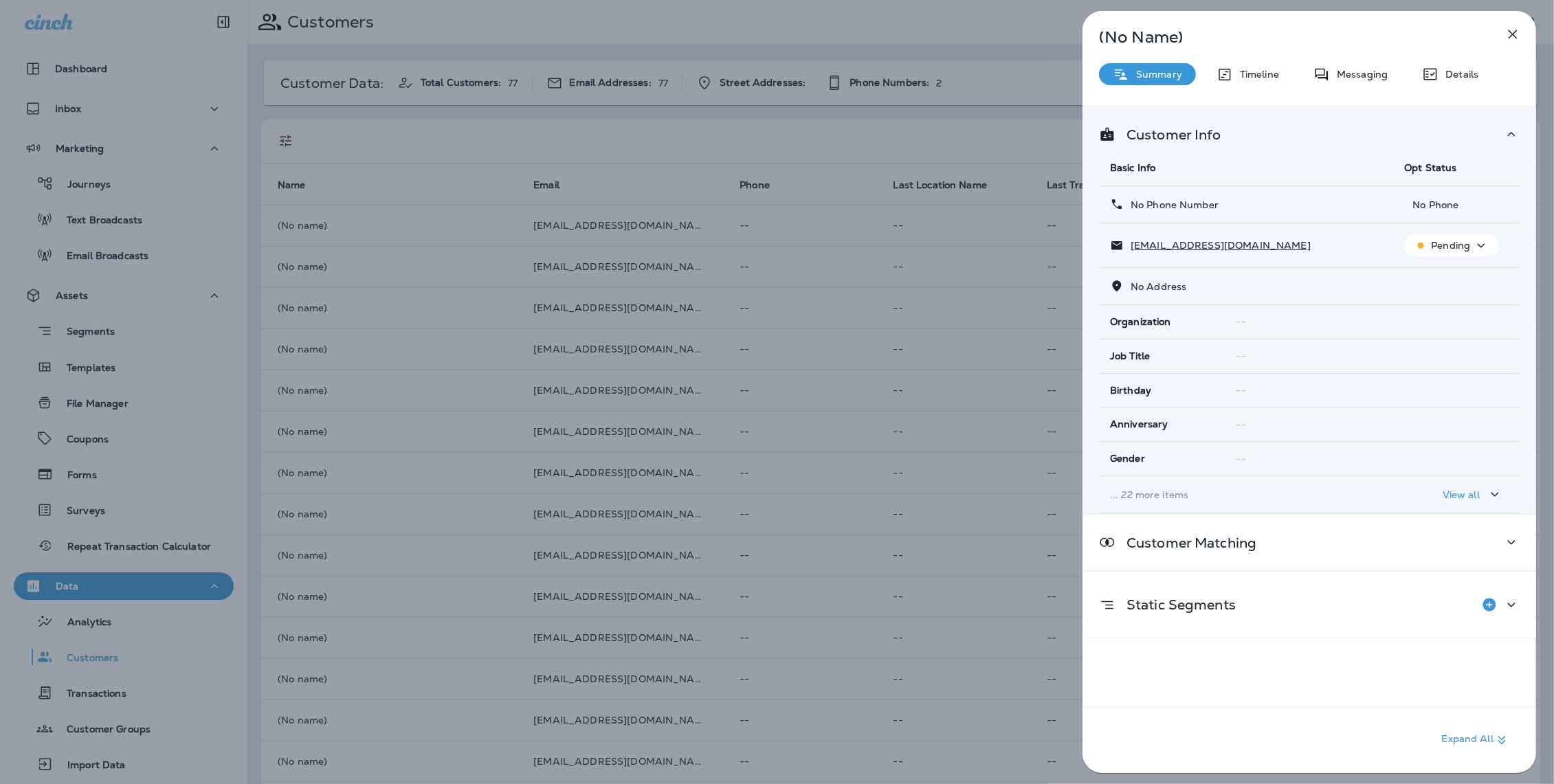
click at [1138, 285] on p "No Address" at bounding box center [1155, 286] width 63 height 11
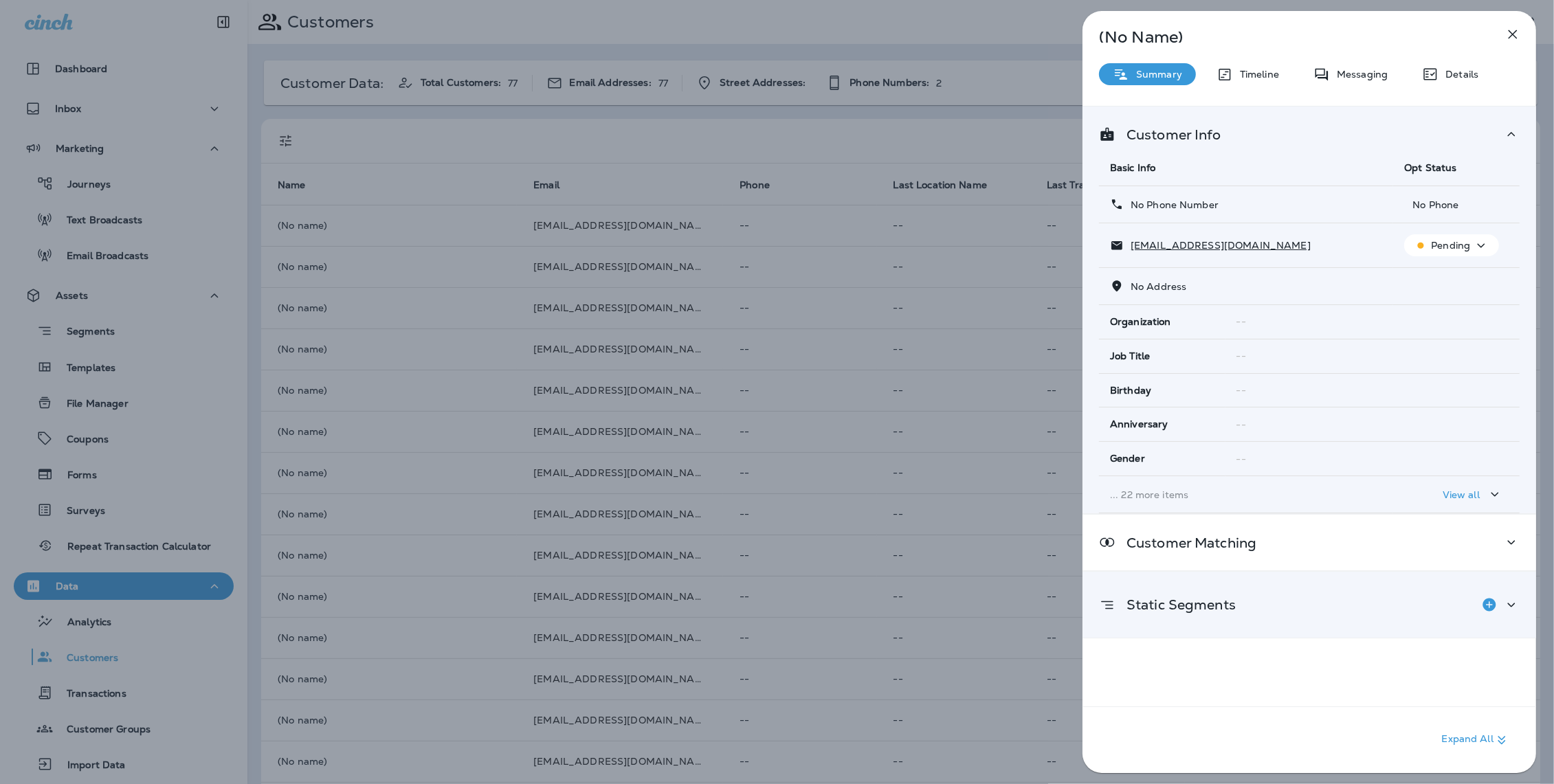
click at [1215, 606] on p "Static Segments" at bounding box center [1175, 605] width 121 height 11
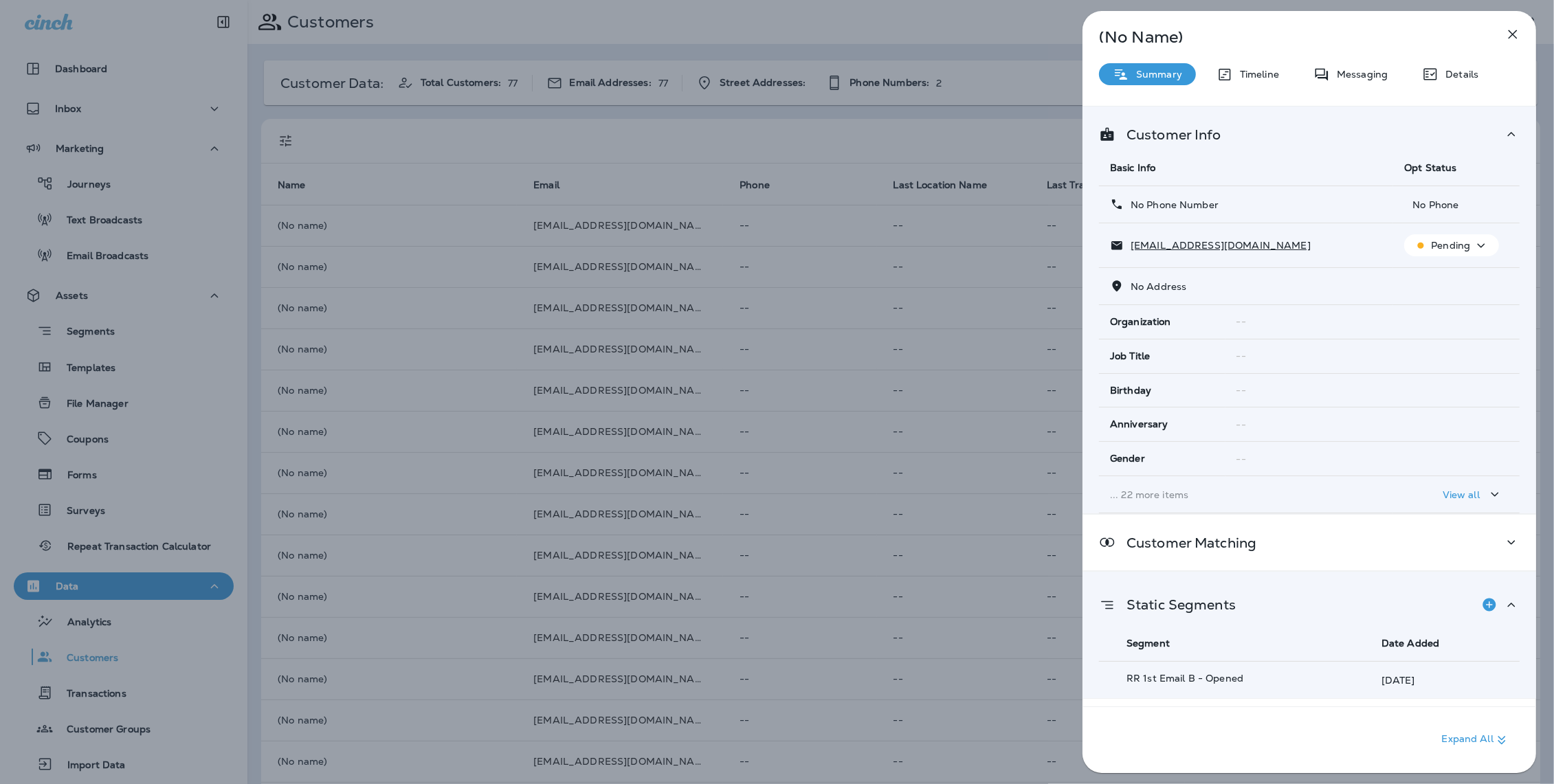
click at [1215, 606] on p "Static Segments" at bounding box center [1175, 605] width 121 height 11
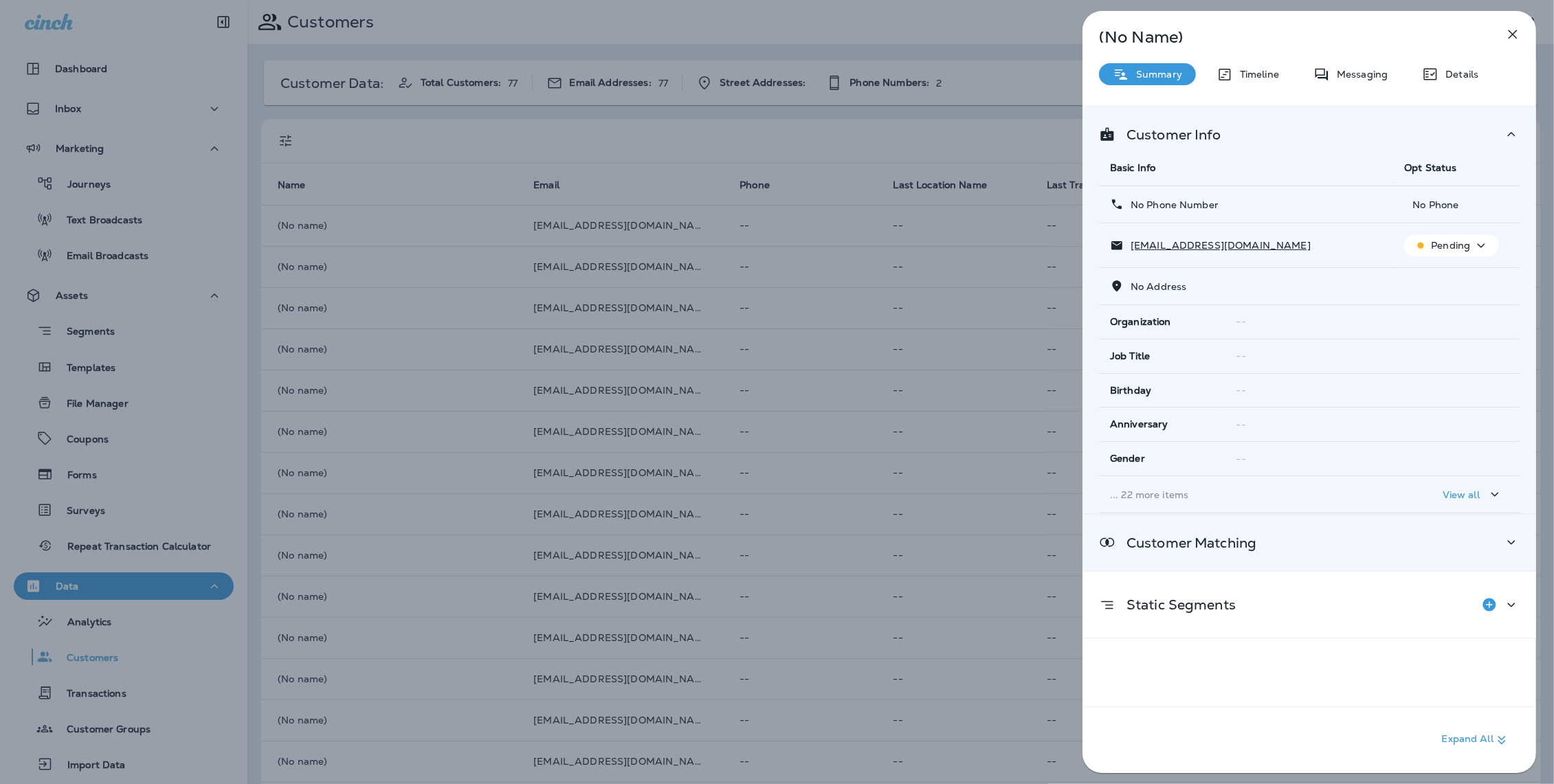
click at [1249, 523] on div "Customer Matching" at bounding box center [1309, 542] width 454 height 56
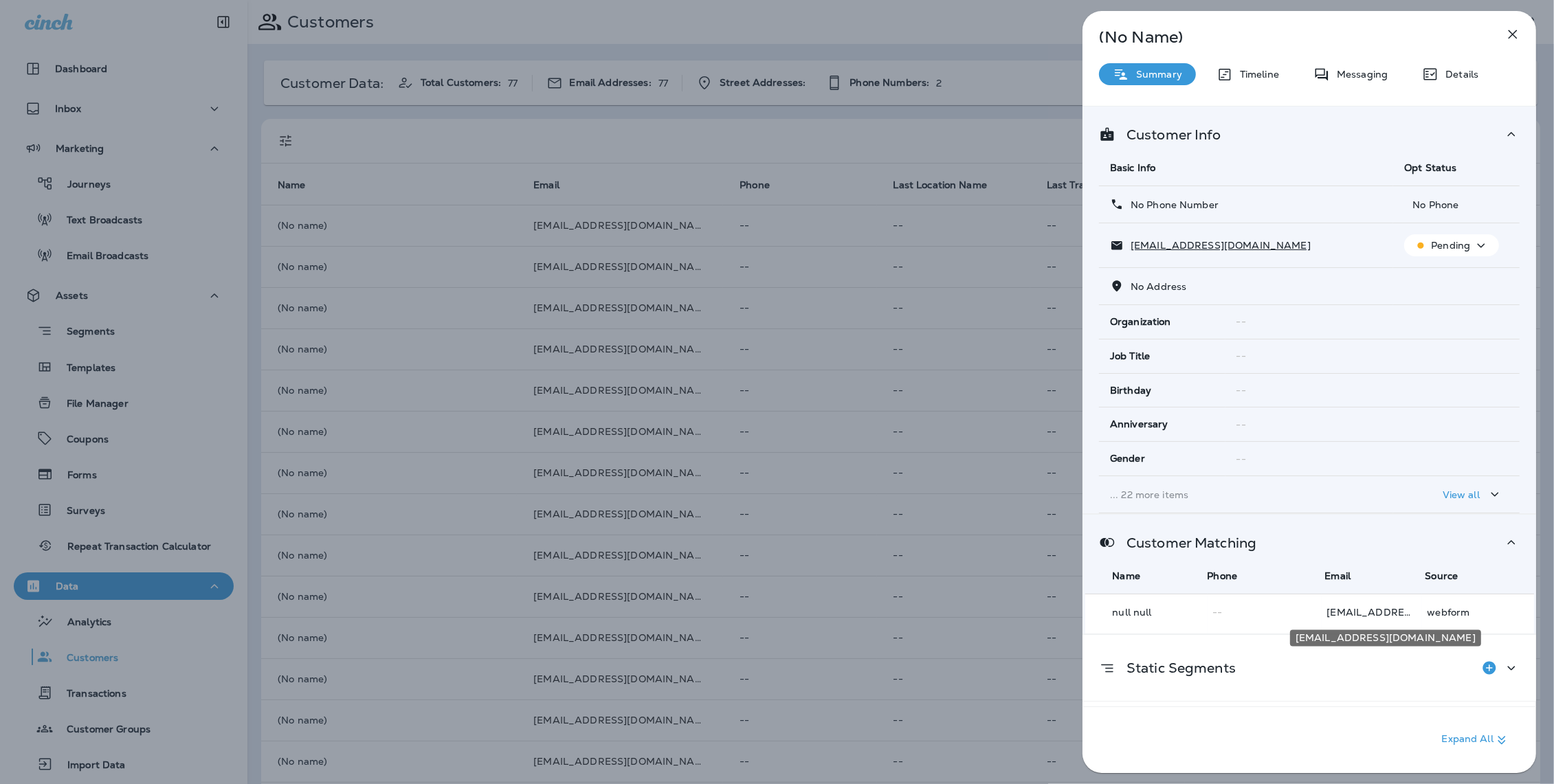
click at [1371, 614] on p "[EMAIL_ADDRESS][DOMAIN_NAME]" at bounding box center [1371, 612] width 89 height 11
click at [1441, 610] on p "webform" at bounding box center [1466, 612] width 79 height 11
click at [1515, 30] on icon "button" at bounding box center [1513, 34] width 17 height 17
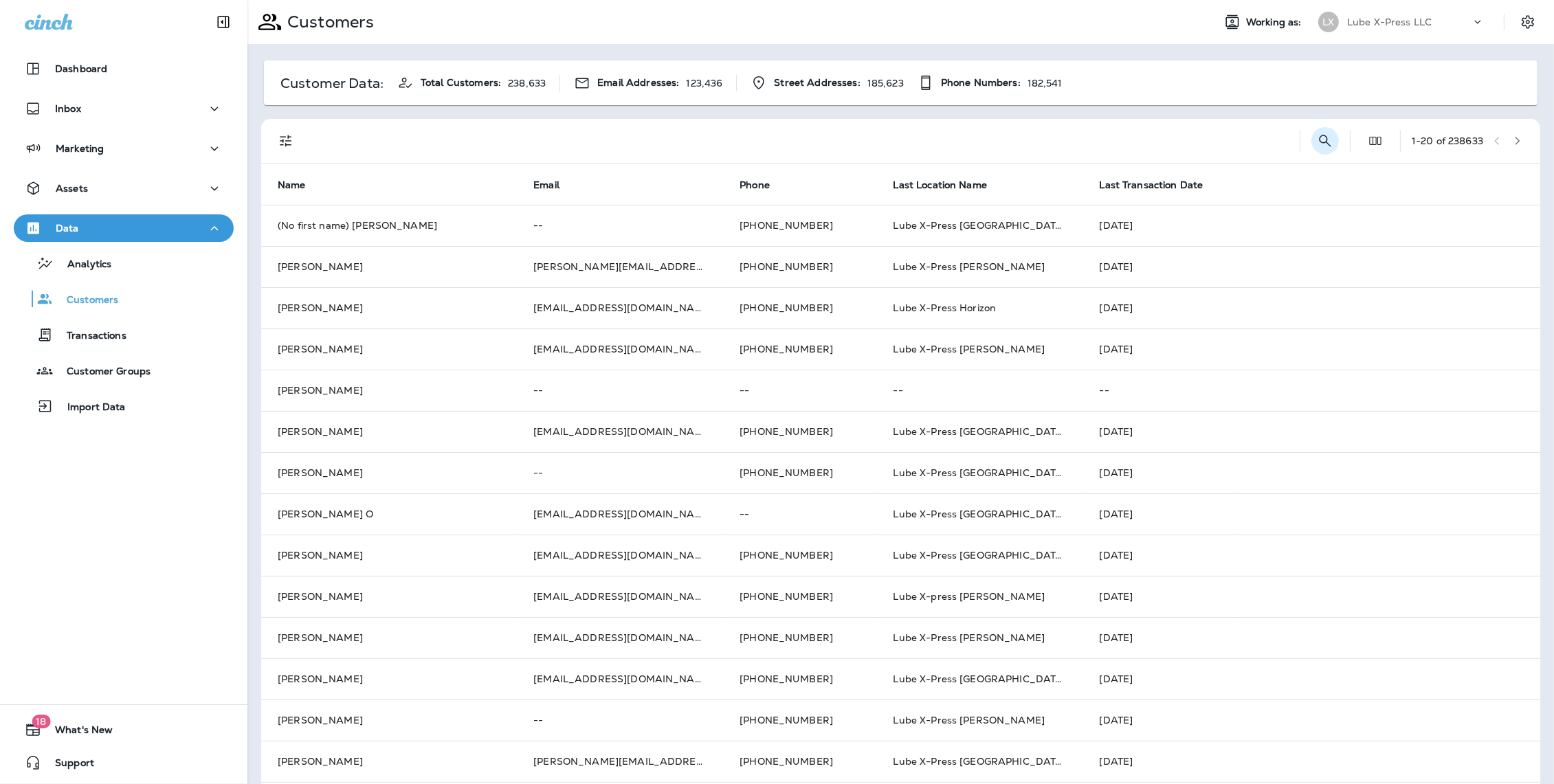
click at [1324, 138] on icon "Search Customers" at bounding box center [1325, 141] width 17 height 17
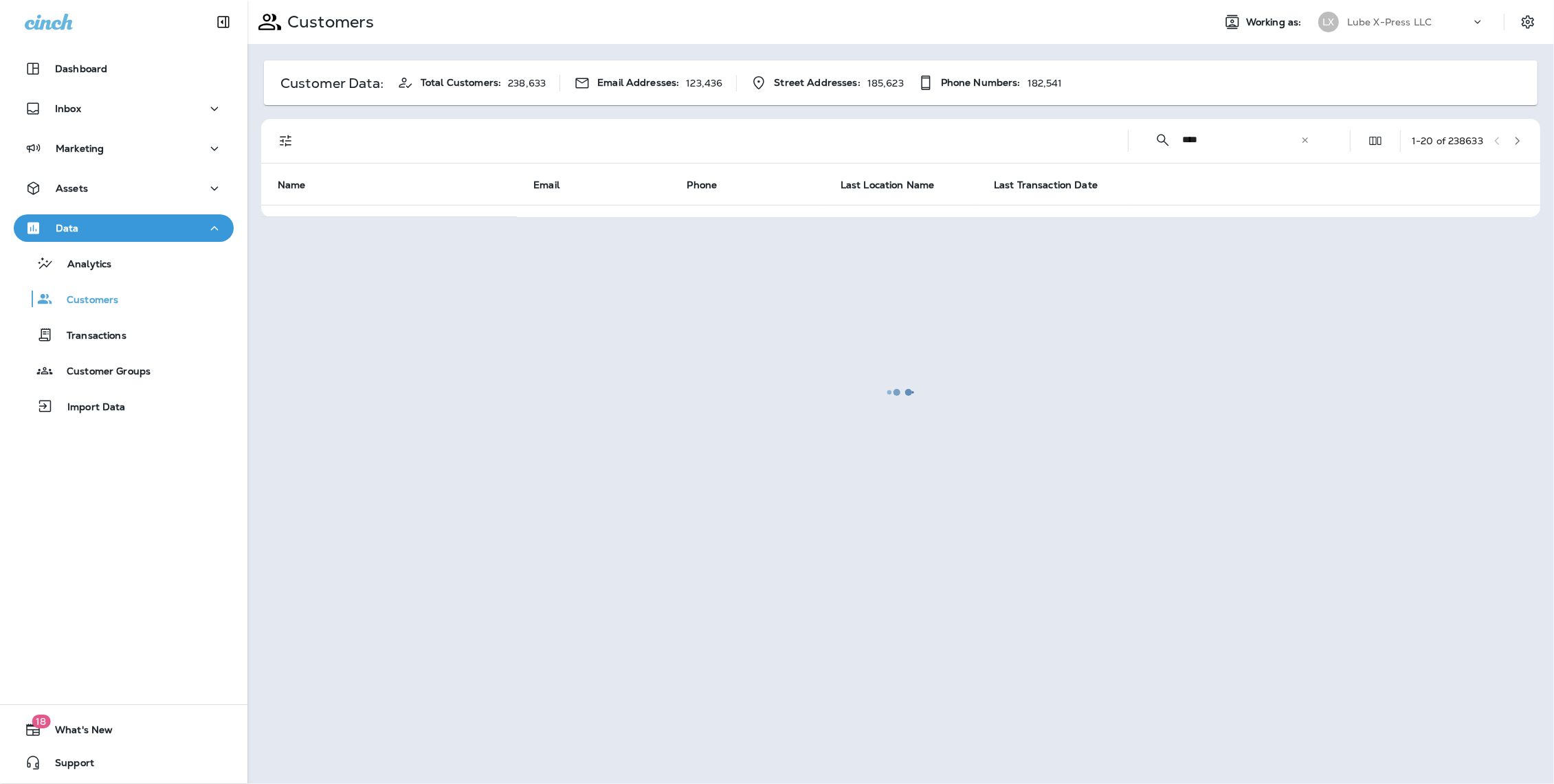
type input "*********"
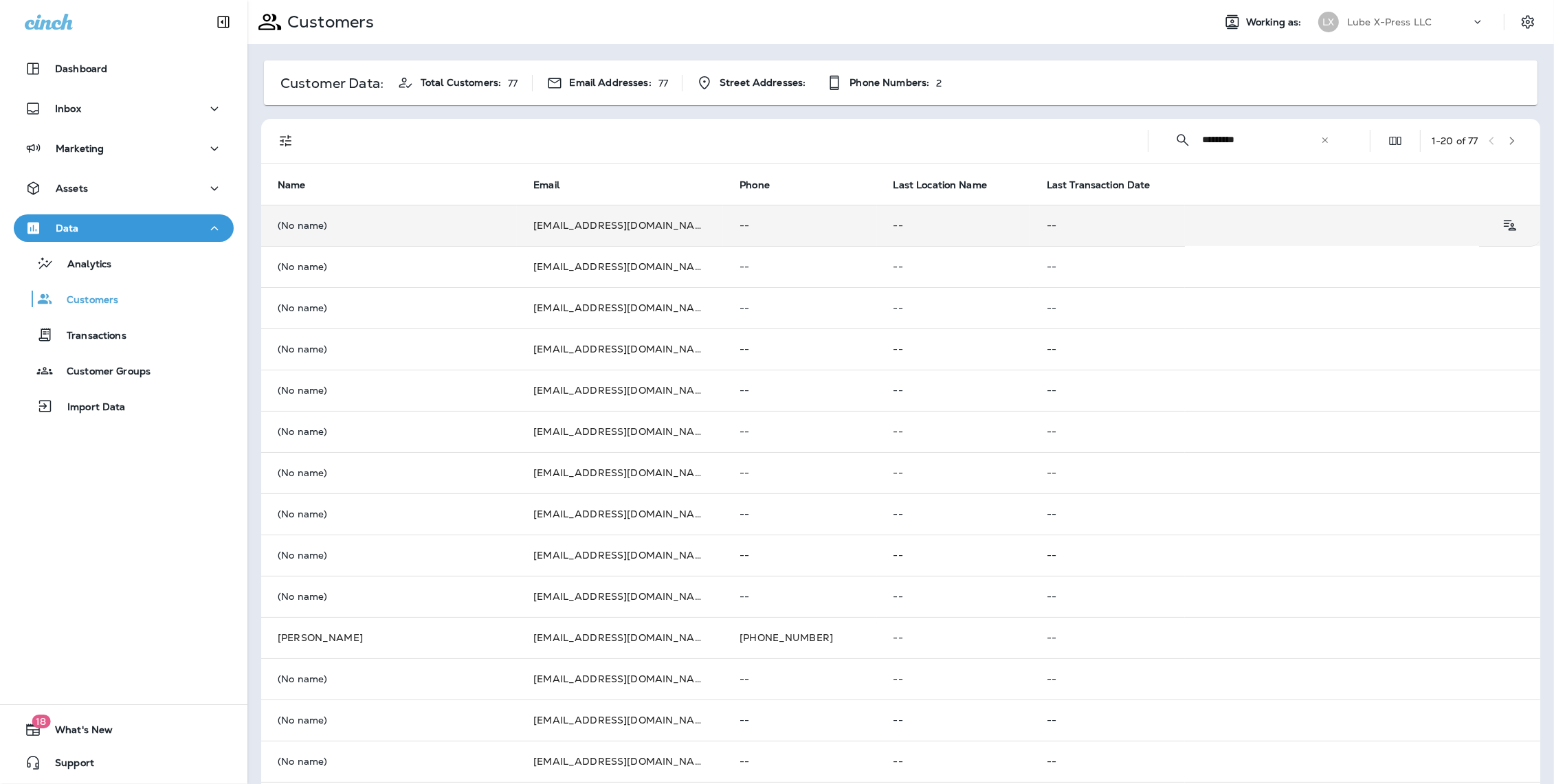
click at [521, 222] on td "[EMAIL_ADDRESS][DOMAIN_NAME]" at bounding box center [620, 225] width 206 height 41
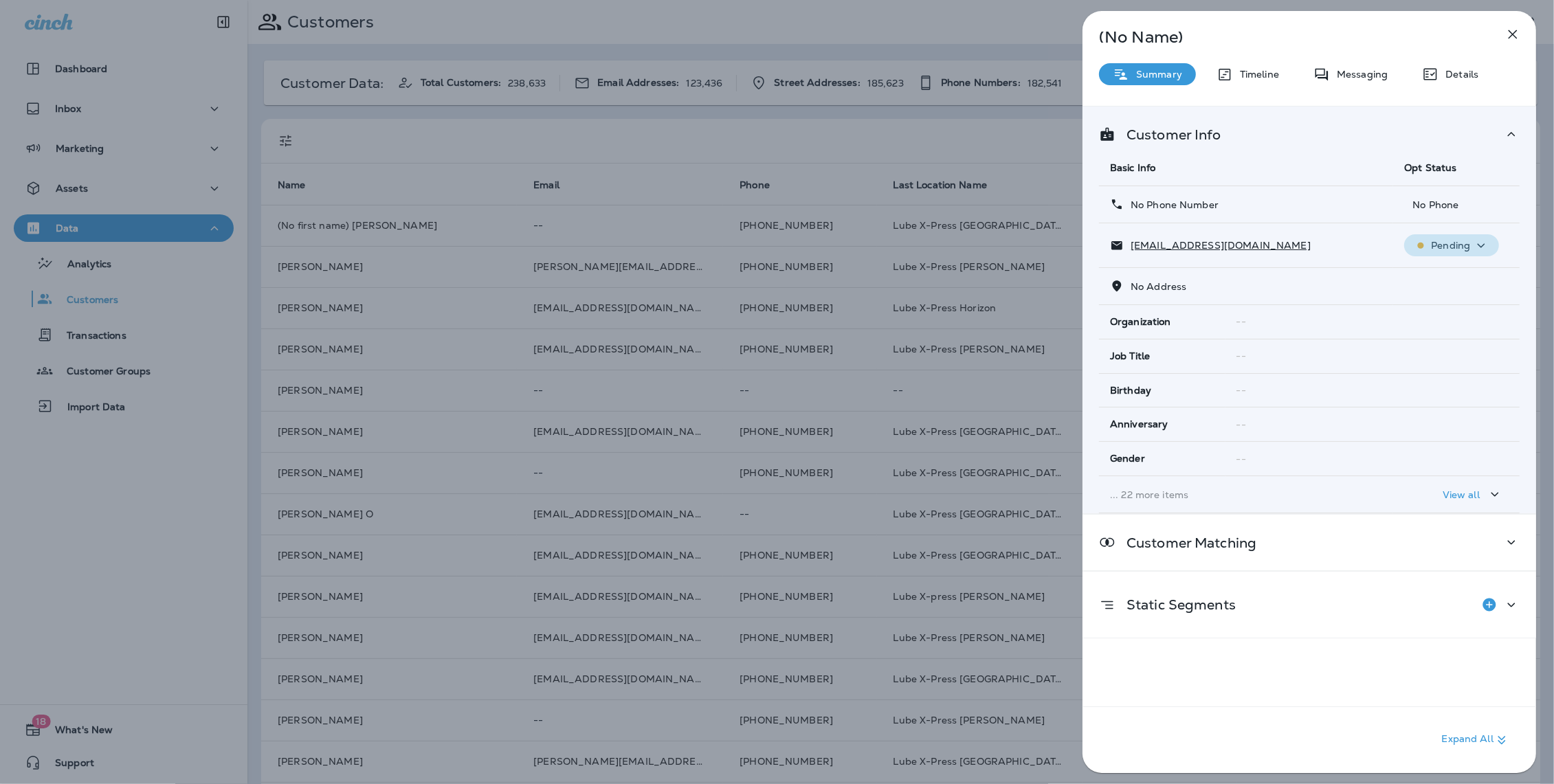
click at [1479, 243] on icon "button" at bounding box center [1481, 245] width 17 height 17
click at [1262, 117] on div "Customer Info Basic Info Opt Status No Phone Number No Phone [EMAIL_ADDRESS][DO…" at bounding box center [1309, 310] width 454 height 407
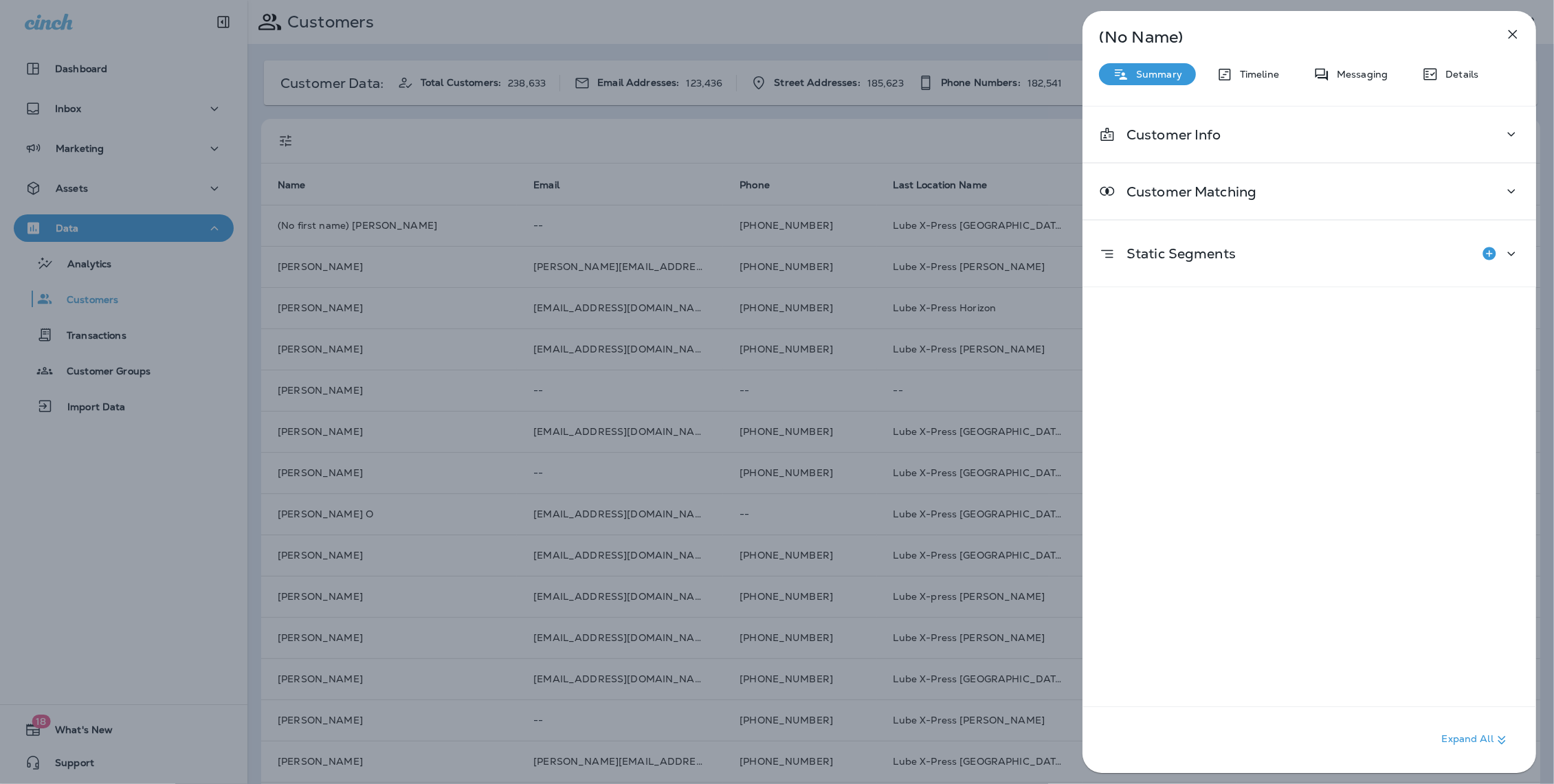
click at [1514, 31] on icon "button" at bounding box center [1513, 34] width 17 height 17
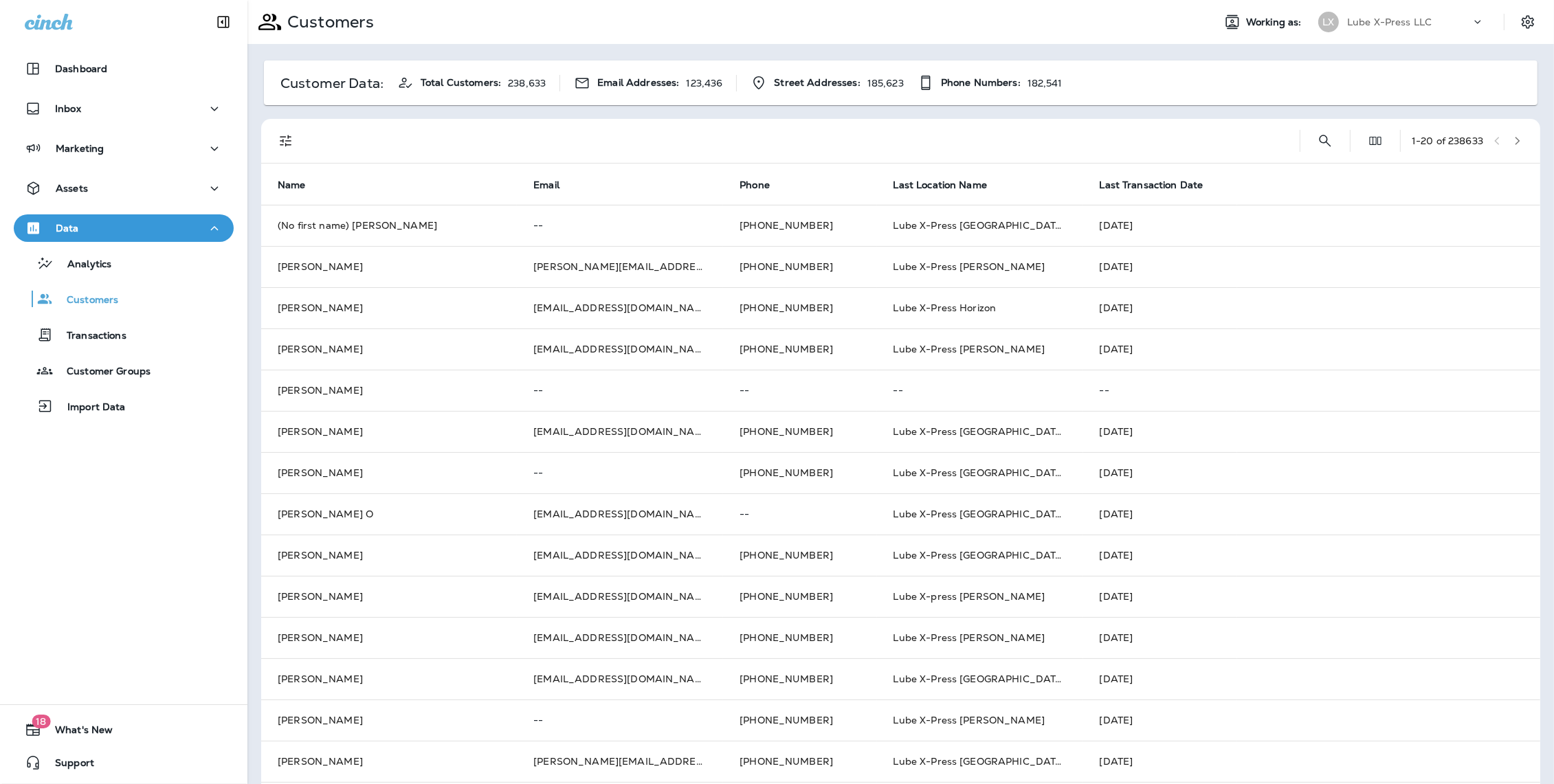
click at [609, 120] on div at bounding box center [800, 141] width 978 height 44
click at [950, 109] on div "Customer Data: Total Customers: 238,633 Email Addresses: 123,436 Street Address…" at bounding box center [901, 544] width 1307 height 999
click at [82, 107] on div "Inbox" at bounding box center [123, 109] width 198 height 17
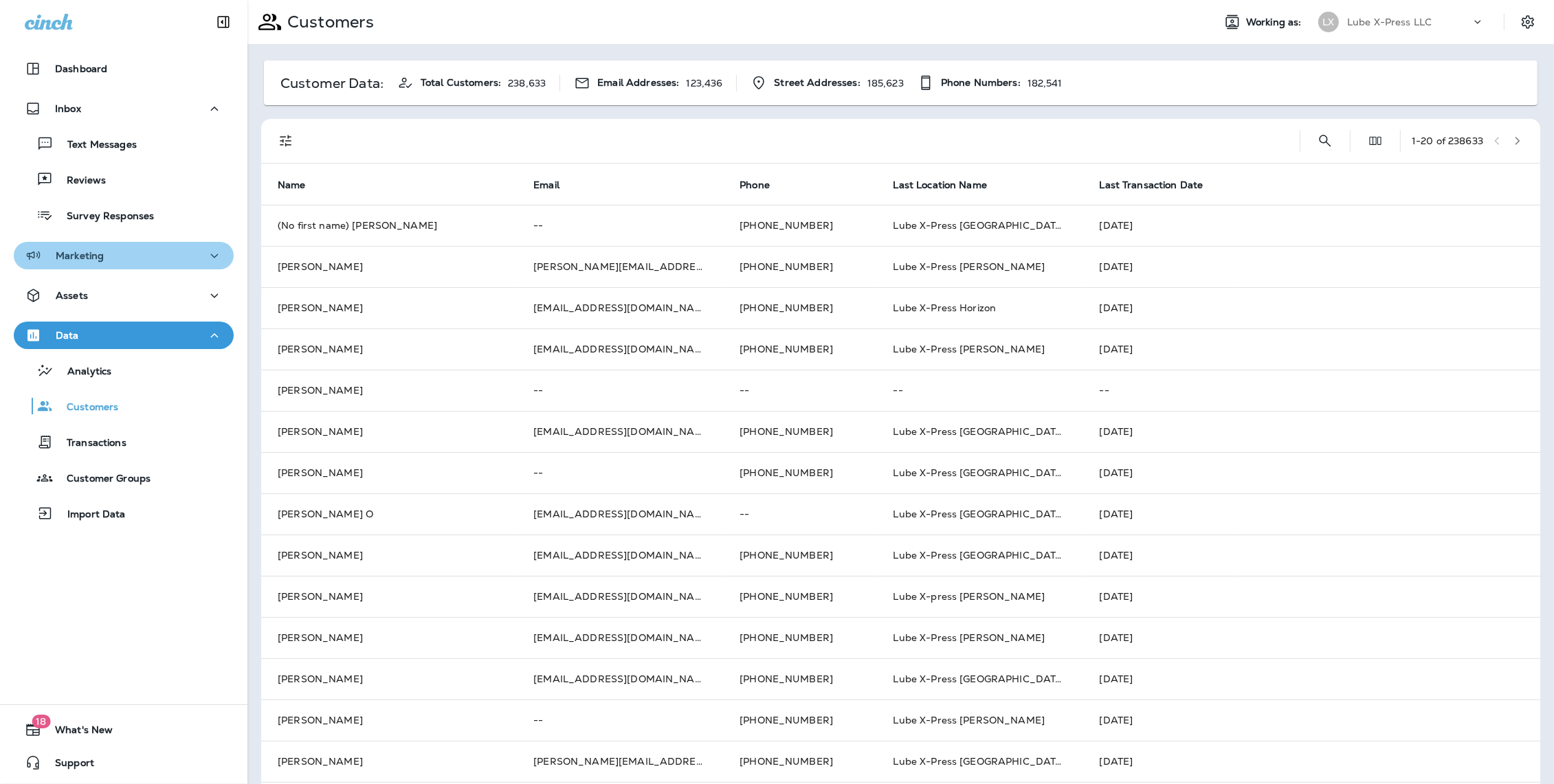
click at [121, 255] on div "Marketing" at bounding box center [123, 256] width 198 height 17
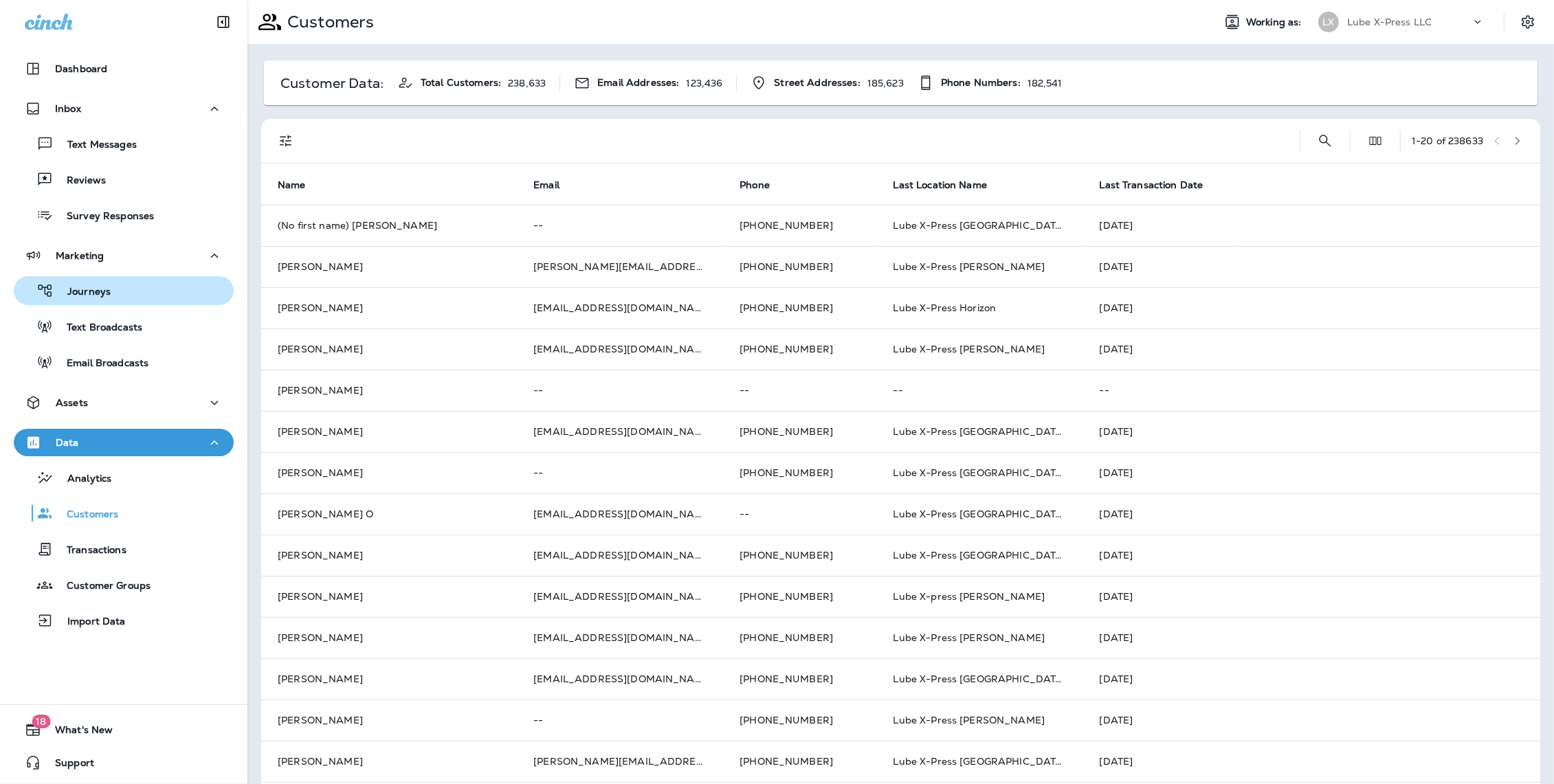
click at [116, 291] on div "Journeys" at bounding box center [124, 291] width 209 height 21
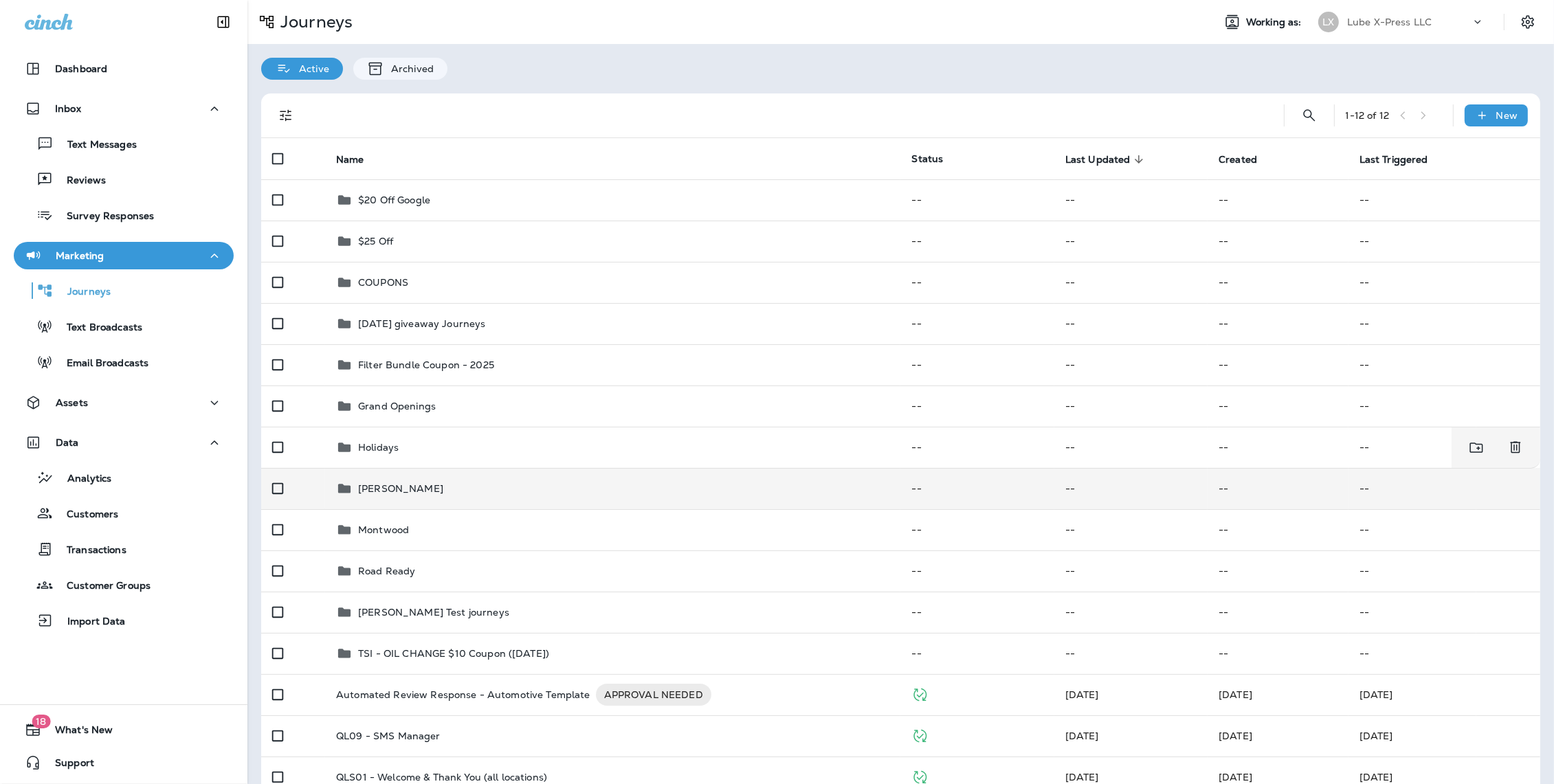
scroll to position [10, 0]
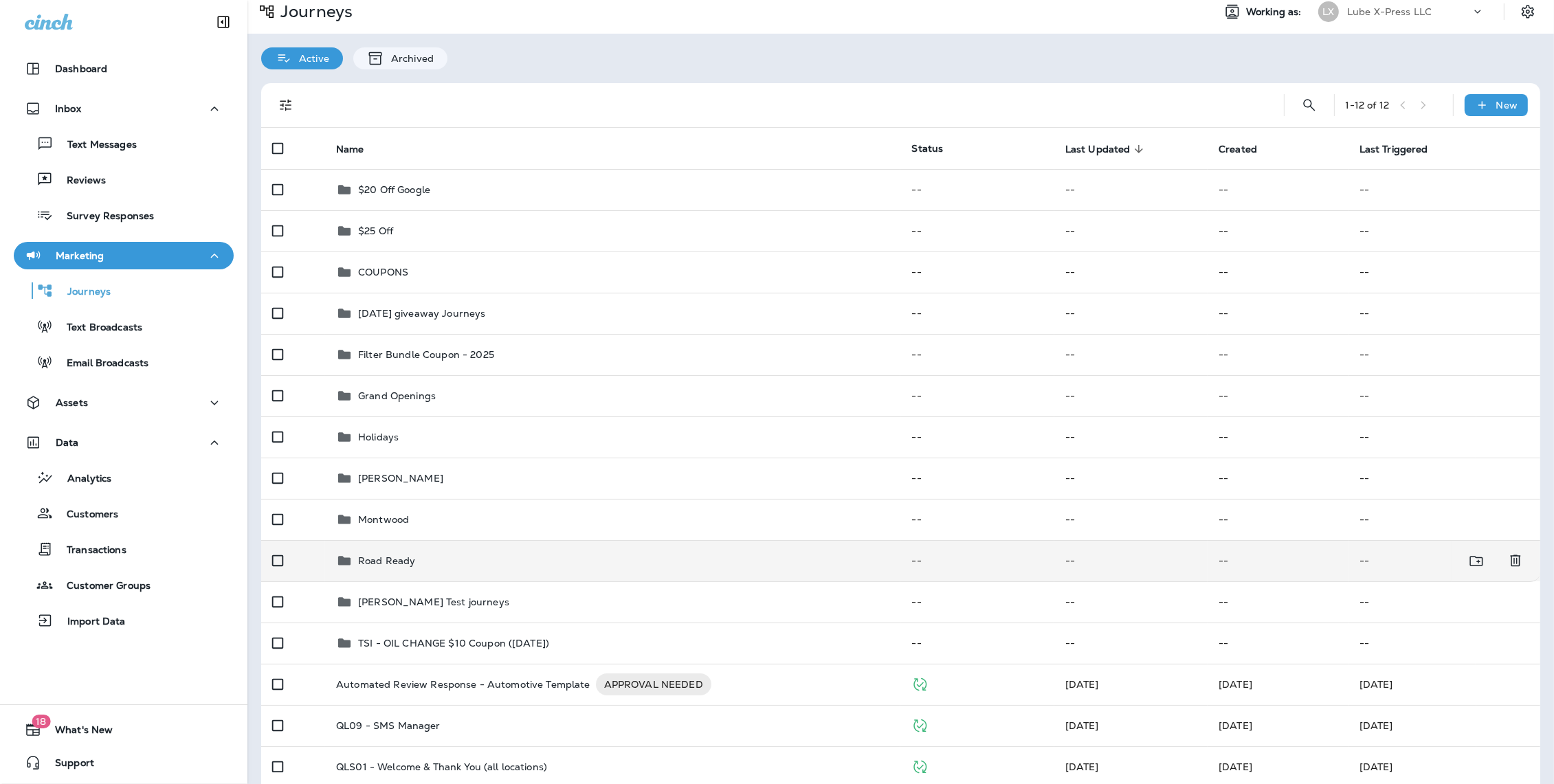
click at [436, 567] on div "Road Ready" at bounding box center [613, 561] width 554 height 17
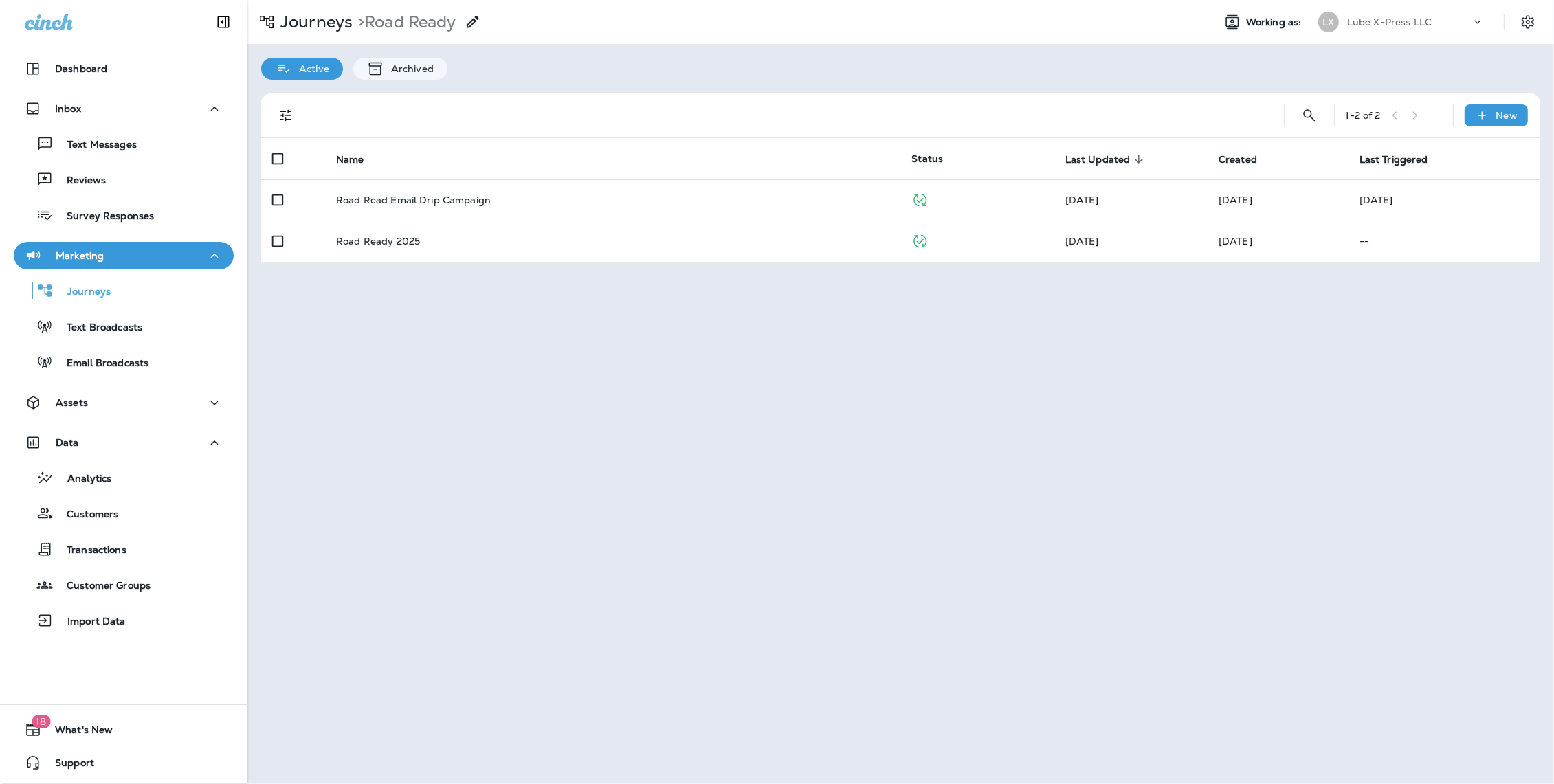
click at [462, 352] on div "Journeys > Road Ready Working as: LX Lube X-Press LLC Active Archived 1 - 2 of …" at bounding box center [901, 392] width 1307 height 784
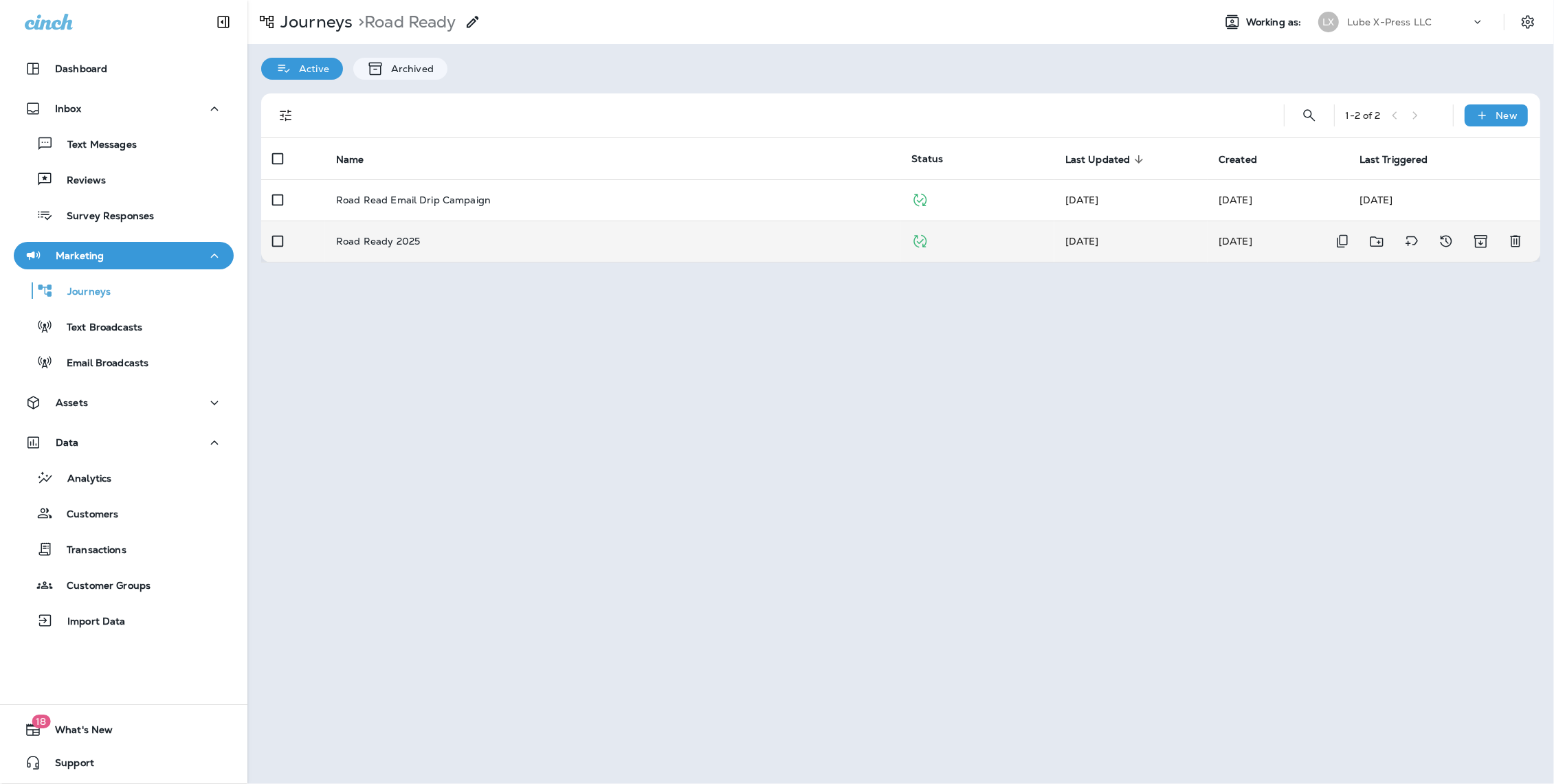
click at [386, 245] on p "Road Ready 2025" at bounding box center [378, 241] width 84 height 11
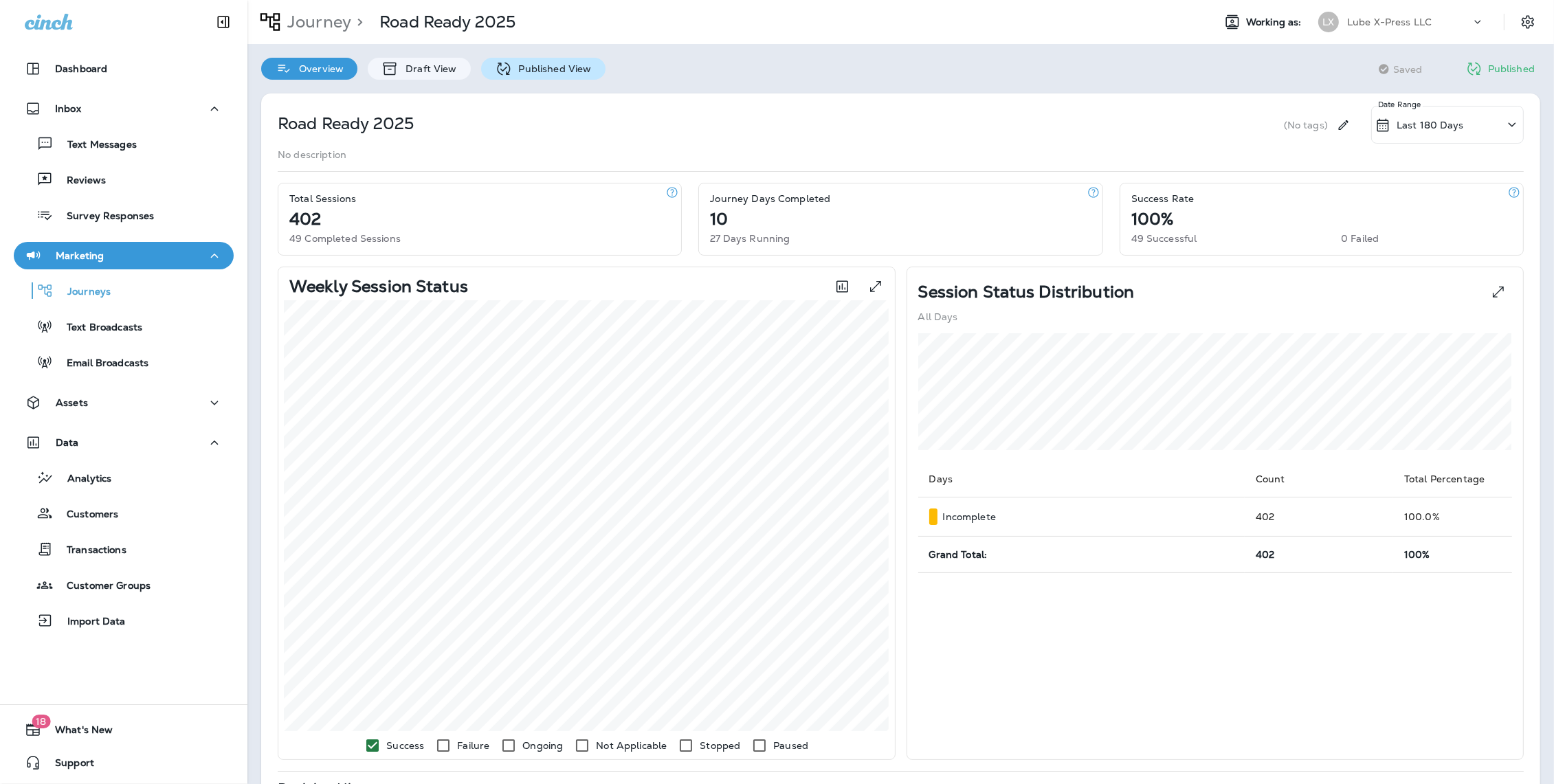
click at [526, 69] on p "Published View" at bounding box center [551, 69] width 79 height 11
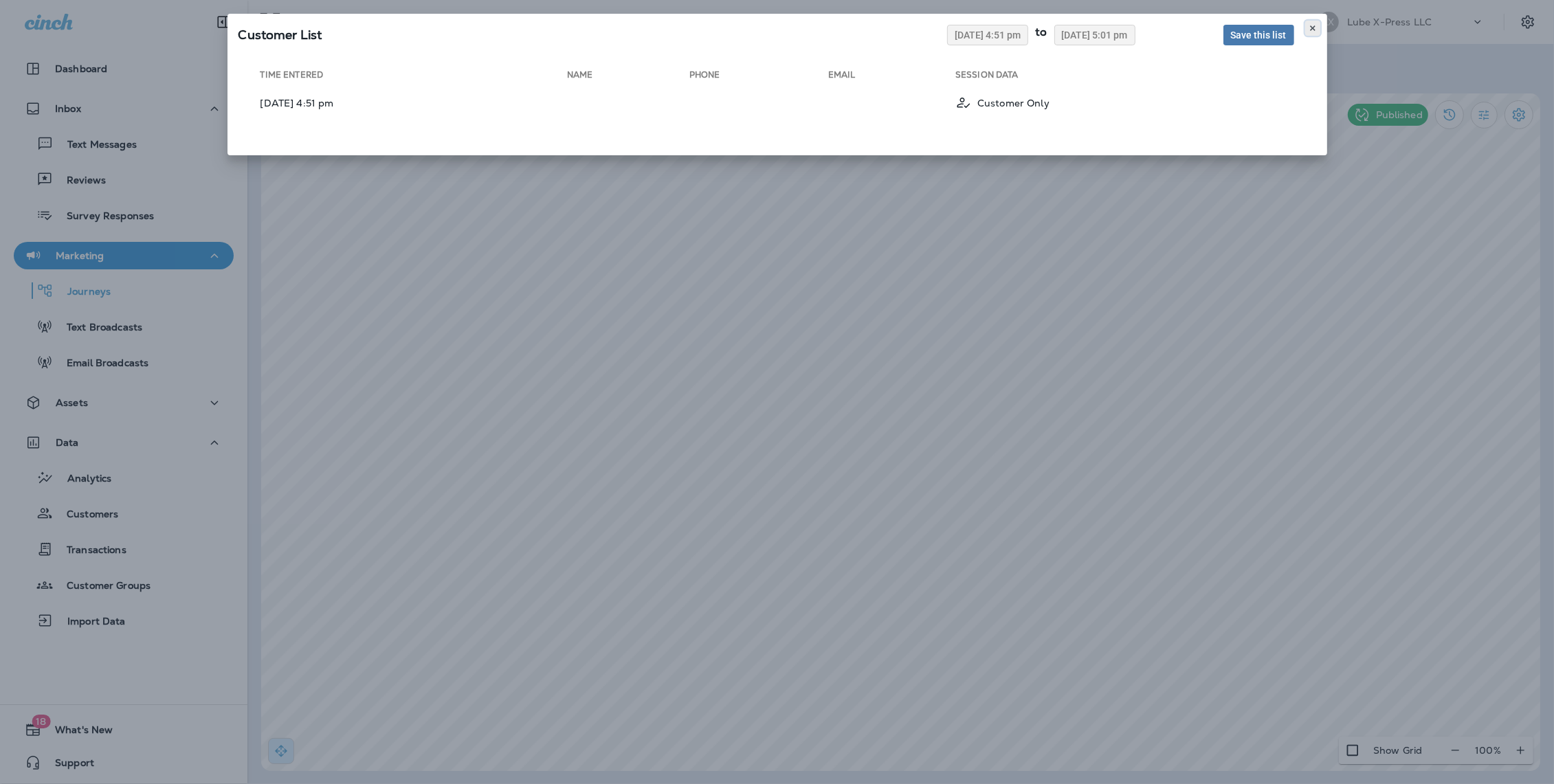
click at [1313, 32] on button at bounding box center [1313, 29] width 15 height 15
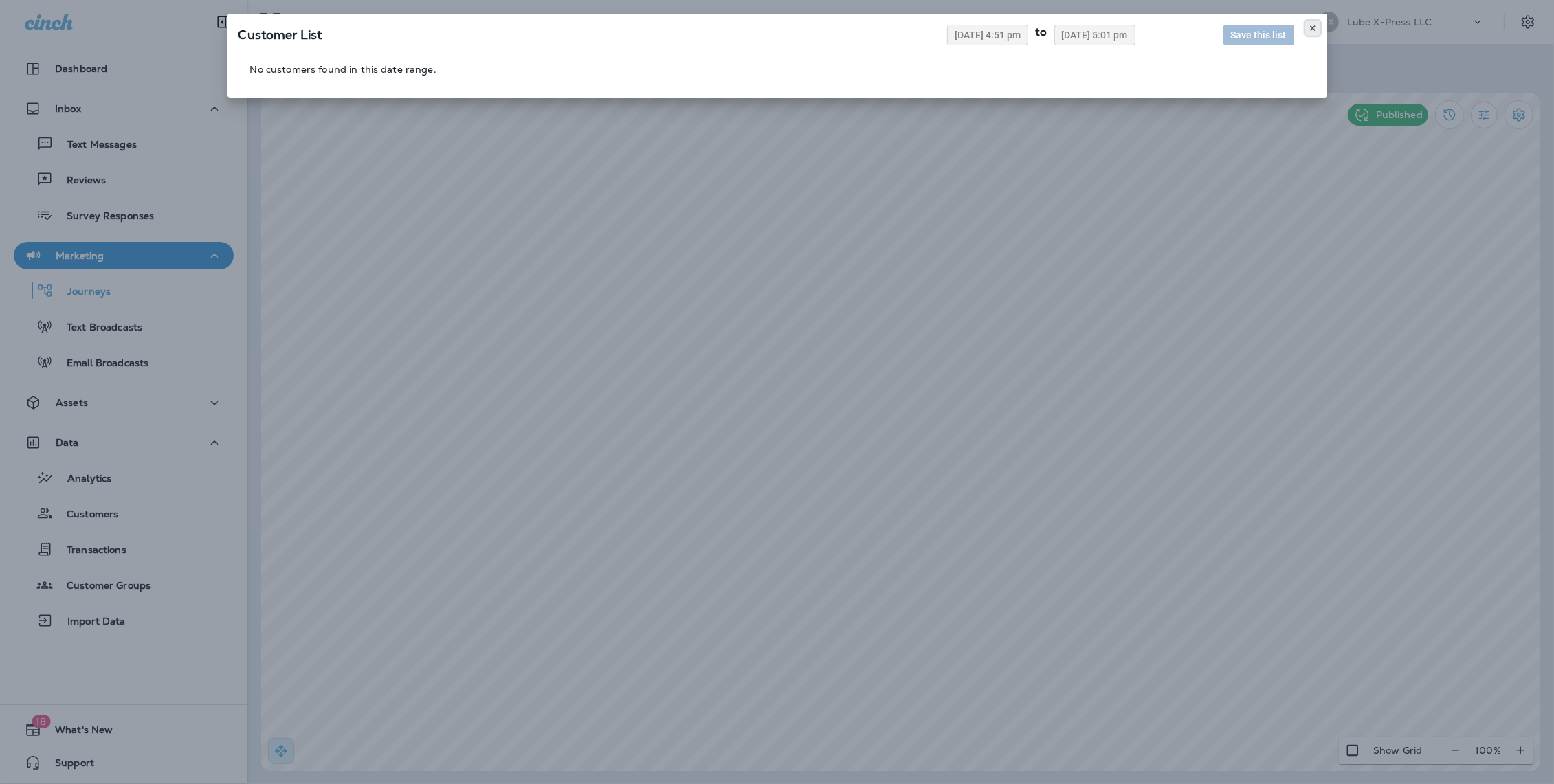
click at [1314, 28] on icon at bounding box center [1313, 29] width 8 height 8
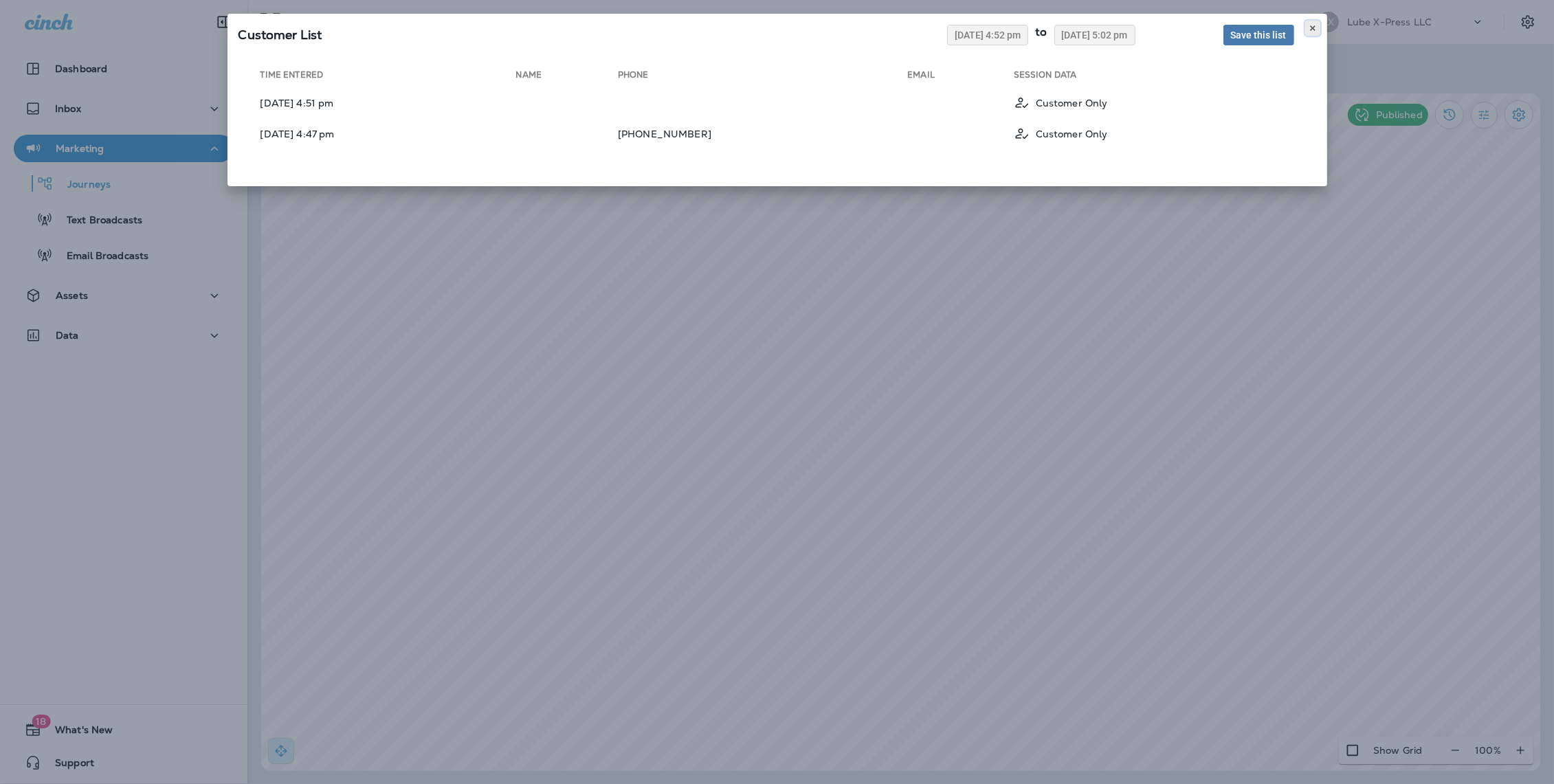
click at [1314, 31] on icon at bounding box center [1313, 29] width 8 height 8
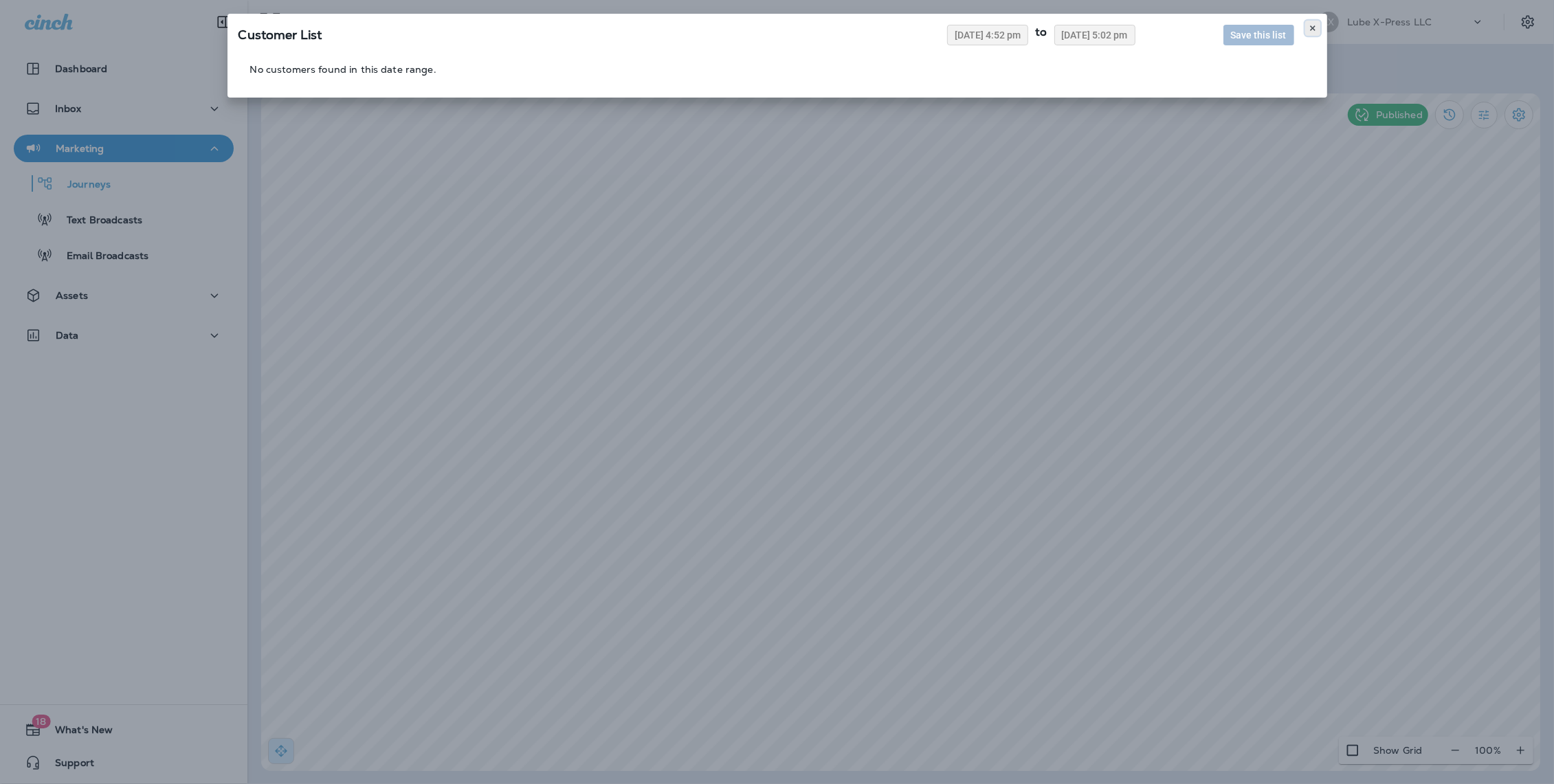
click at [1311, 29] on icon at bounding box center [1313, 29] width 8 height 8
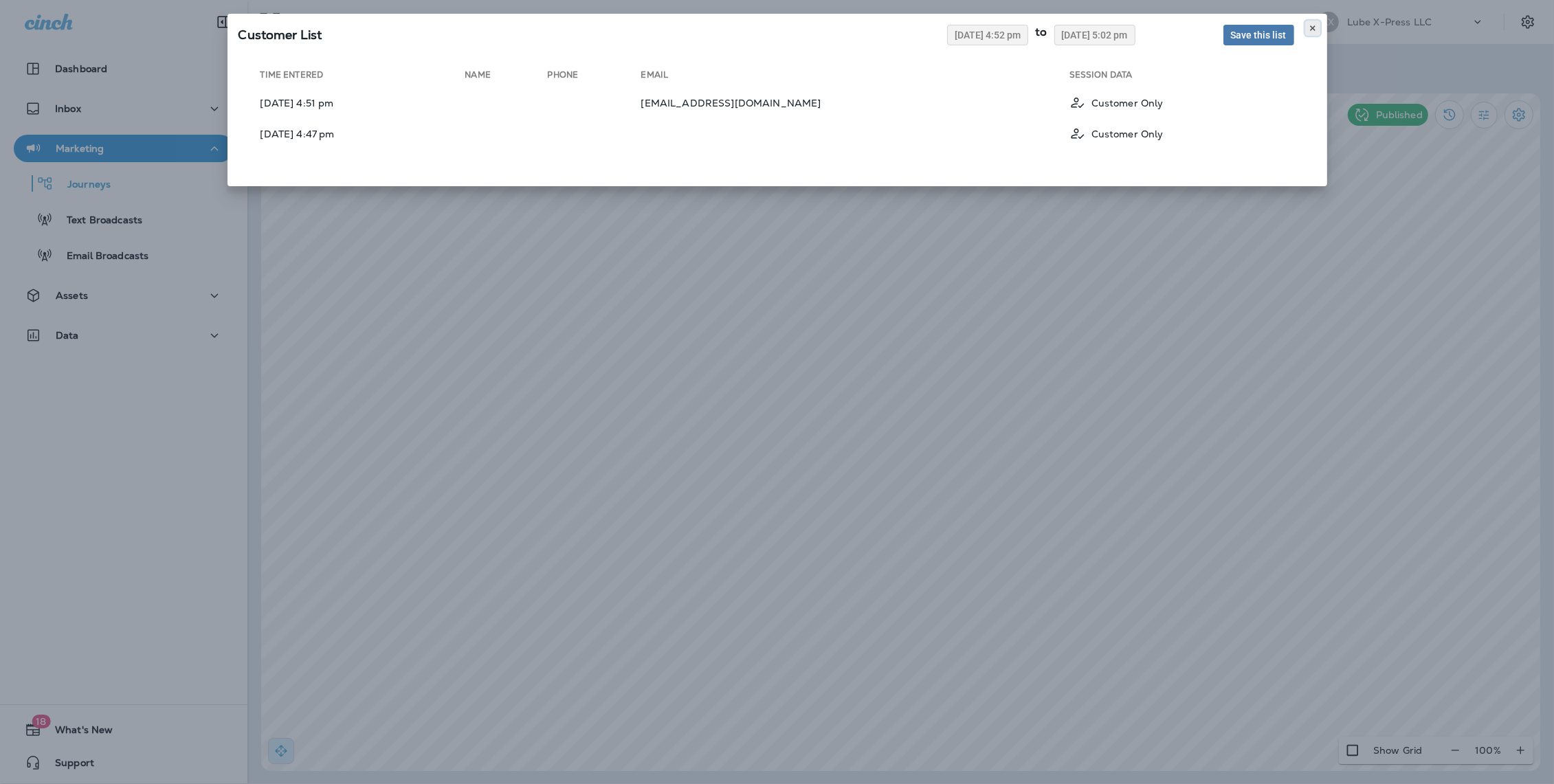
click at [1309, 33] on button at bounding box center [1313, 29] width 15 height 15
